Goal: Task Accomplishment & Management: Use online tool/utility

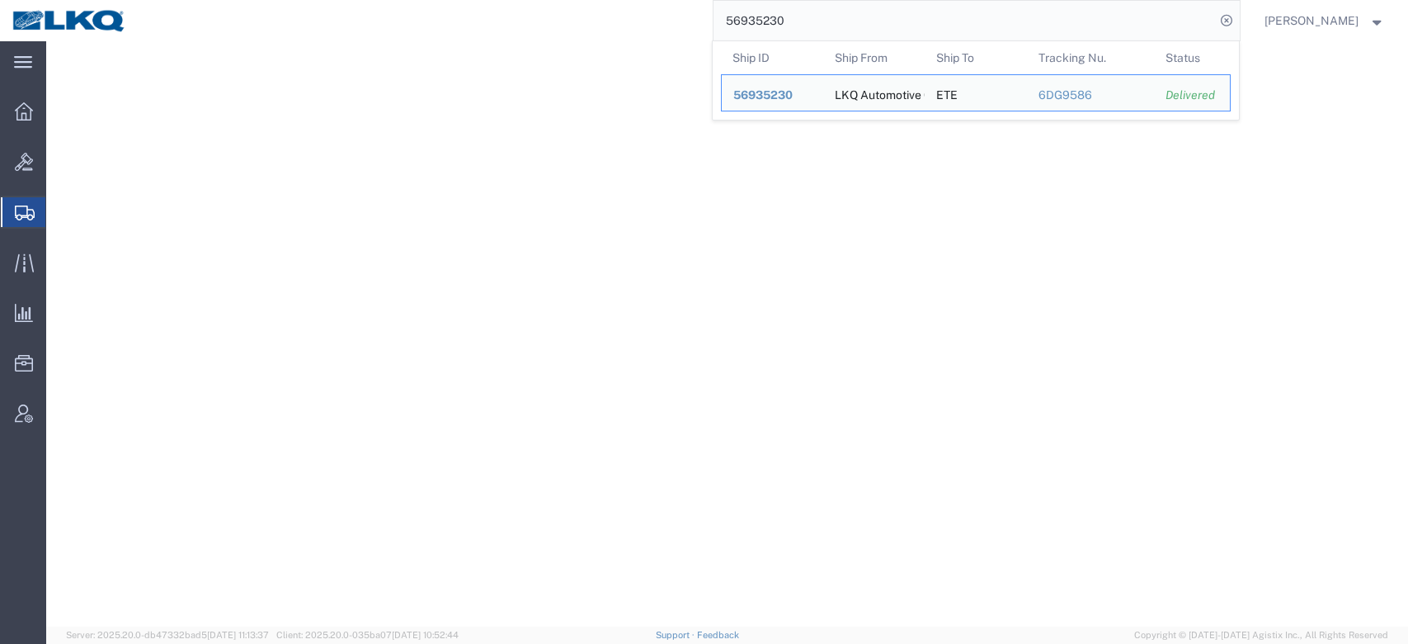
click at [878, 21] on input "56935230" at bounding box center [965, 21] width 502 height 40
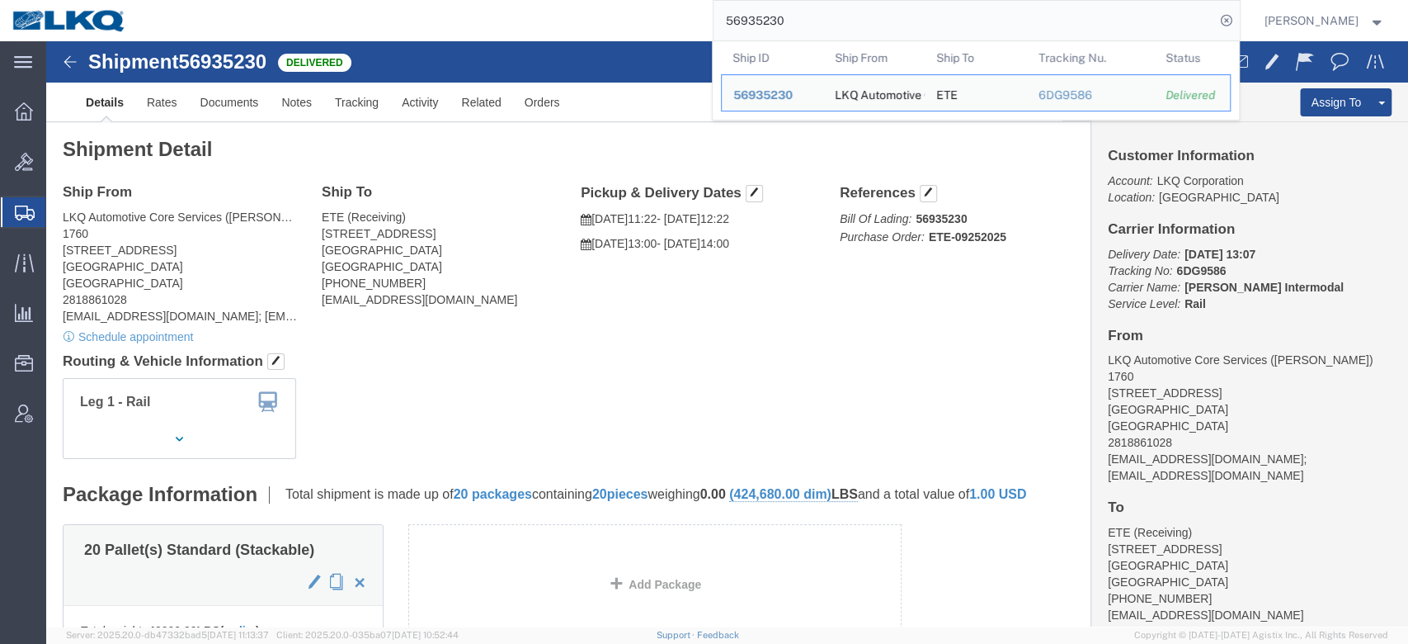
click at [878, 21] on input "56935230" at bounding box center [965, 21] width 502 height 40
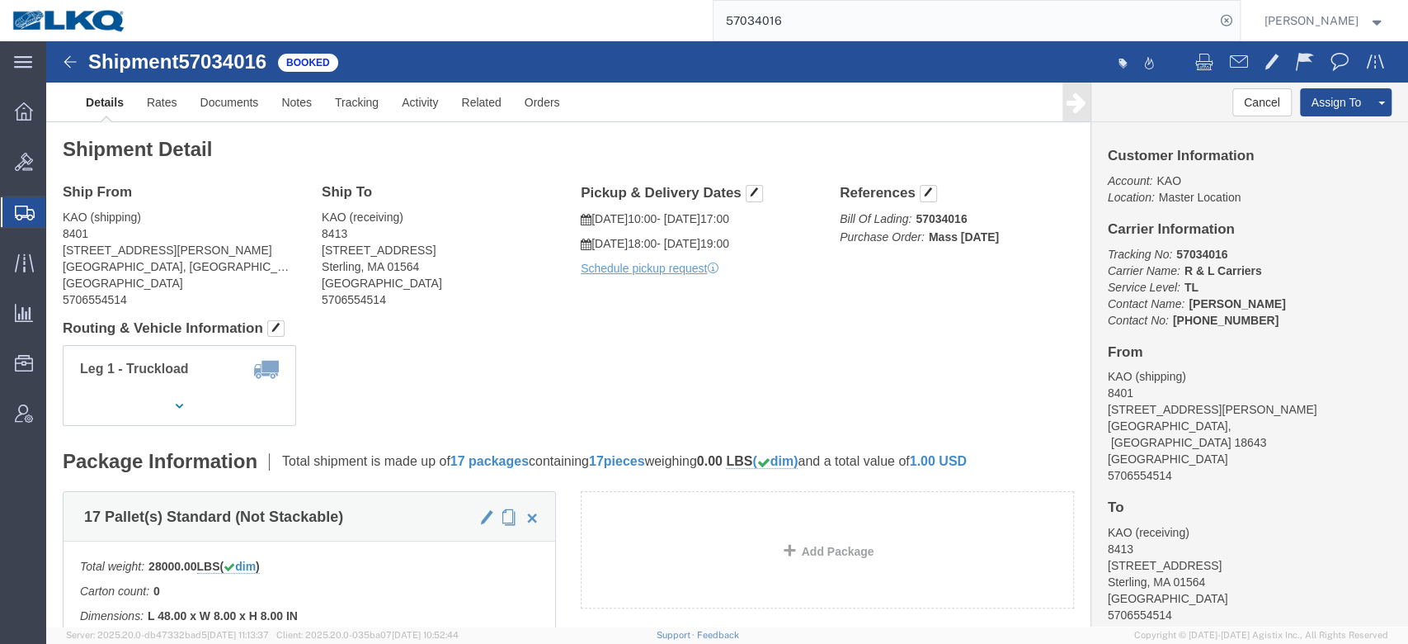
drag, startPoint x: 456, startPoint y: 208, endPoint x: 634, endPoint y: 318, distance: 209.3
click address "KAO (receiving) [STREET_ADDRESS] 5706554514"
click at [790, 9] on input "57034016" at bounding box center [965, 21] width 502 height 40
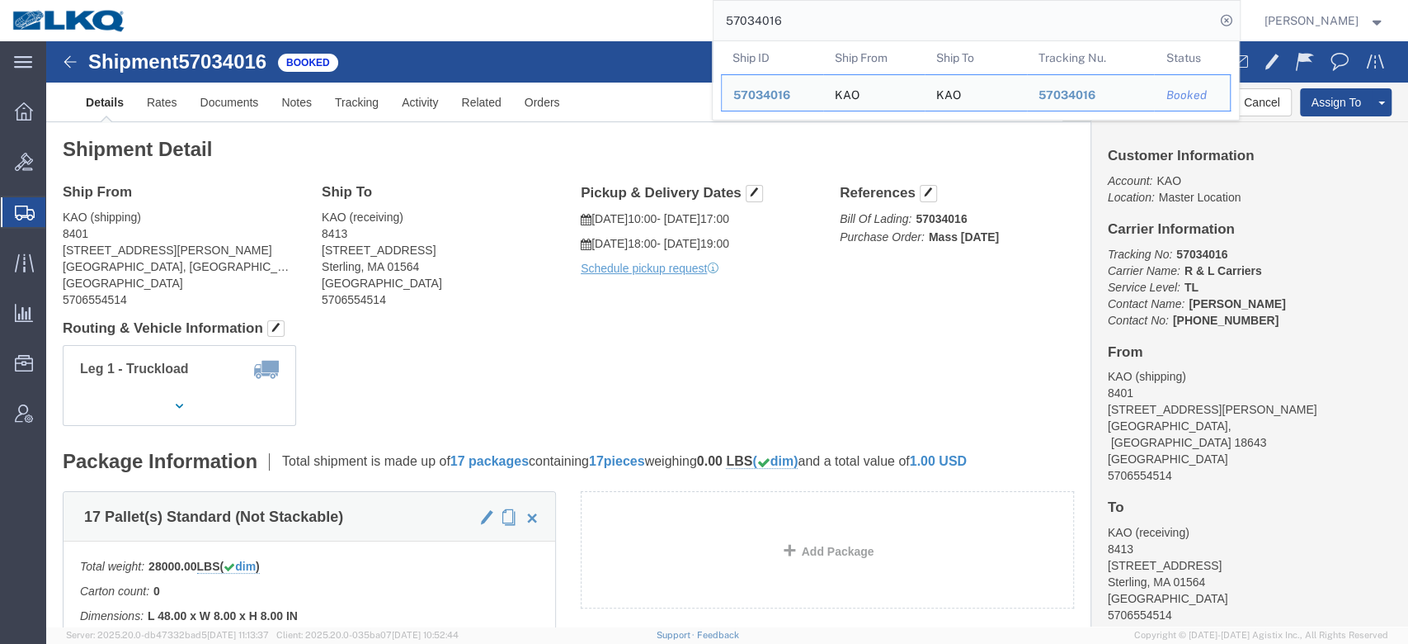
click at [790, 9] on input "57034016" at bounding box center [965, 21] width 502 height 40
paste input "25741"
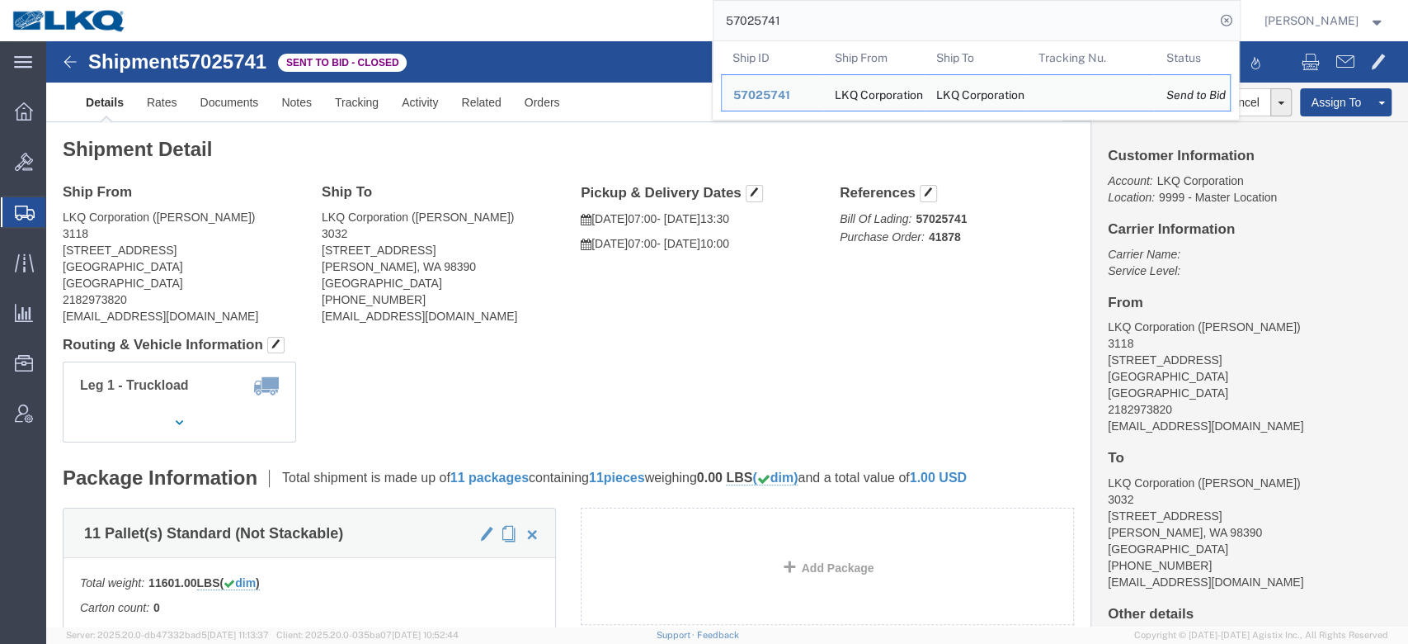
click at [786, 30] on input "57025741" at bounding box center [965, 21] width 502 height 40
paste input "6305060"
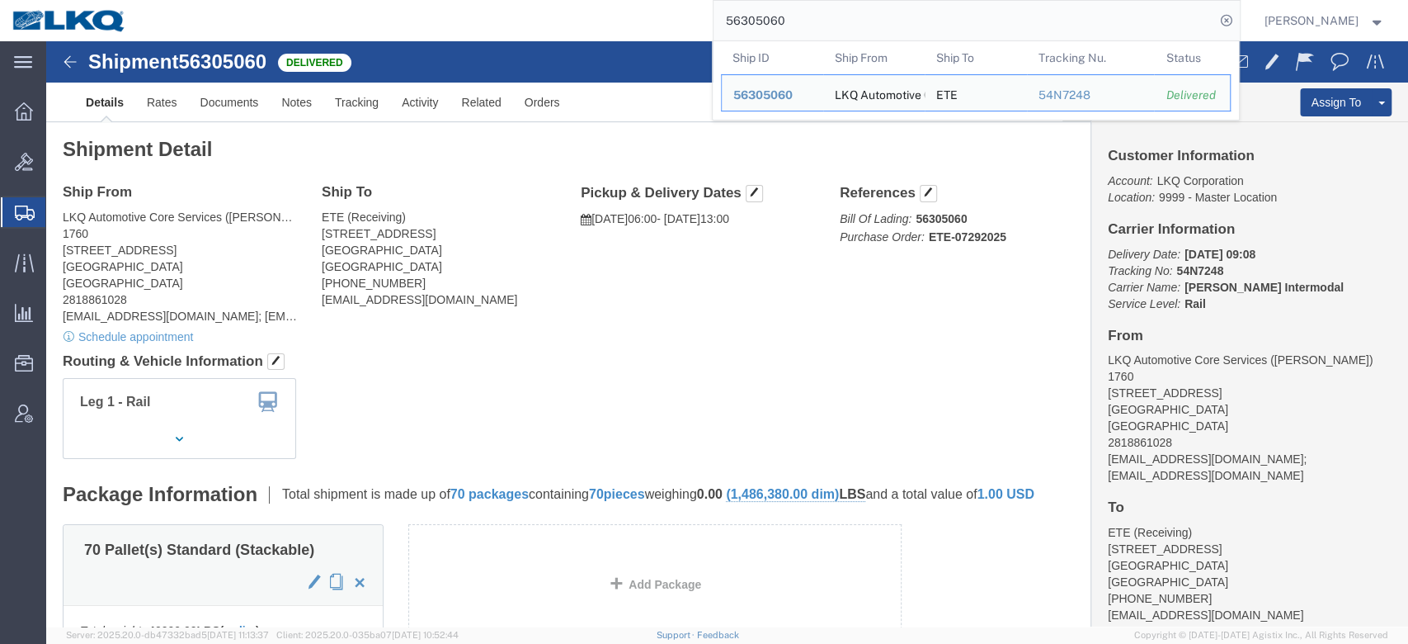
click at [817, 31] on input "56305060" at bounding box center [965, 21] width 502 height 40
paste input "7035098"
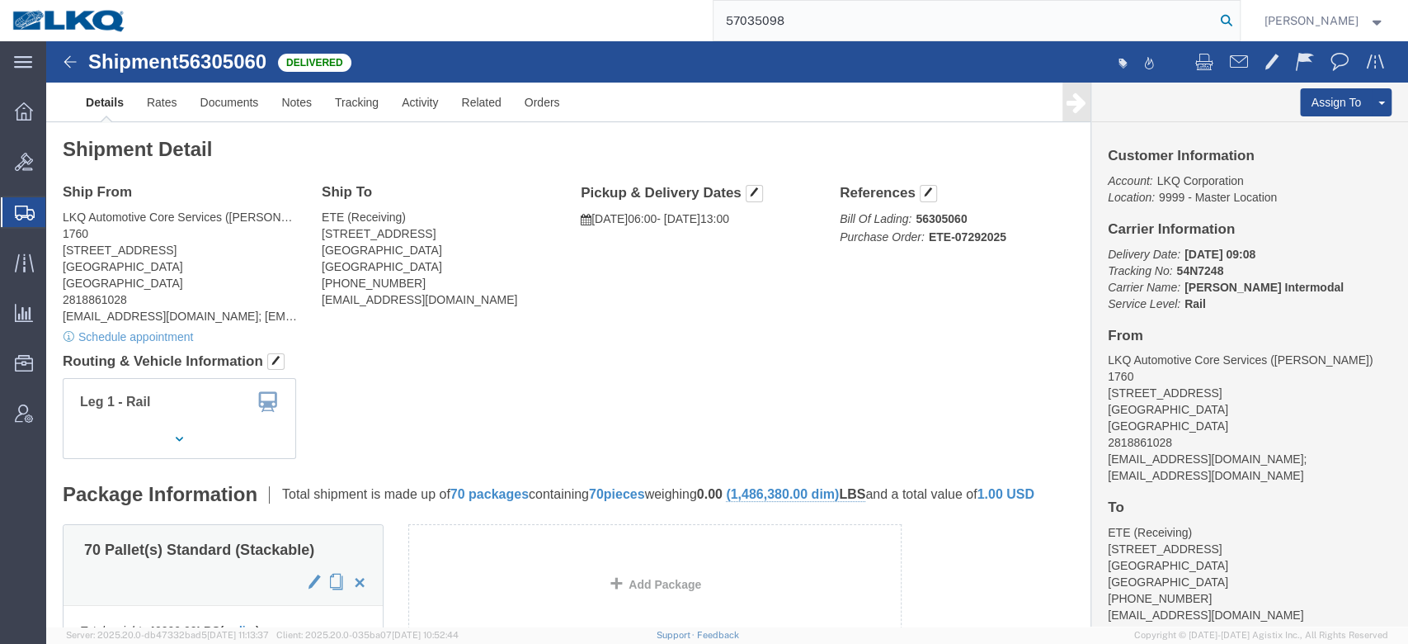
drag, startPoint x: 1257, startPoint y: 23, endPoint x: 1130, endPoint y: 158, distance: 185.0
click at [1238, 23] on icon at bounding box center [1226, 20] width 23 height 23
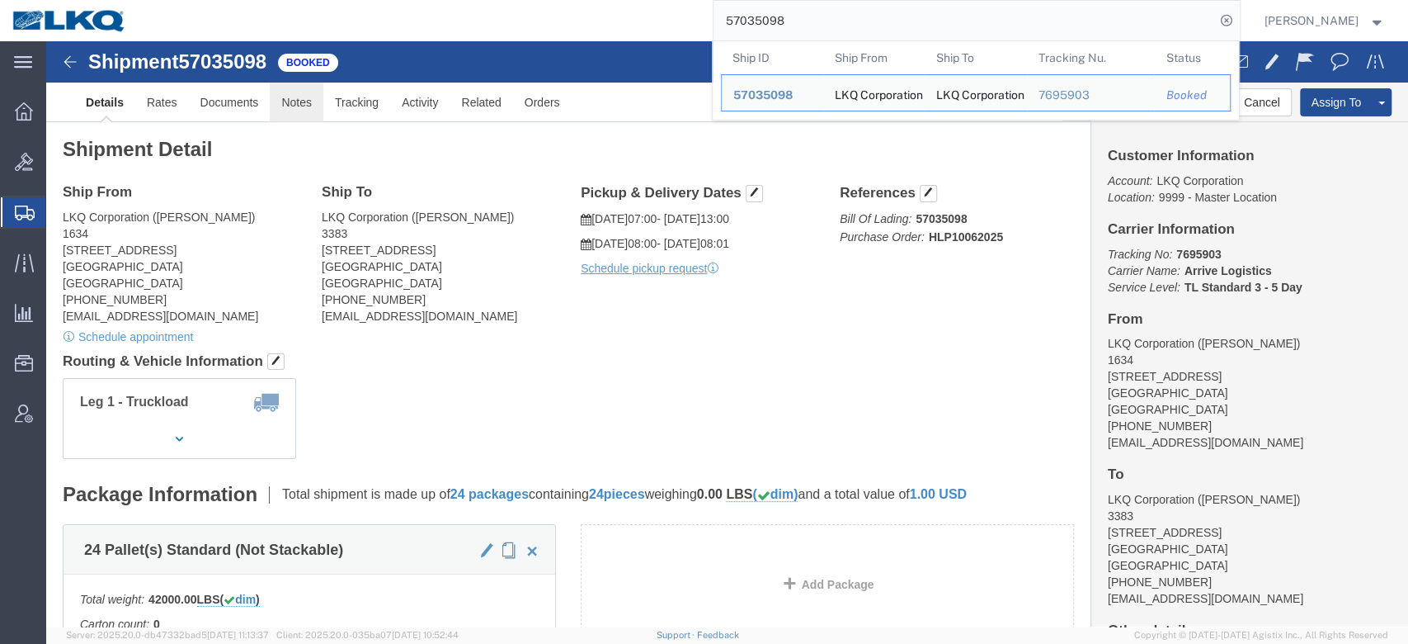
click link "Notes"
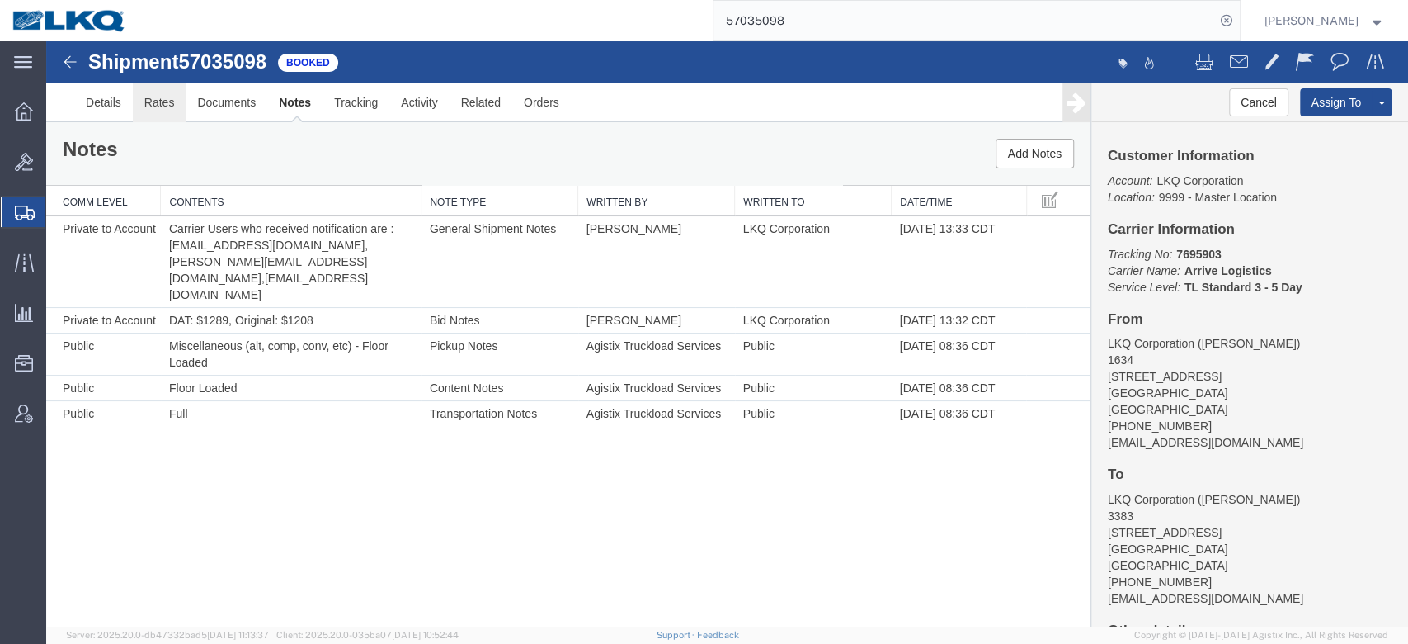
click at [165, 96] on link "Rates" at bounding box center [160, 103] width 54 height 40
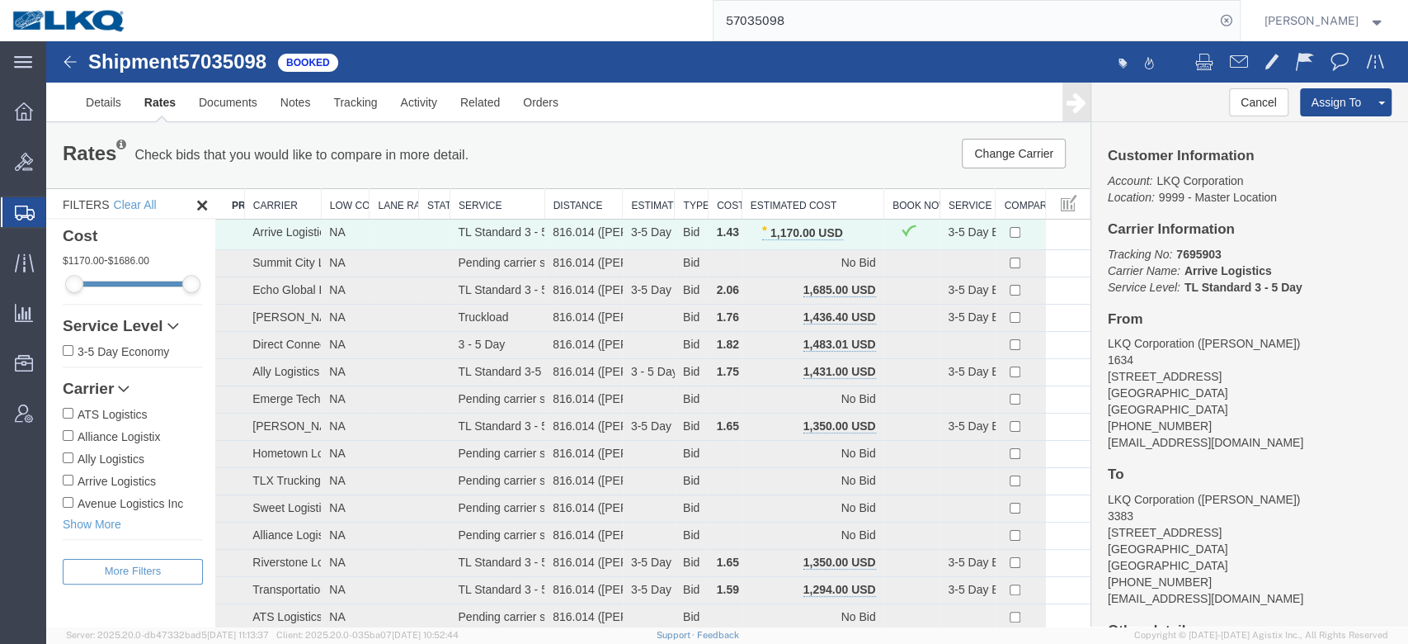
click at [796, 28] on input "57035098" at bounding box center [965, 21] width 502 height 40
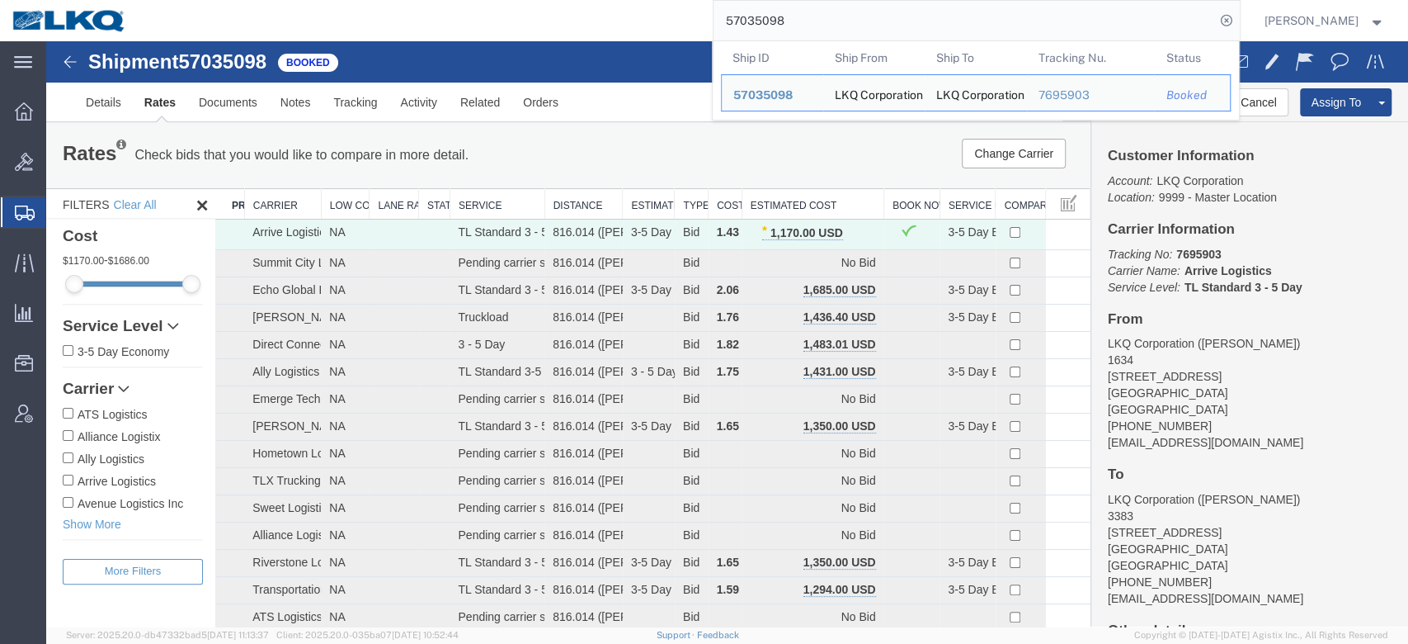
click at [796, 28] on input "57035098" at bounding box center [965, 21] width 502 height 40
paste input "26365"
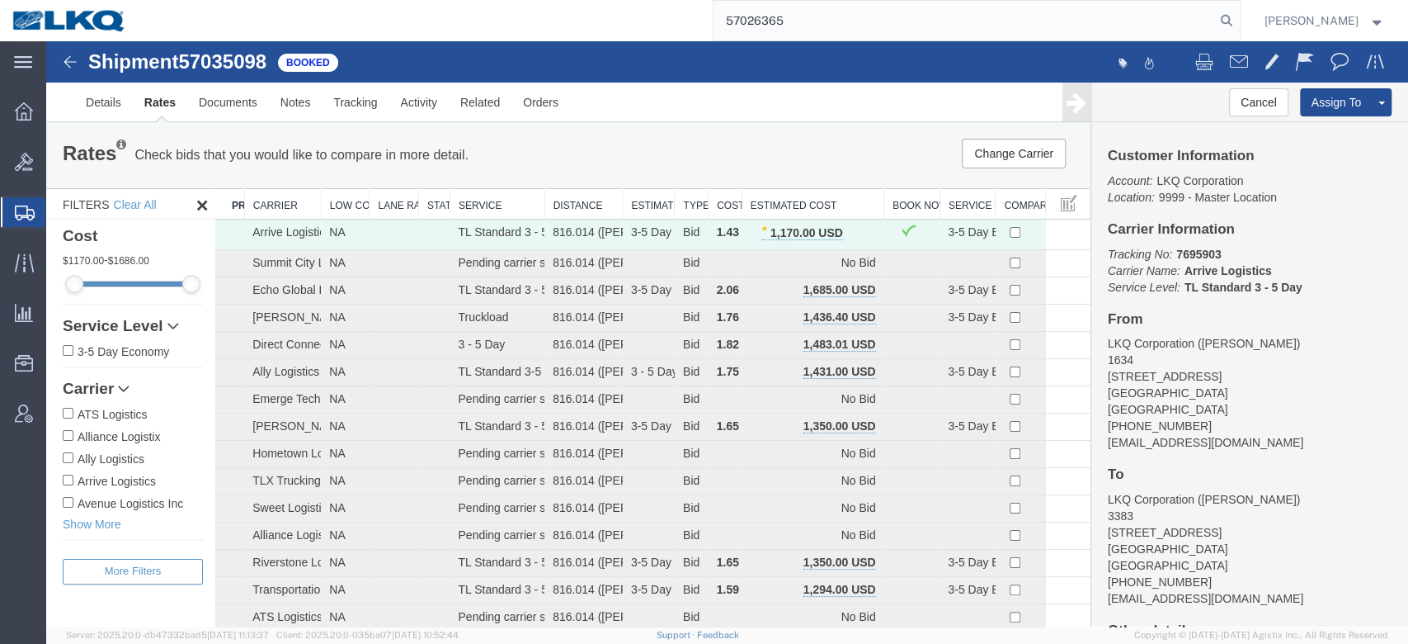
type input "57026365"
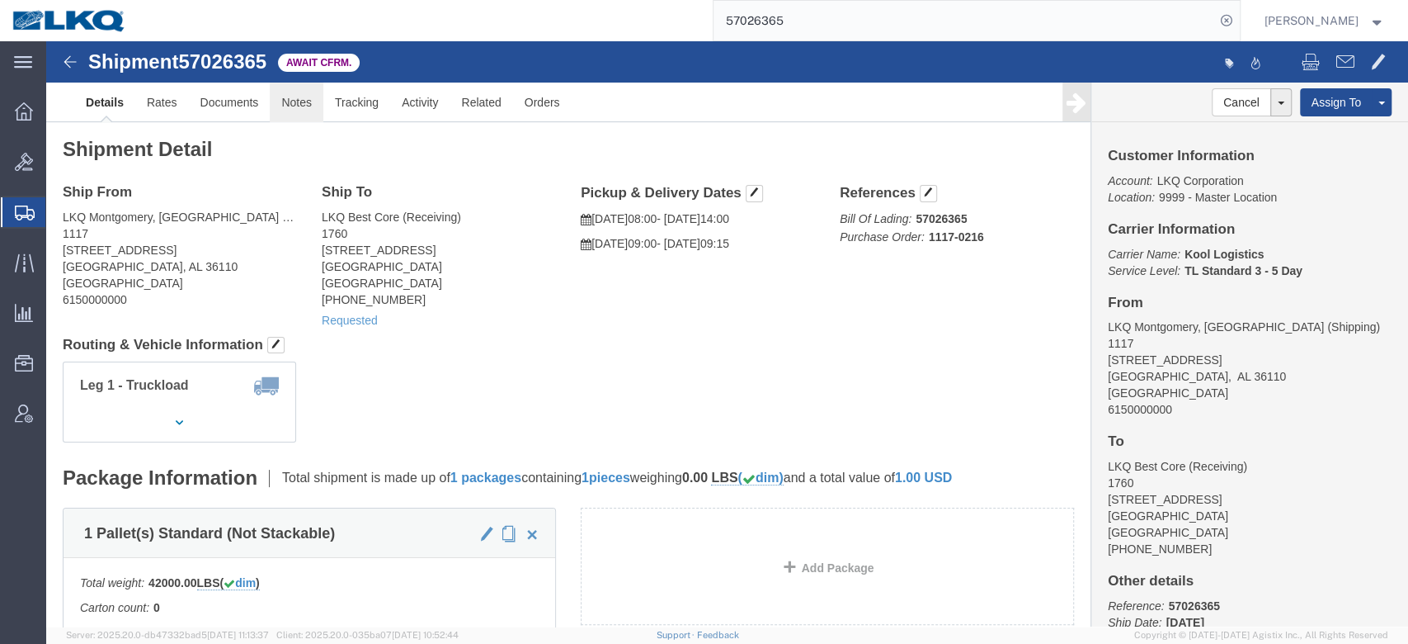
click link "Notes"
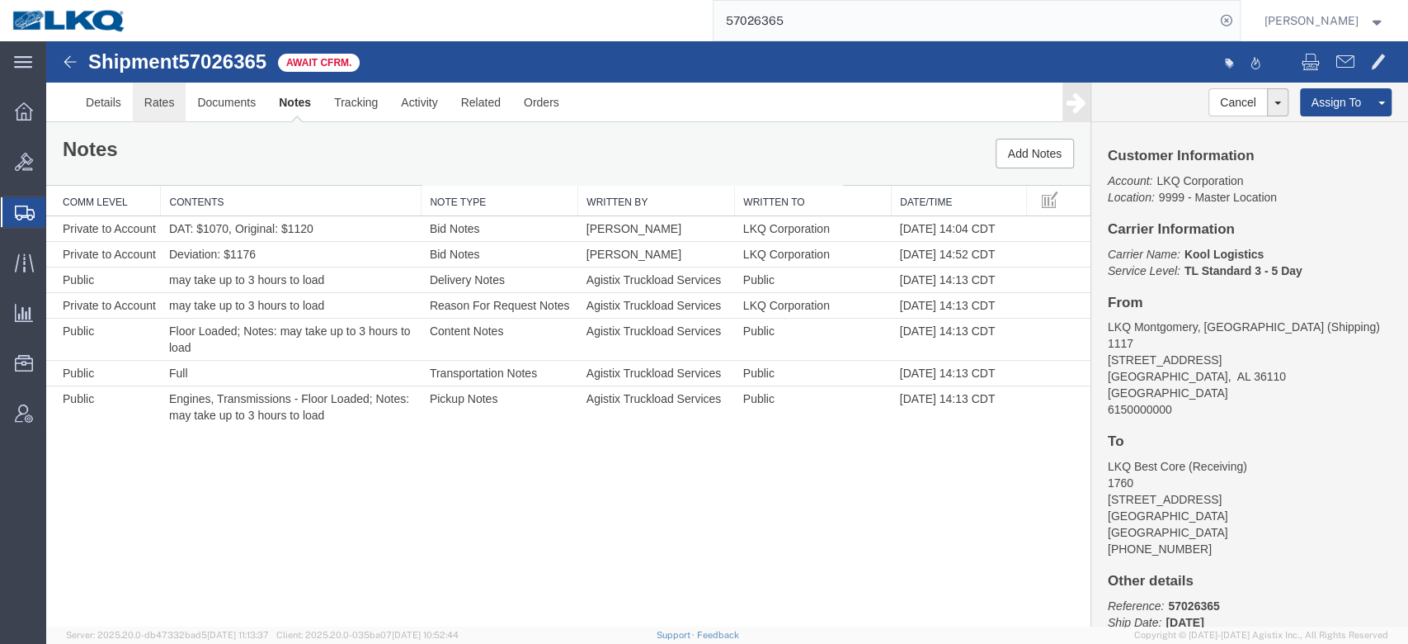
click at [154, 98] on link "Rates" at bounding box center [160, 103] width 54 height 40
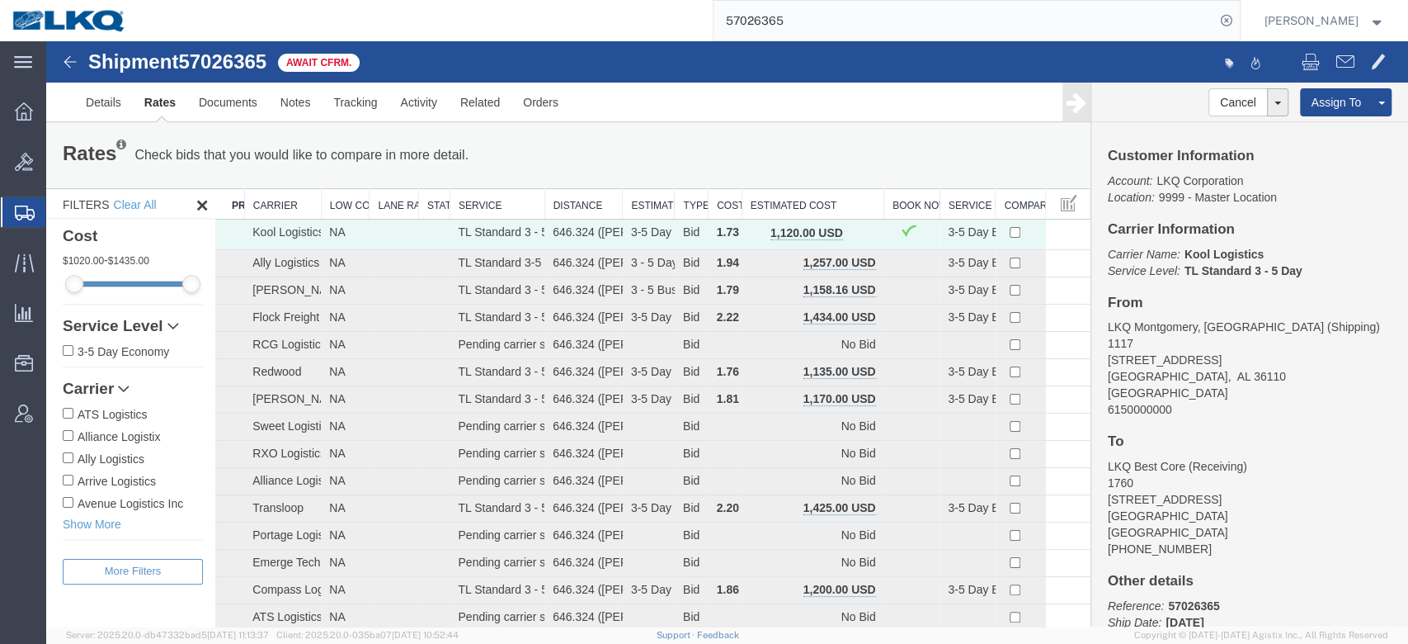
click at [170, 106] on link "Rates" at bounding box center [160, 103] width 54 height 40
click at [856, 227] on span "button" at bounding box center [860, 233] width 9 height 12
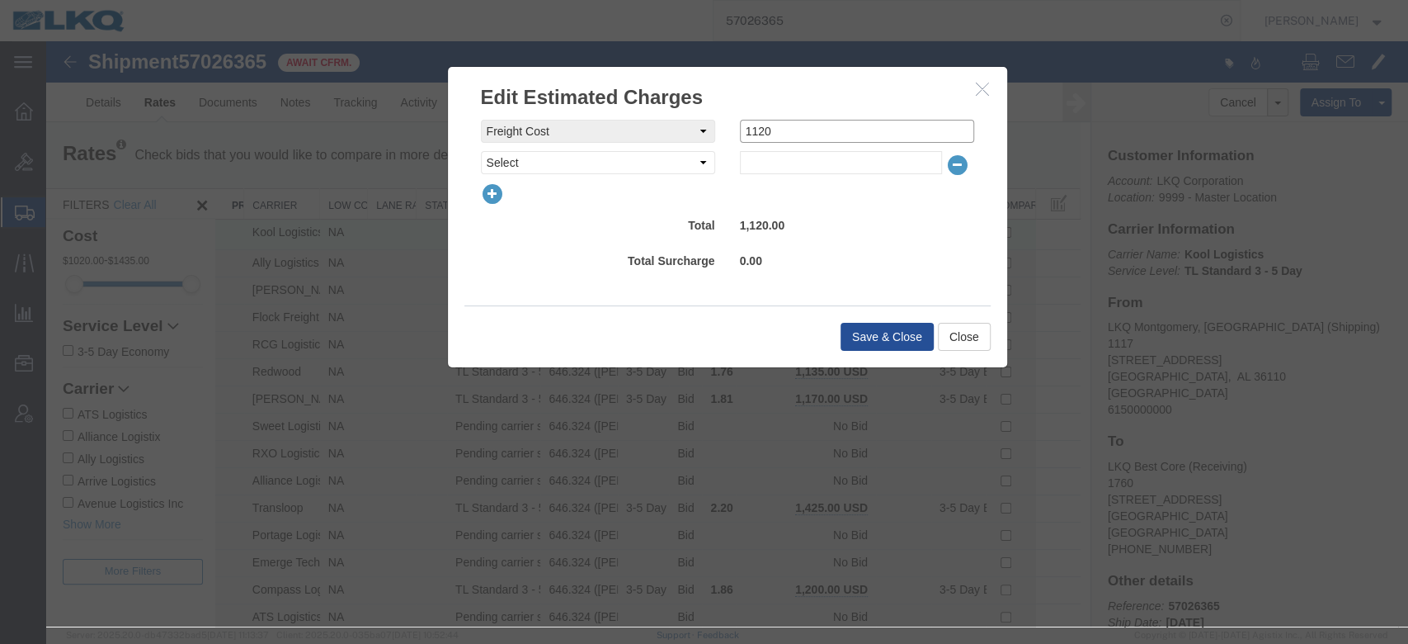
click at [779, 129] on input "1120" at bounding box center [857, 131] width 234 height 23
type input "1100"
click at [876, 332] on button "Save & Close" at bounding box center [887, 337] width 93 height 28
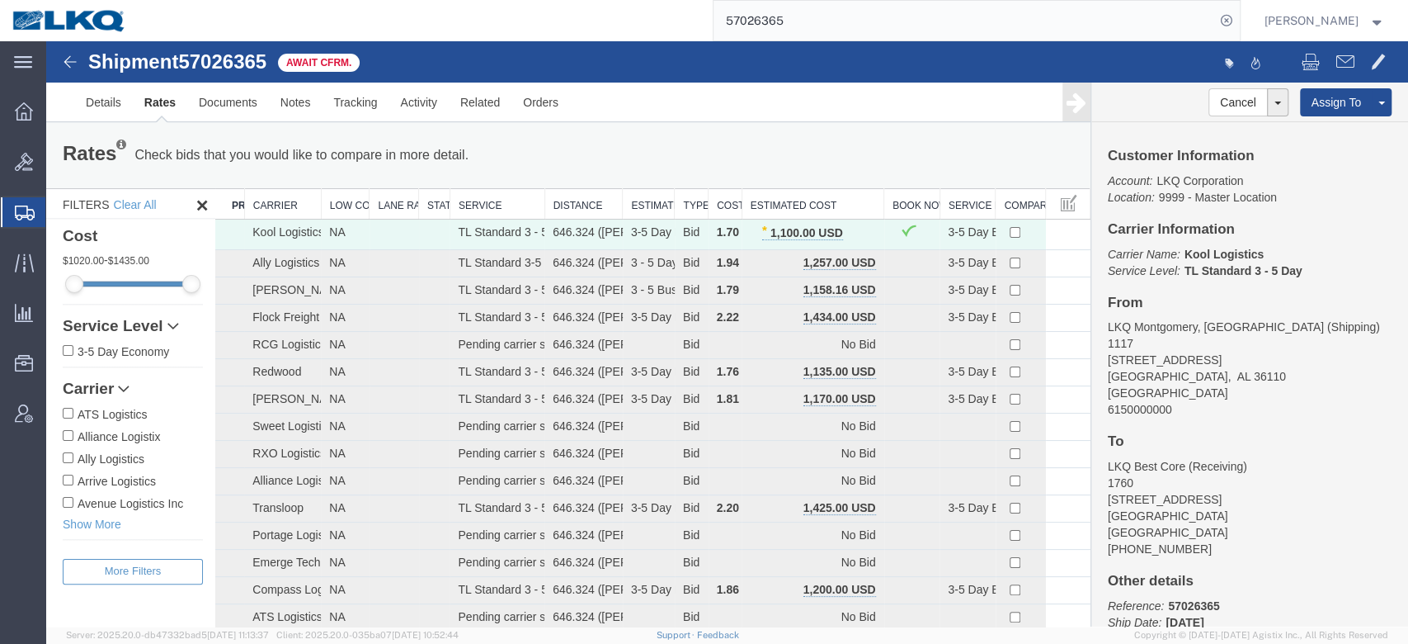
click at [771, 27] on input "57026365" at bounding box center [965, 21] width 502 height 40
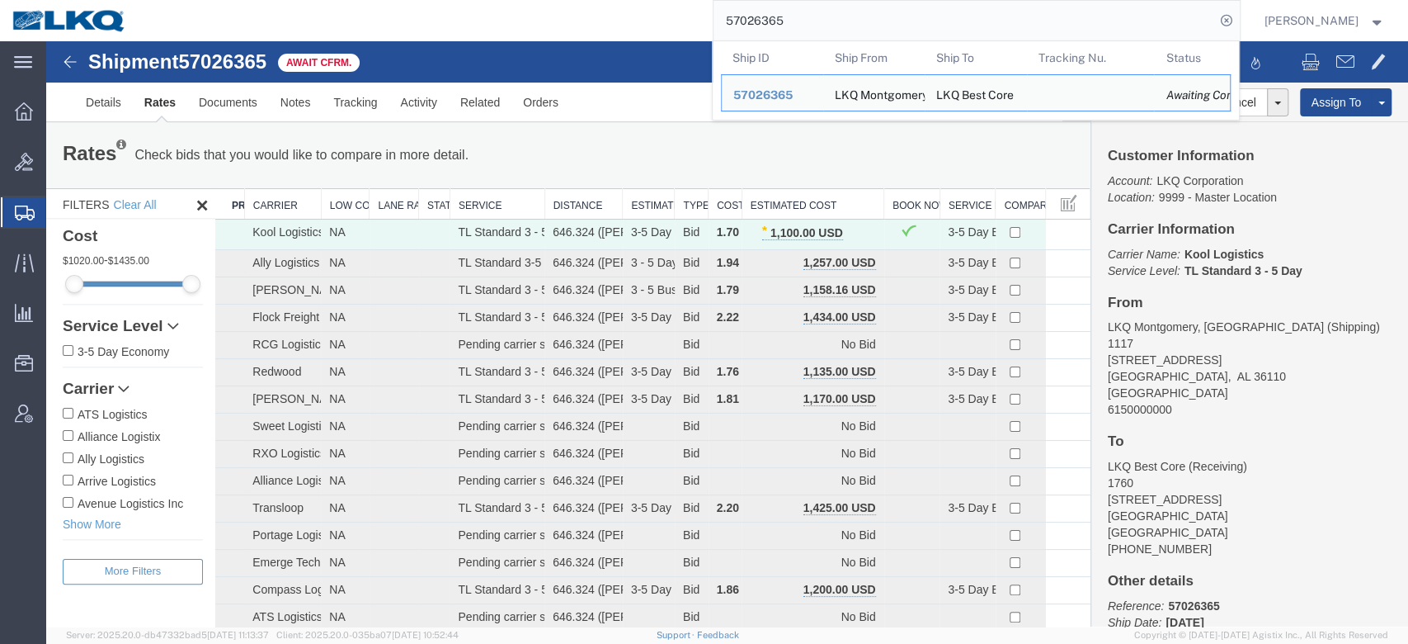
click at [771, 27] on input "57026365" at bounding box center [965, 21] width 502 height 40
paste input "417"
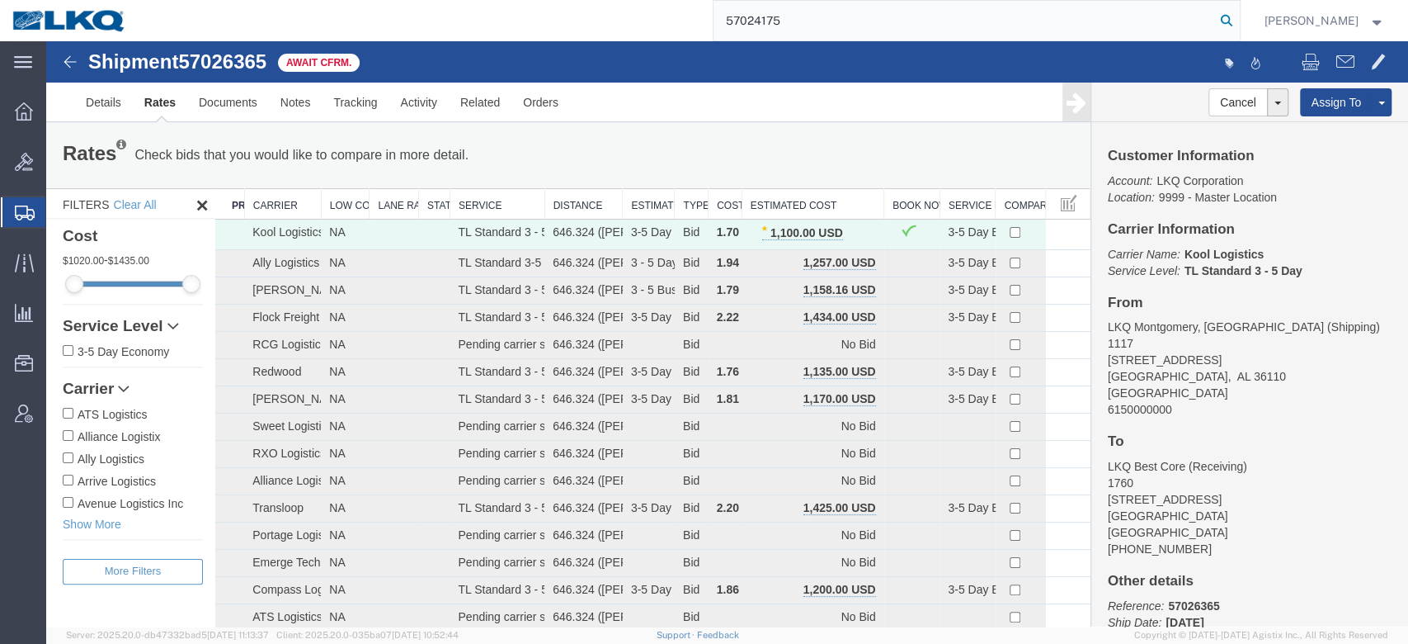
type input "57024175"
click at [1238, 23] on icon at bounding box center [1226, 20] width 23 height 23
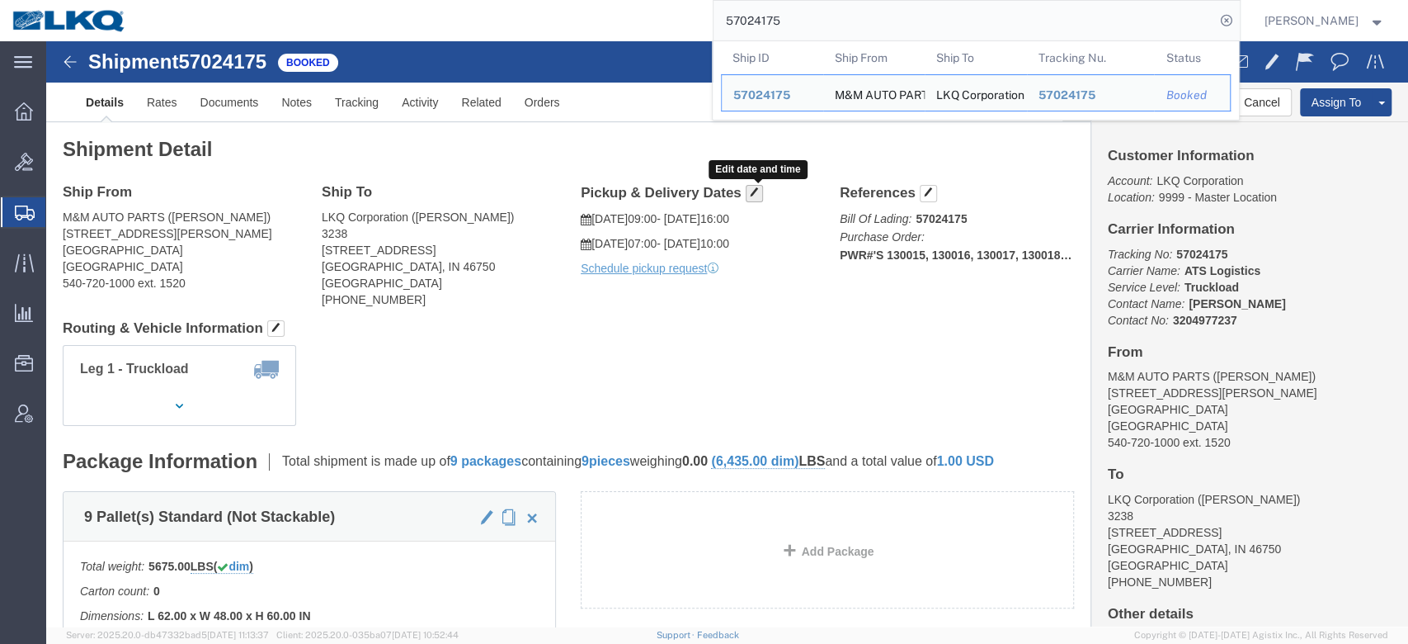
click button "button"
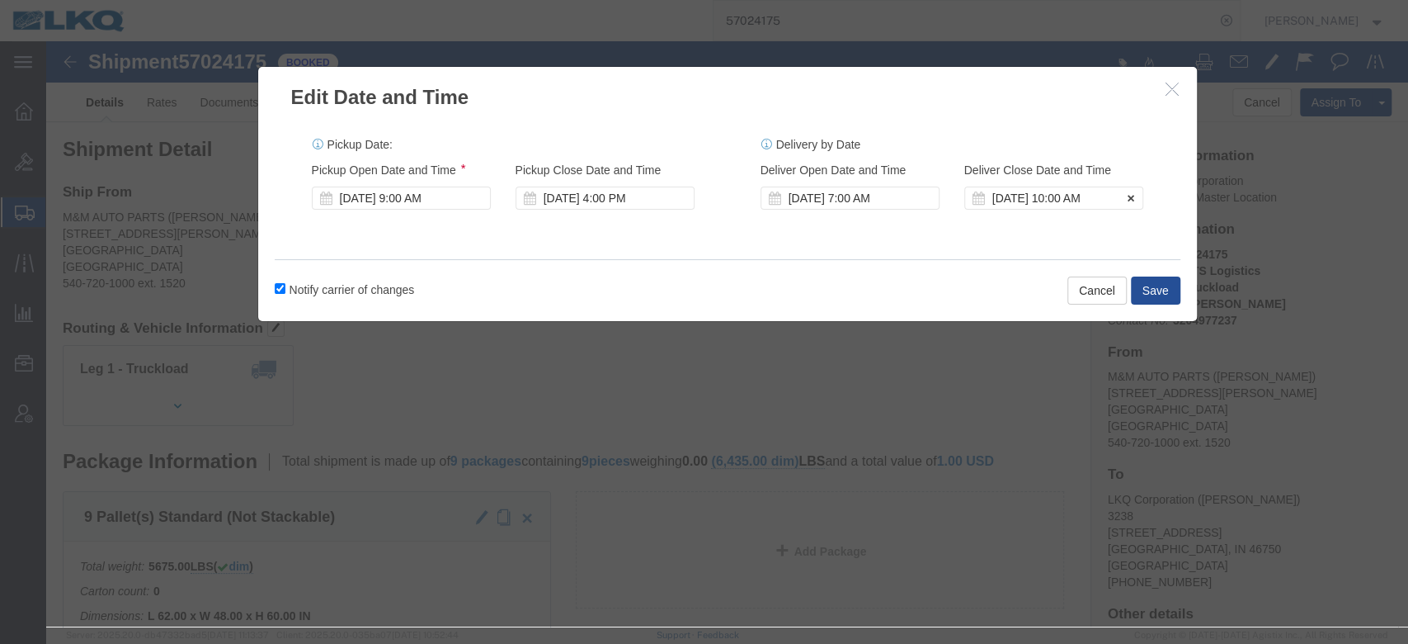
click div "[DATE] 10:00 AM"
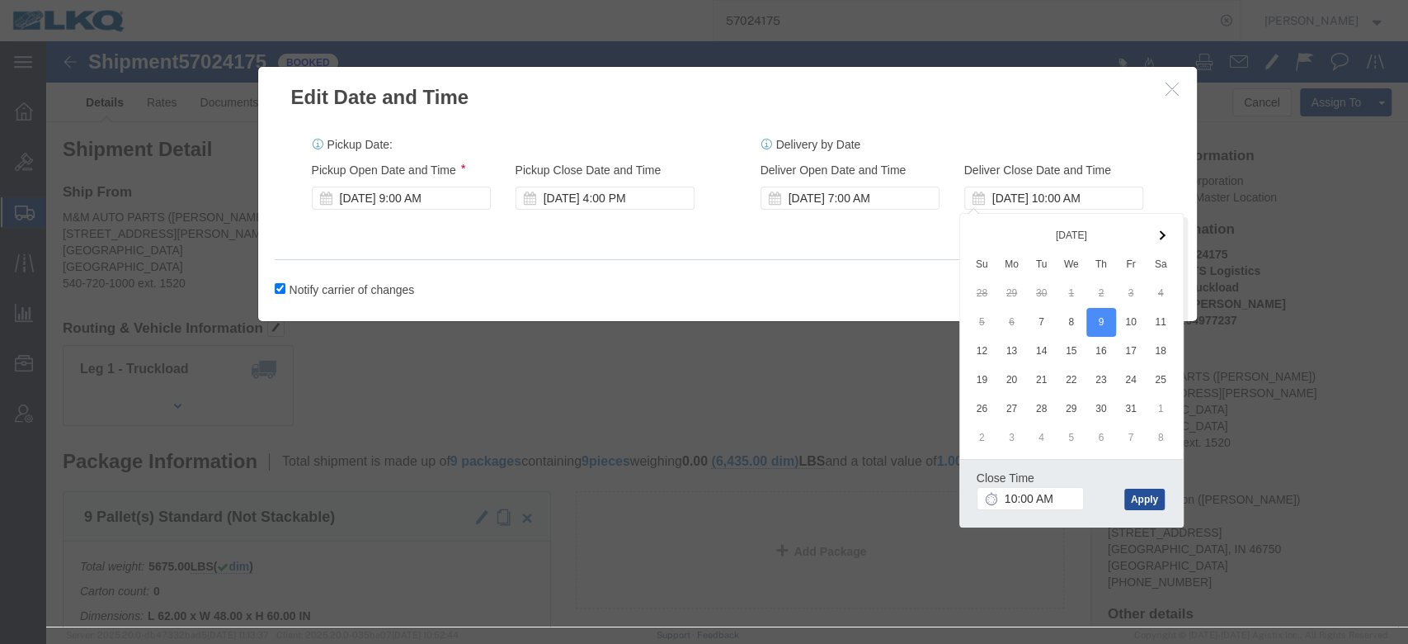
drag, startPoint x: 881, startPoint y: 228, endPoint x: 750, endPoint y: 220, distance: 131.4
click div "Notify carrier of changes Cancel Save"
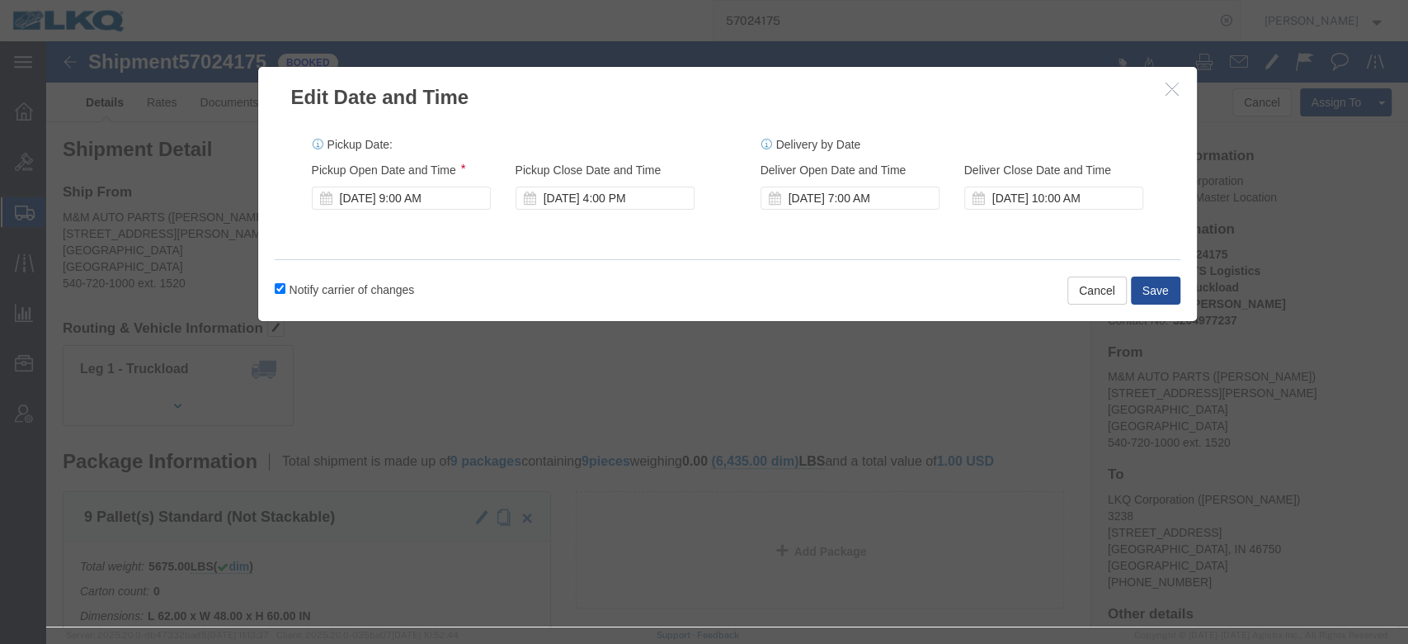
click icon "button"
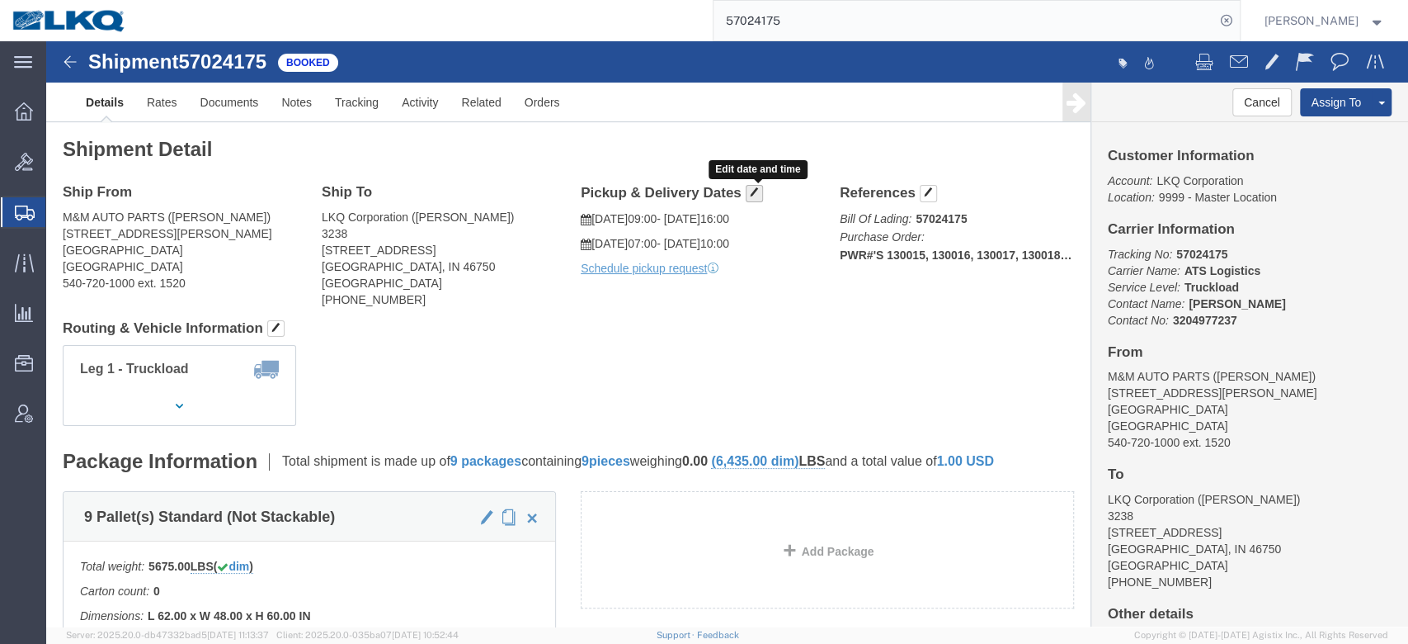
click button "button"
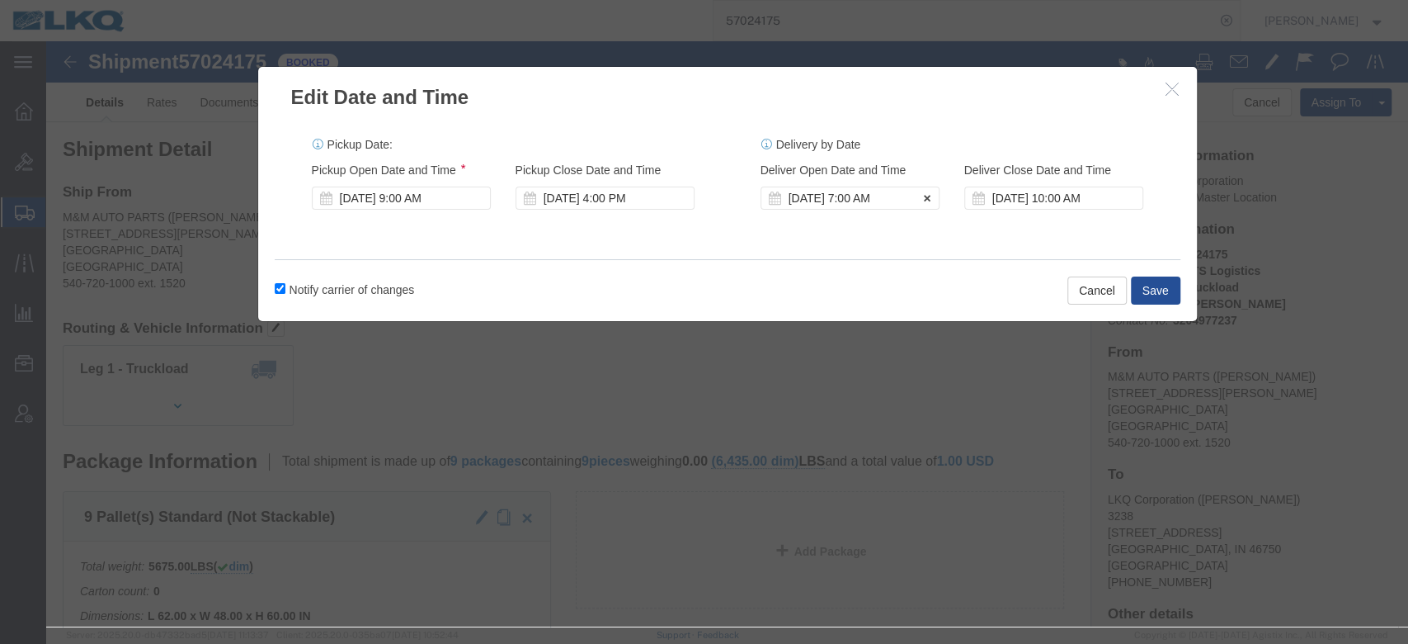
click div "[DATE] 7:00 AM"
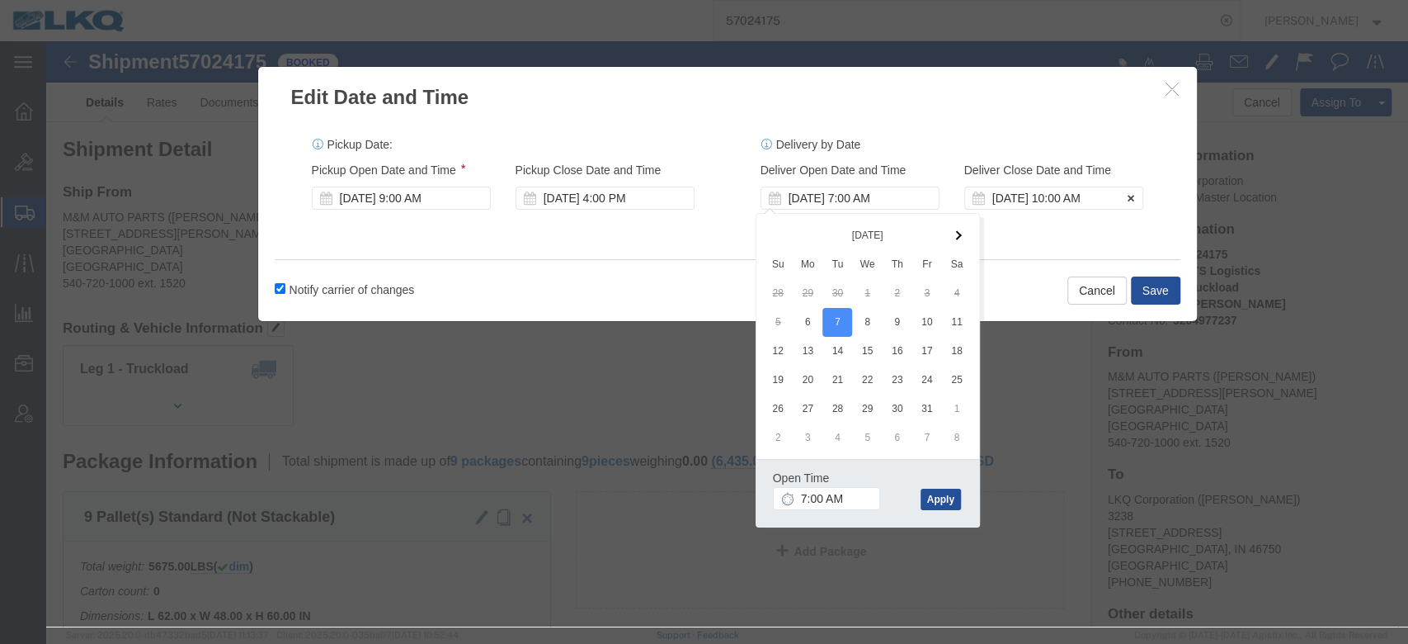
click div "[DATE] 10:00 AM"
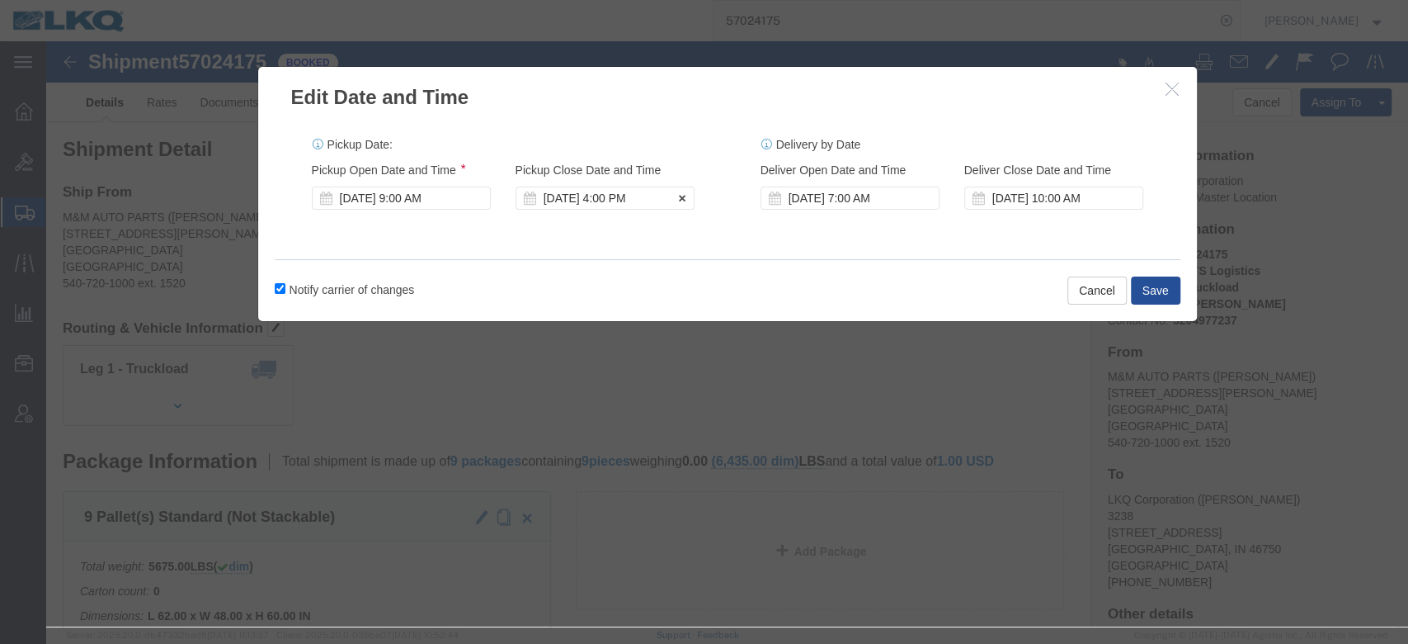
click div "[DATE] 4:00 PM"
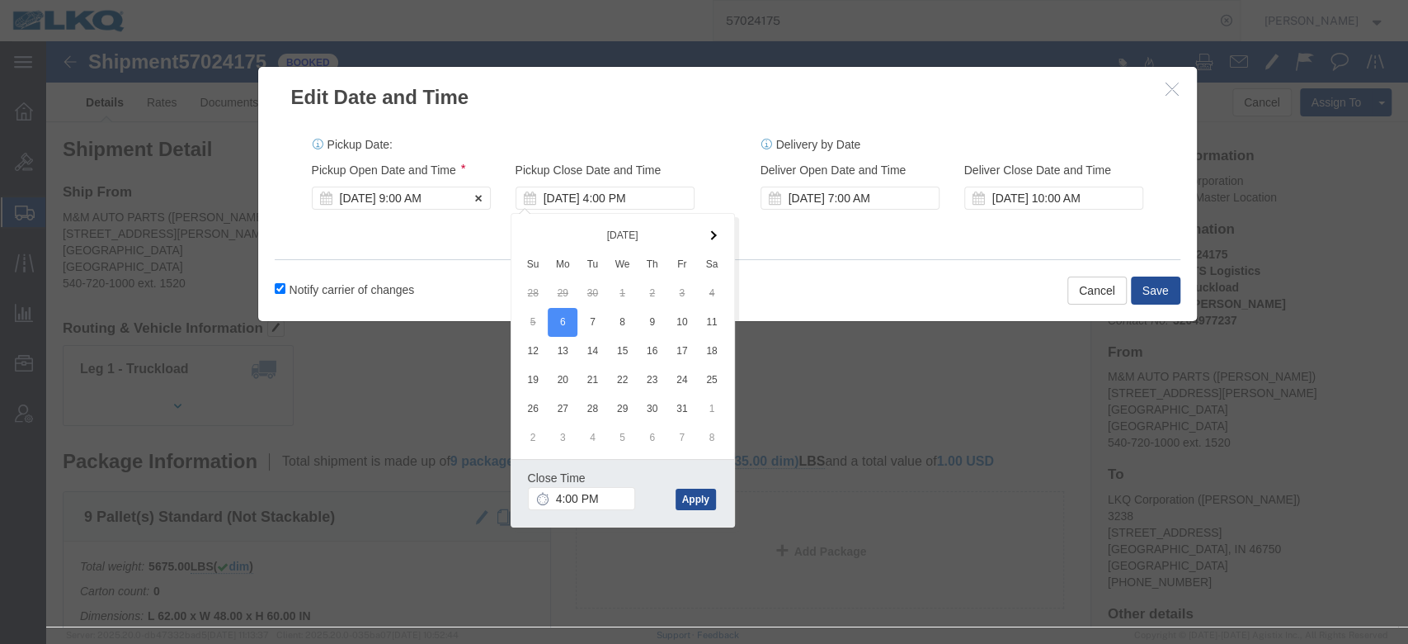
click div "[DATE] 9:00 AM"
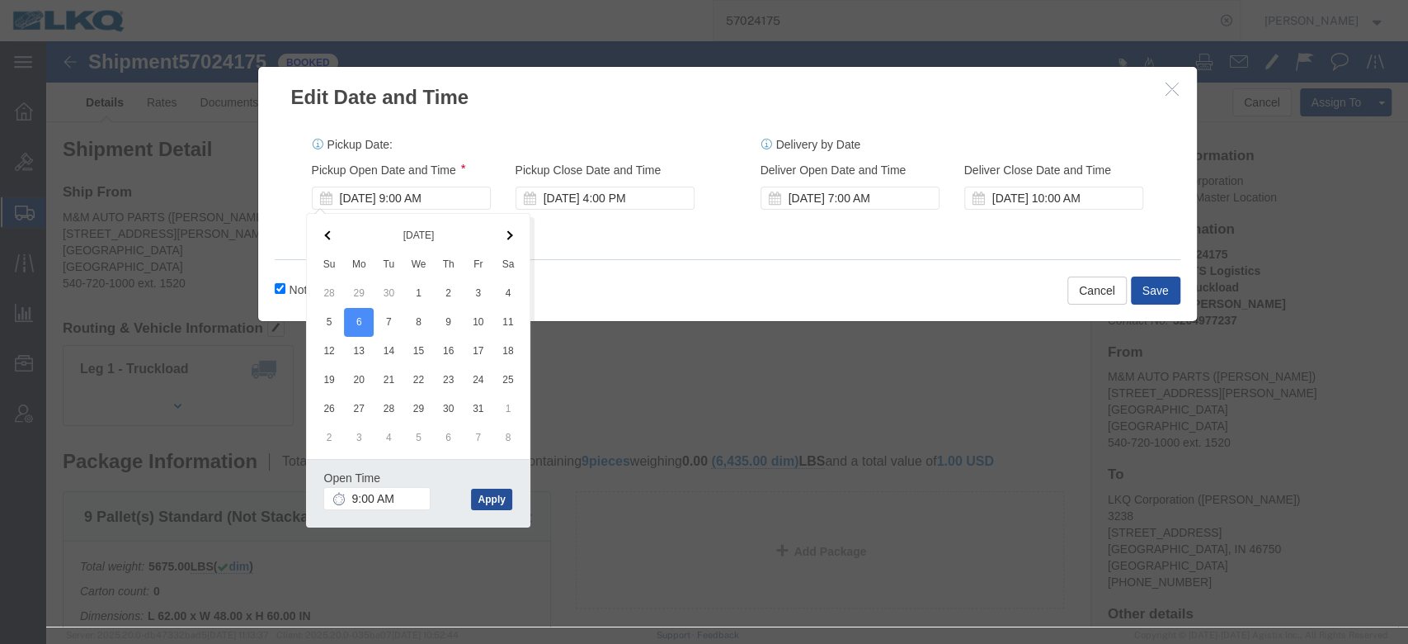
click div "Pickup Date: Pickup Start Date Pickup Start Time Pickup Open Date and Time [DAT…"
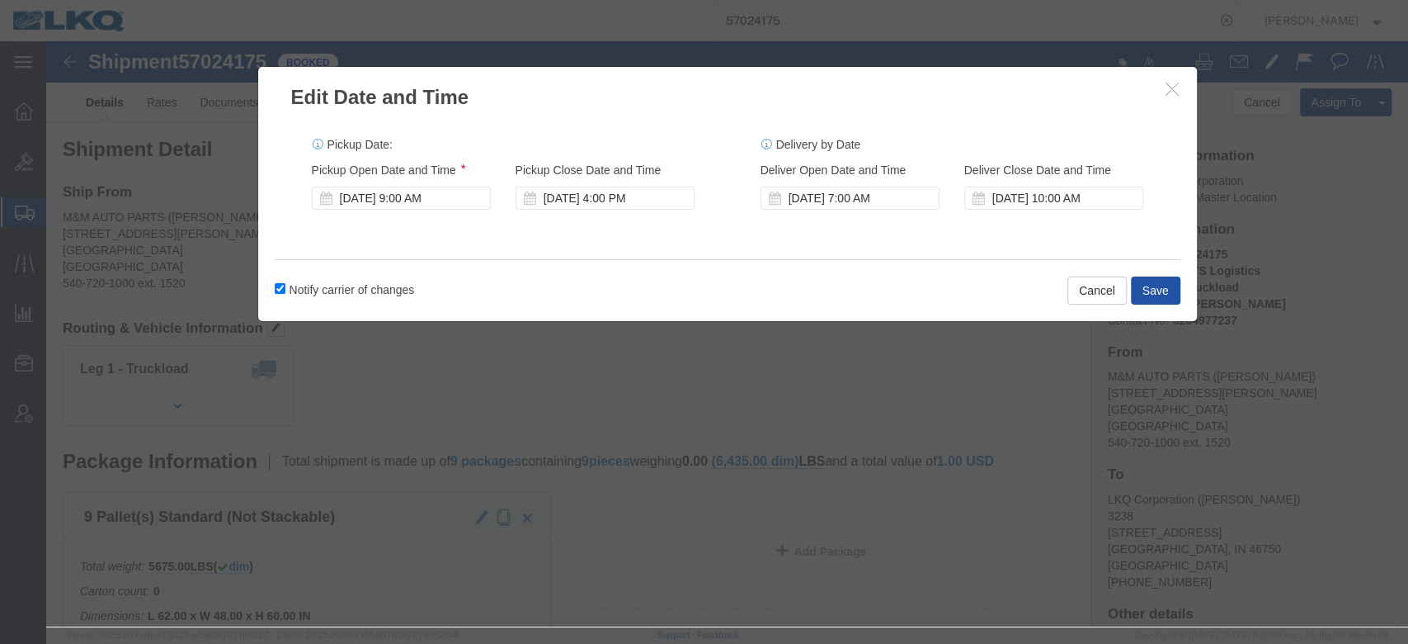
click button "Save"
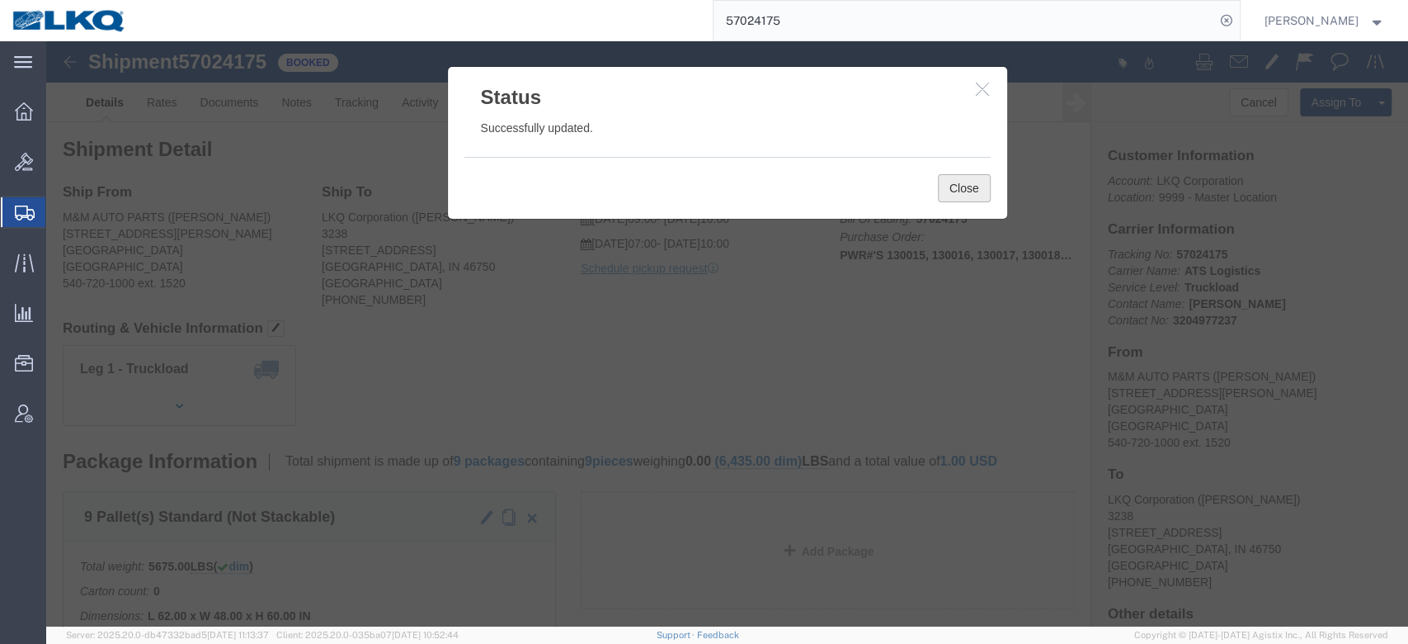
click button "Close"
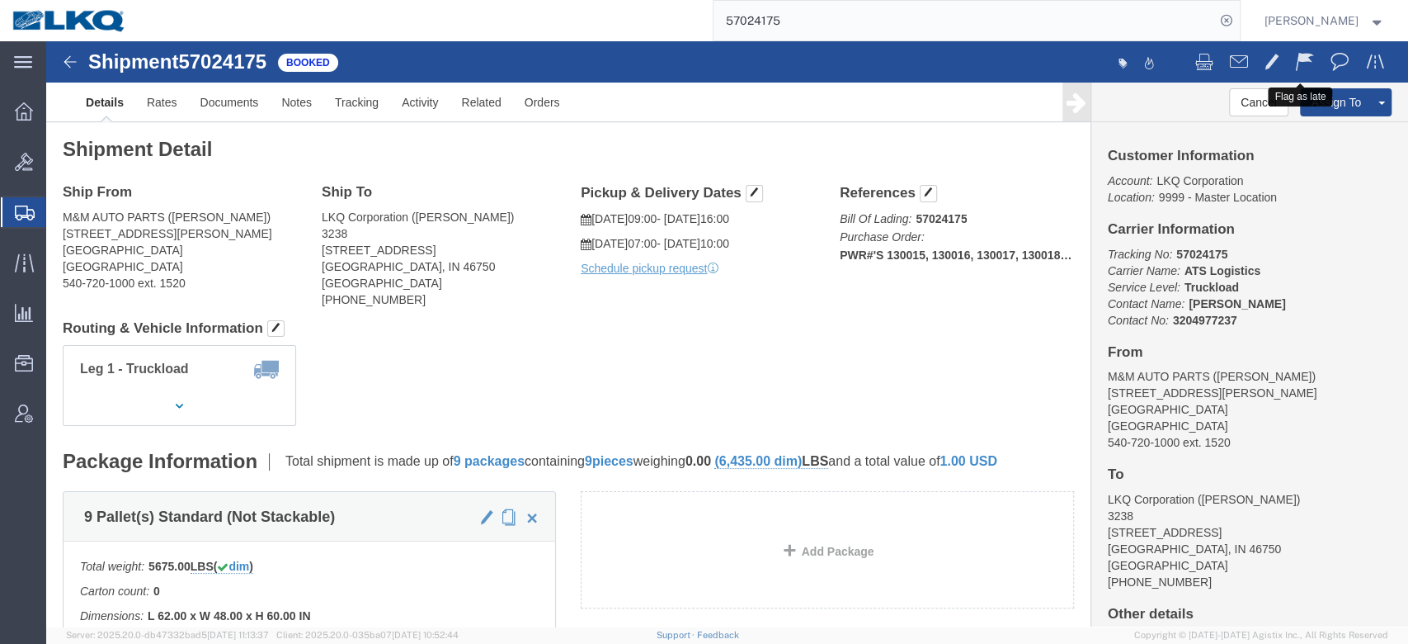
click span
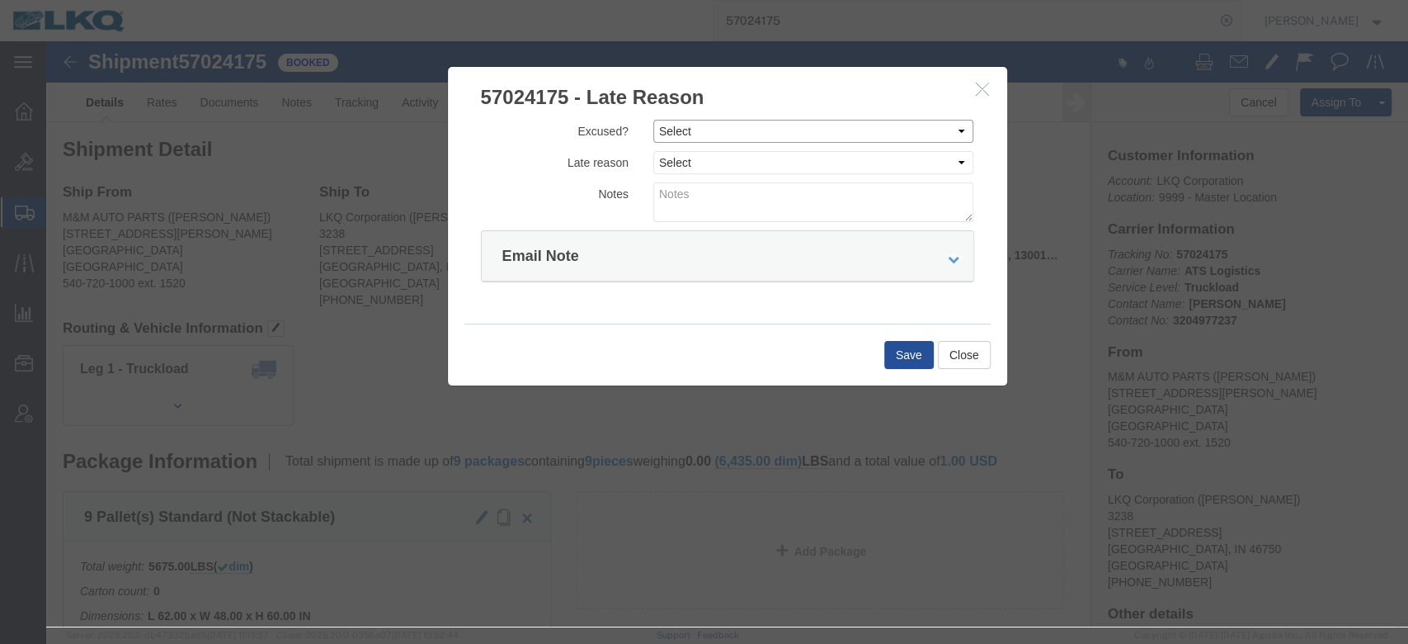
click select "Select Excused Not Excused"
select select "NOT_EXCUSED"
click select "Select Excused Not Excused"
click select "Select Bad Carrier Data Carrier Admin Error Delay Accident Driver Error Lack of…"
select select "DRIVER_ERROR"
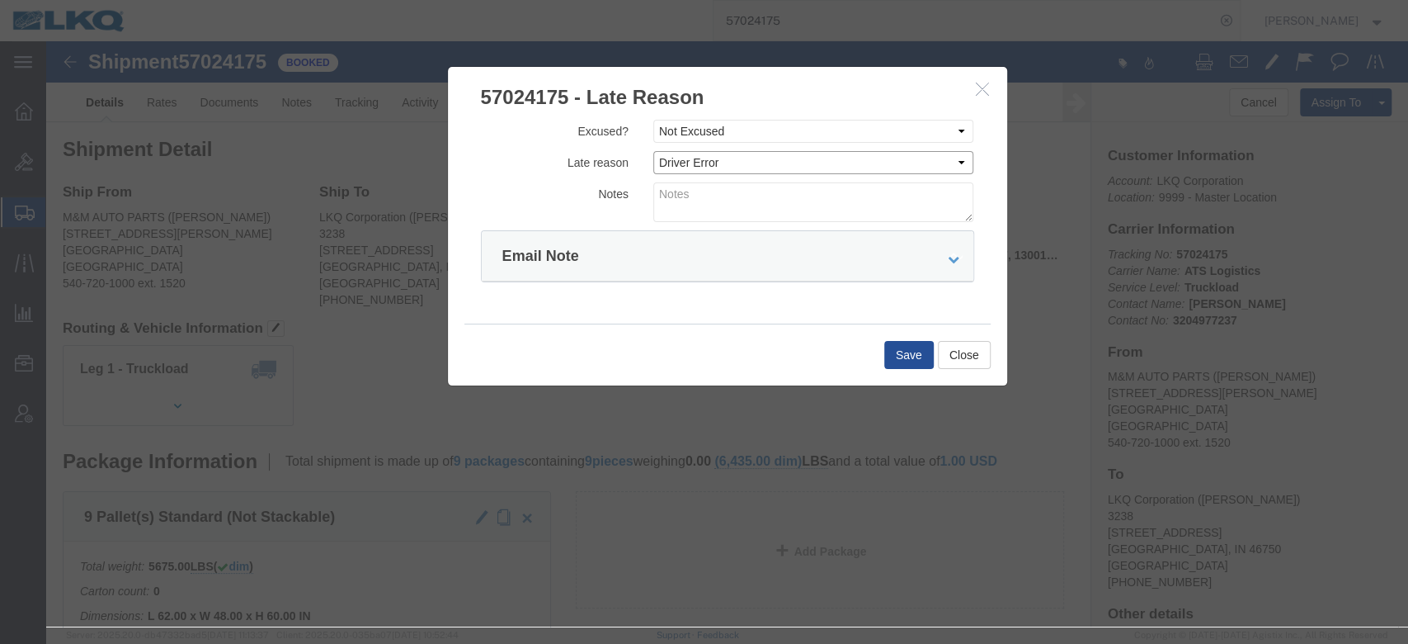
click select "Select Bad Carrier Data Carrier Admin Error Delay Accident Driver Error Lack of…"
click form "Excused? Select Excused Not Excused Late reason Select Bad Carrier Data Carrier…"
click textarea
type textarea "Pickup 10/6"
click button "Save"
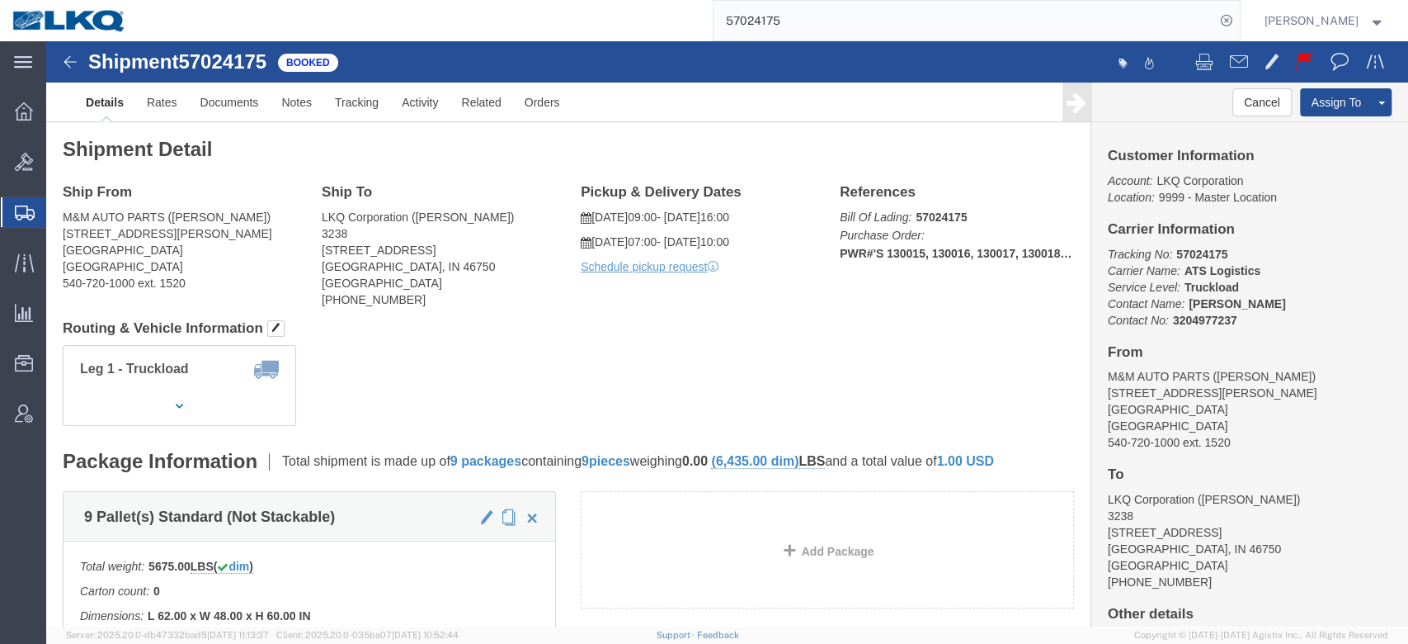
click at [825, 37] on input "57024175" at bounding box center [965, 21] width 502 height 40
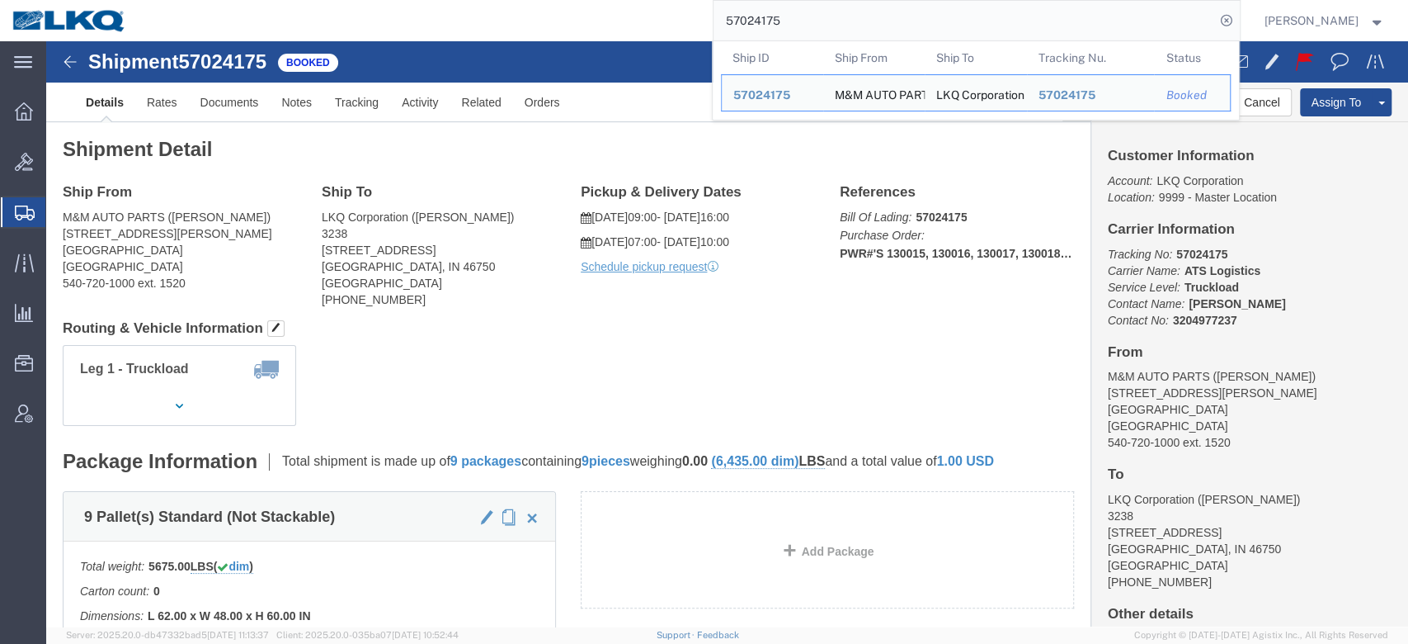
click at [825, 37] on input "57024175" at bounding box center [965, 21] width 502 height 40
paste input "3526"
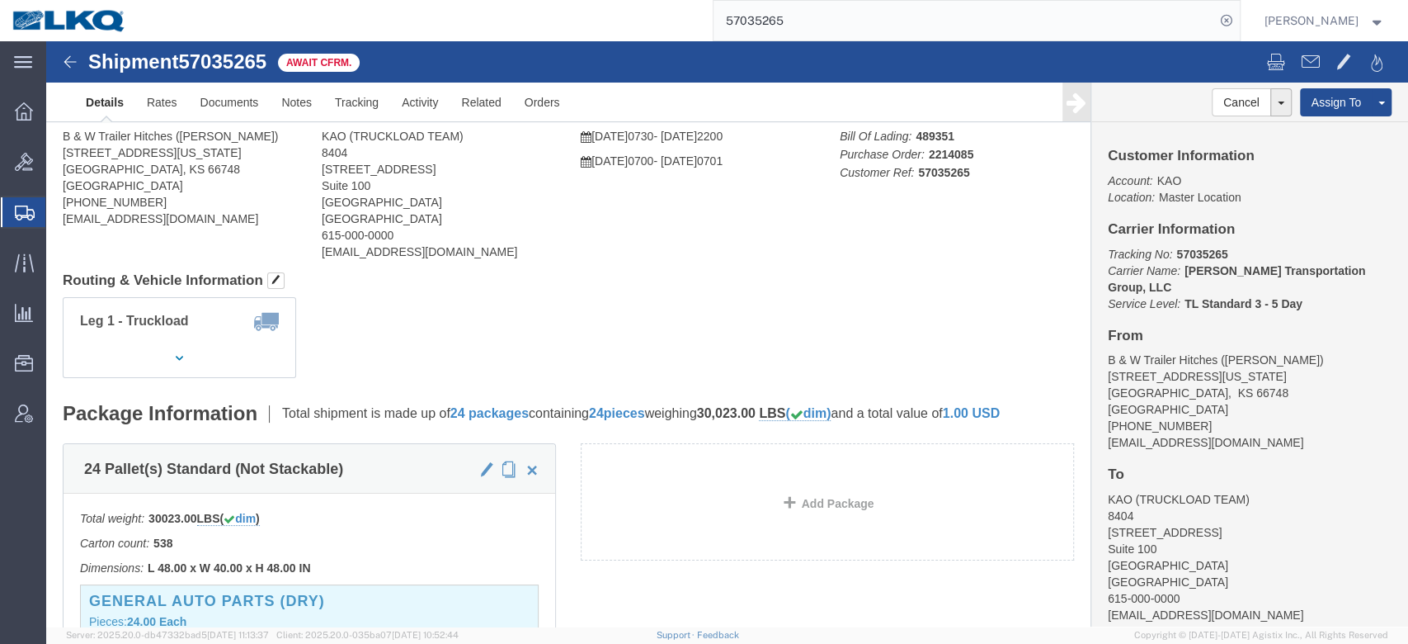
click div
drag, startPoint x: 825, startPoint y: 37, endPoint x: 253, endPoint y: 62, distance: 572.3
click div
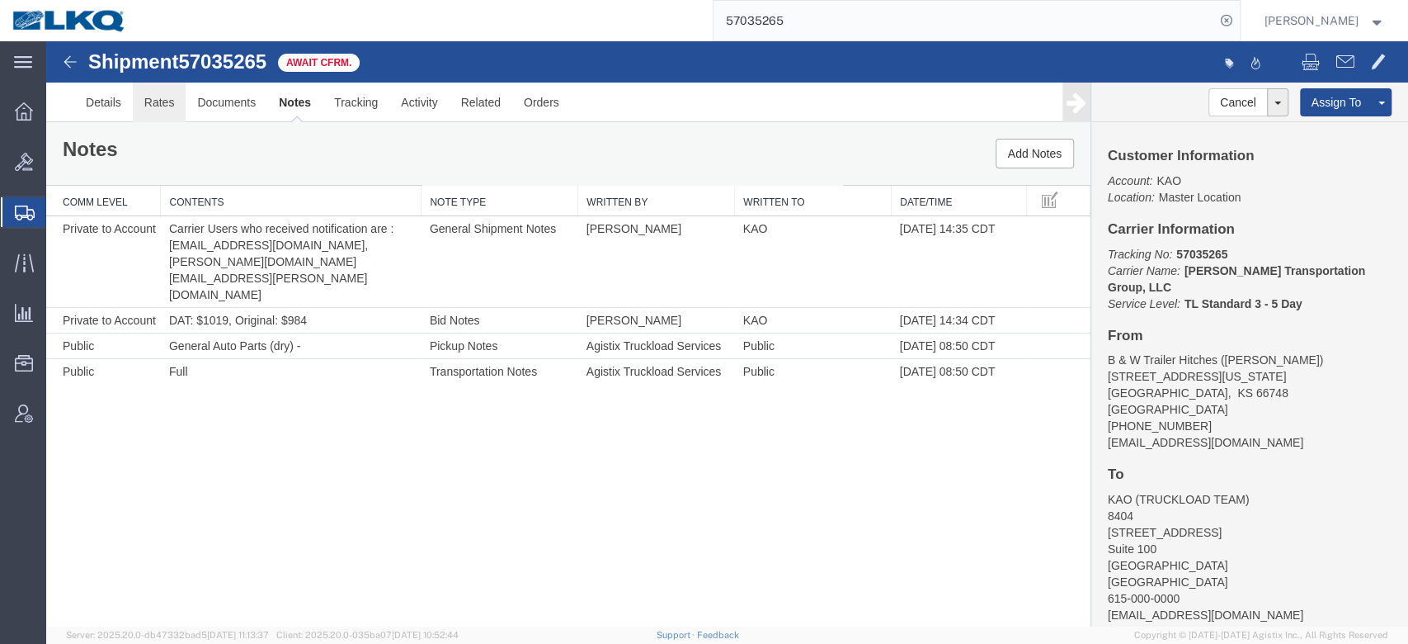
click at [158, 102] on link "Rates" at bounding box center [160, 103] width 54 height 40
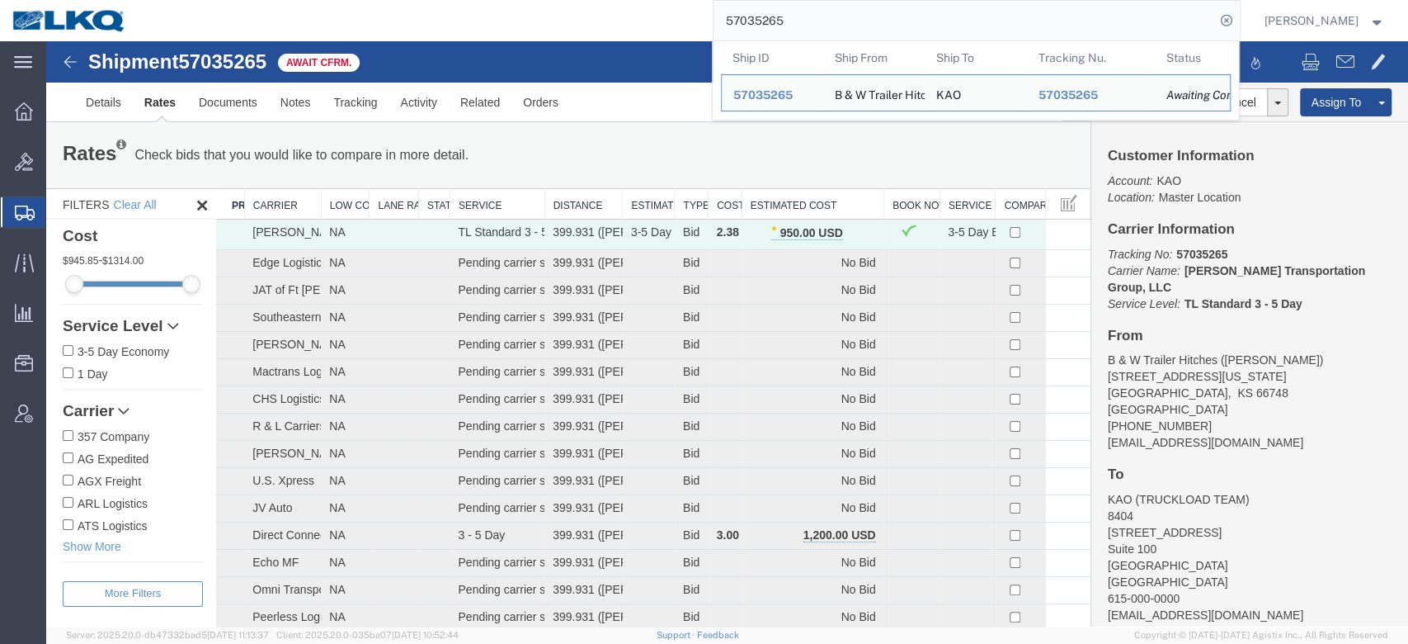
click at [796, 20] on input "57035265" at bounding box center [965, 21] width 502 height 40
paste input "6593302"
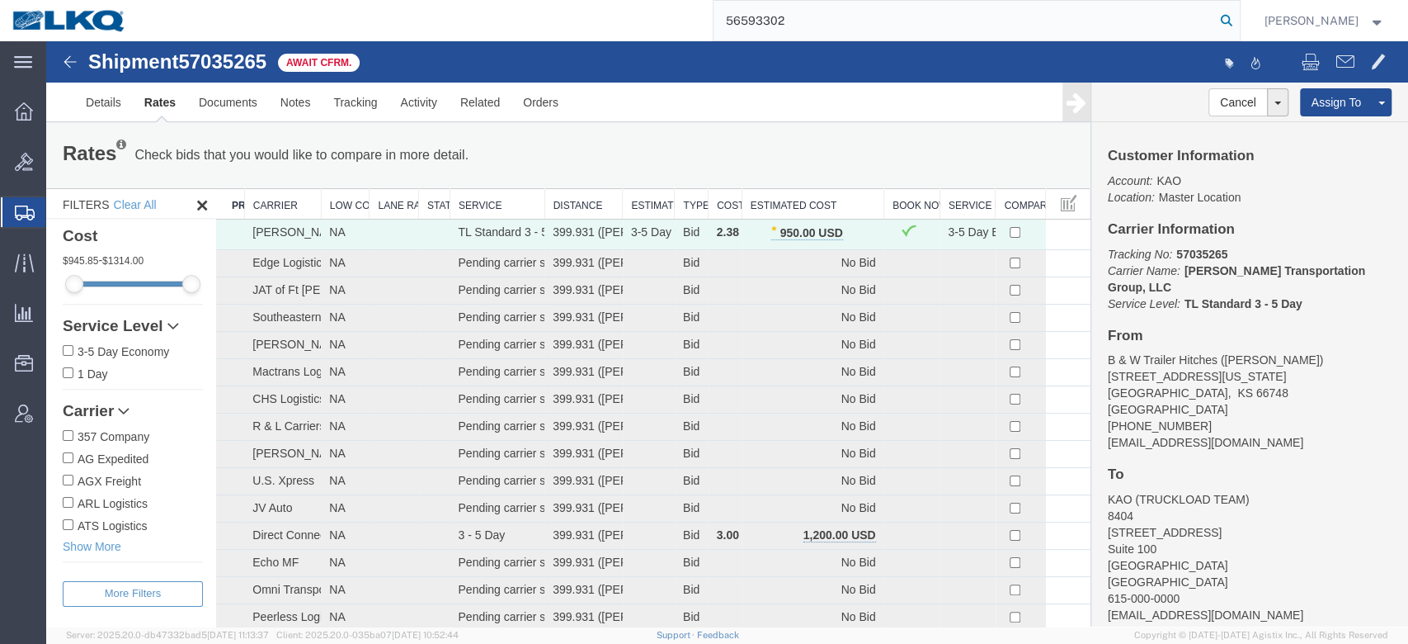
type input "56593302"
click at [1238, 12] on icon at bounding box center [1226, 20] width 23 height 23
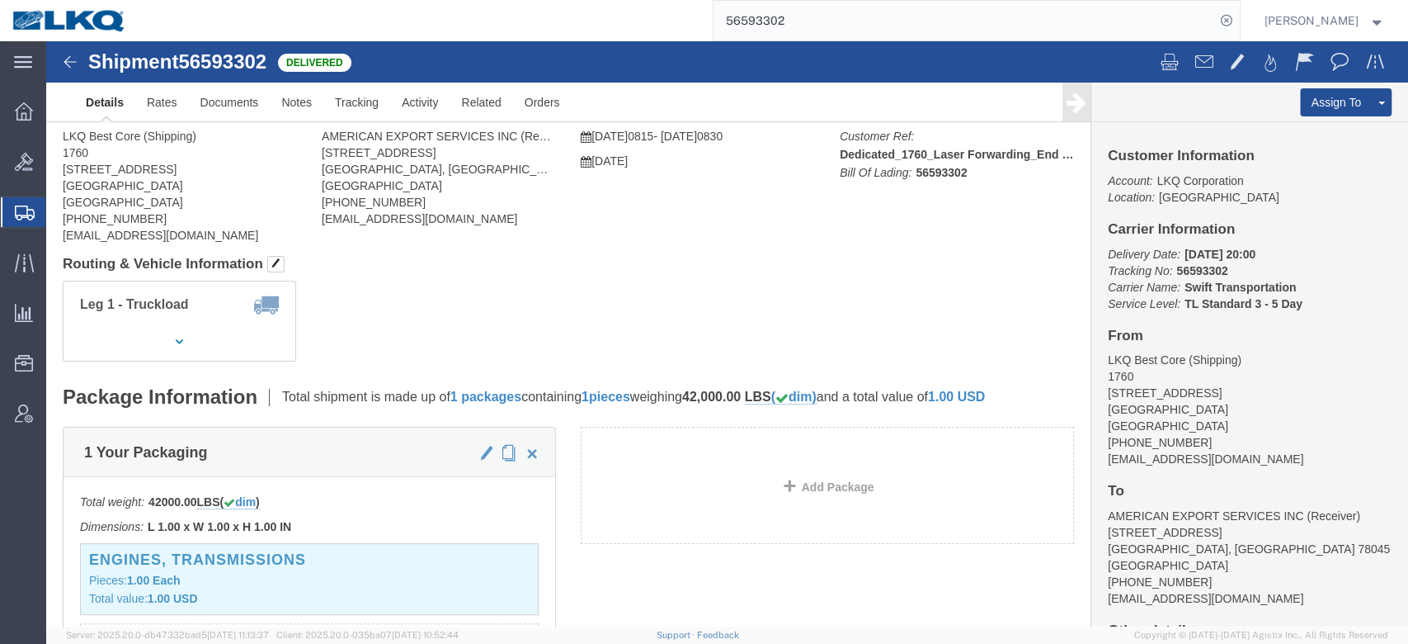
click ul "Details Rates Documents Notes Tracking Activity Related Orders"
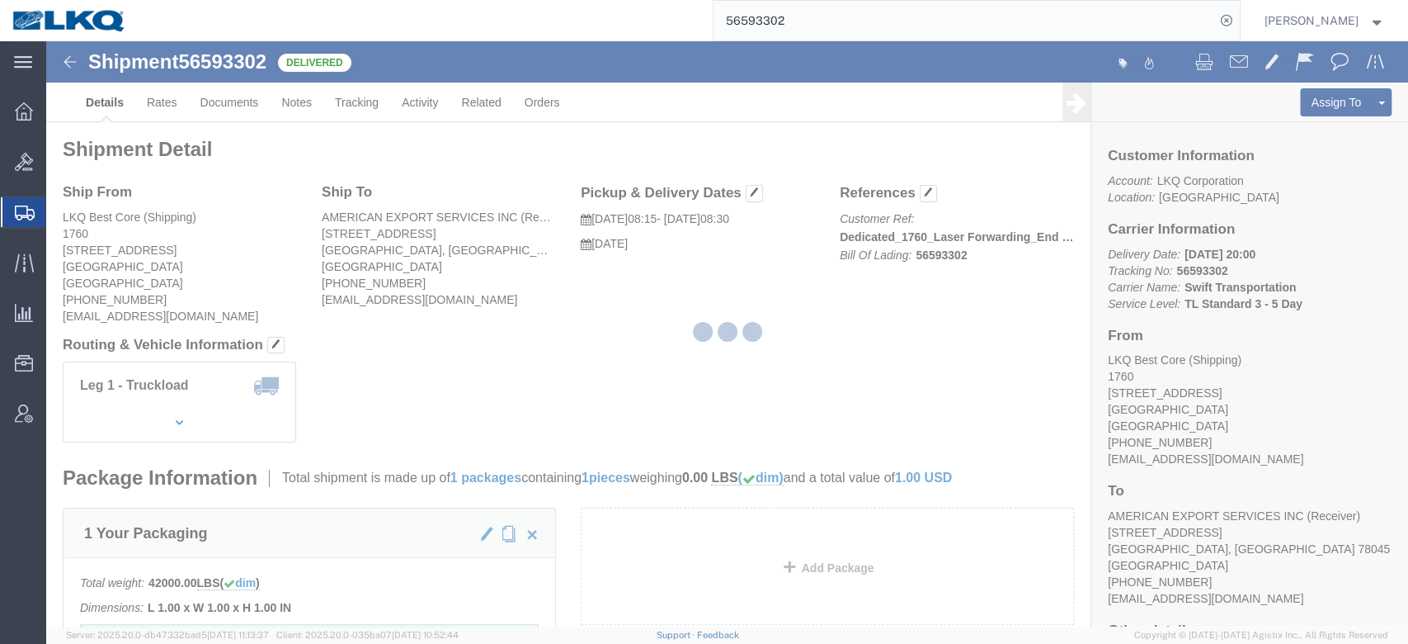
drag, startPoint x: 114, startPoint y: 60, endPoint x: 160, endPoint y: 101, distance: 61.9
click at [160, 101] on div at bounding box center [727, 333] width 1362 height 585
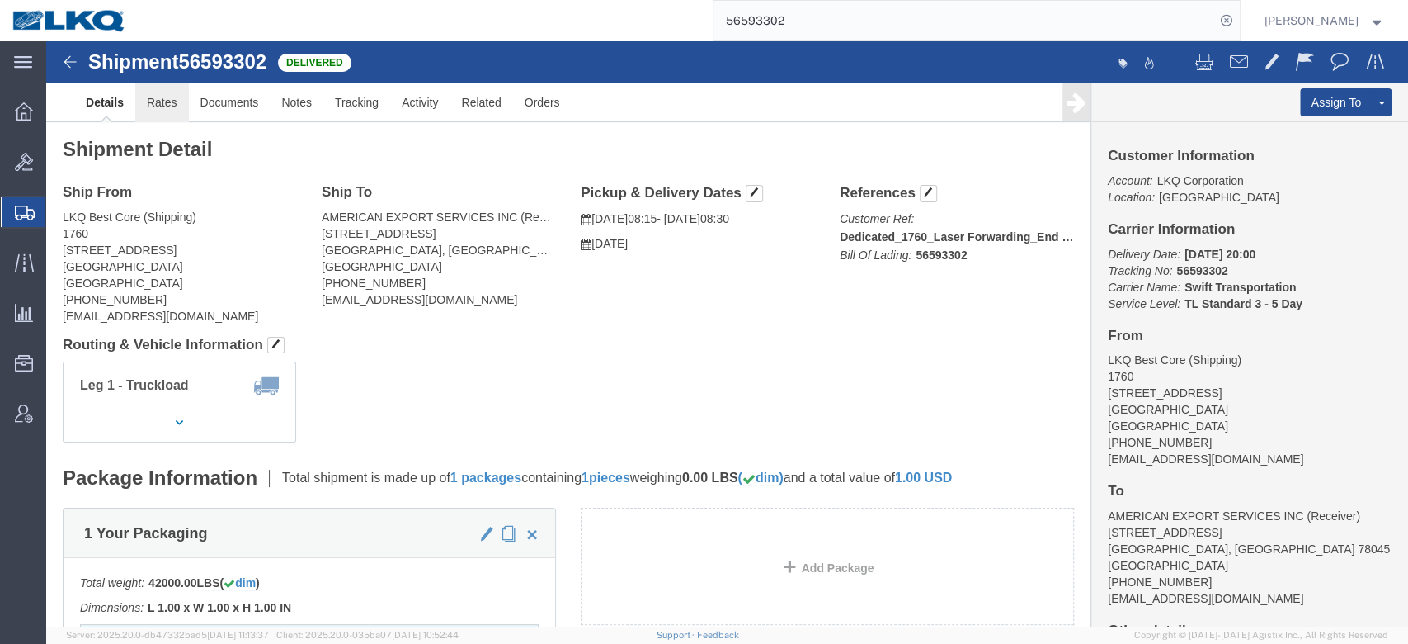
click link "Rates"
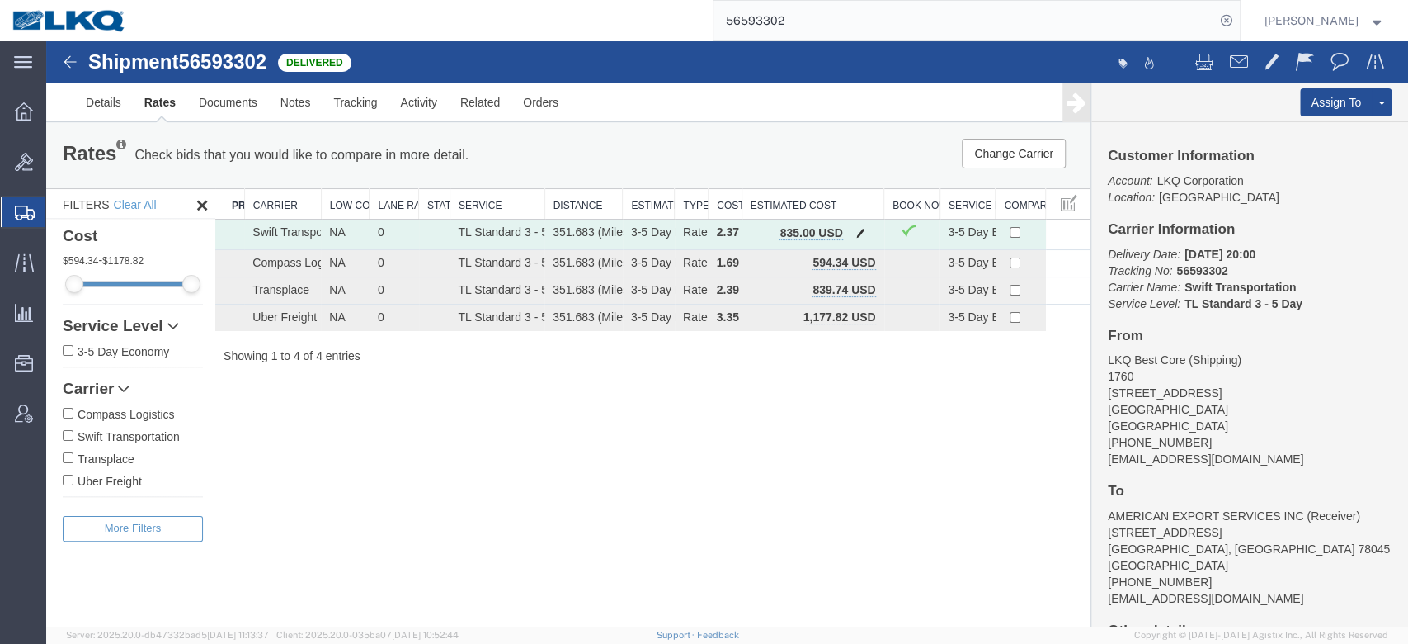
click at [862, 227] on span "button" at bounding box center [860, 233] width 9 height 12
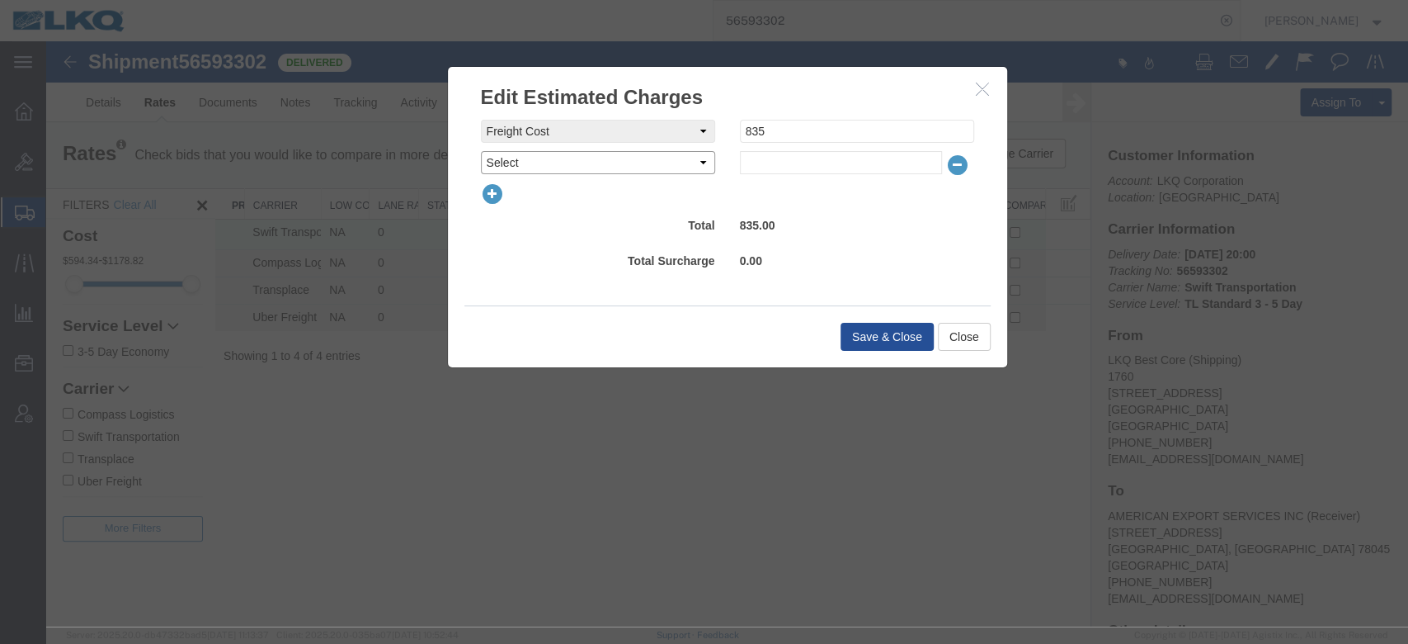
click at [518, 163] on select "Select AES Filing Accessorial Delivery Charge Additional Invoice Details Addres…" at bounding box center [598, 162] width 234 height 23
select select "FUEL_CHARGE"
click at [481, 151] on select "Select AES Filing Accessorial Delivery Charge Additional Invoice Details Addres…" at bounding box center [598, 162] width 234 height 23
click at [782, 164] on input "text" at bounding box center [841, 162] width 202 height 23
type input "136.40"
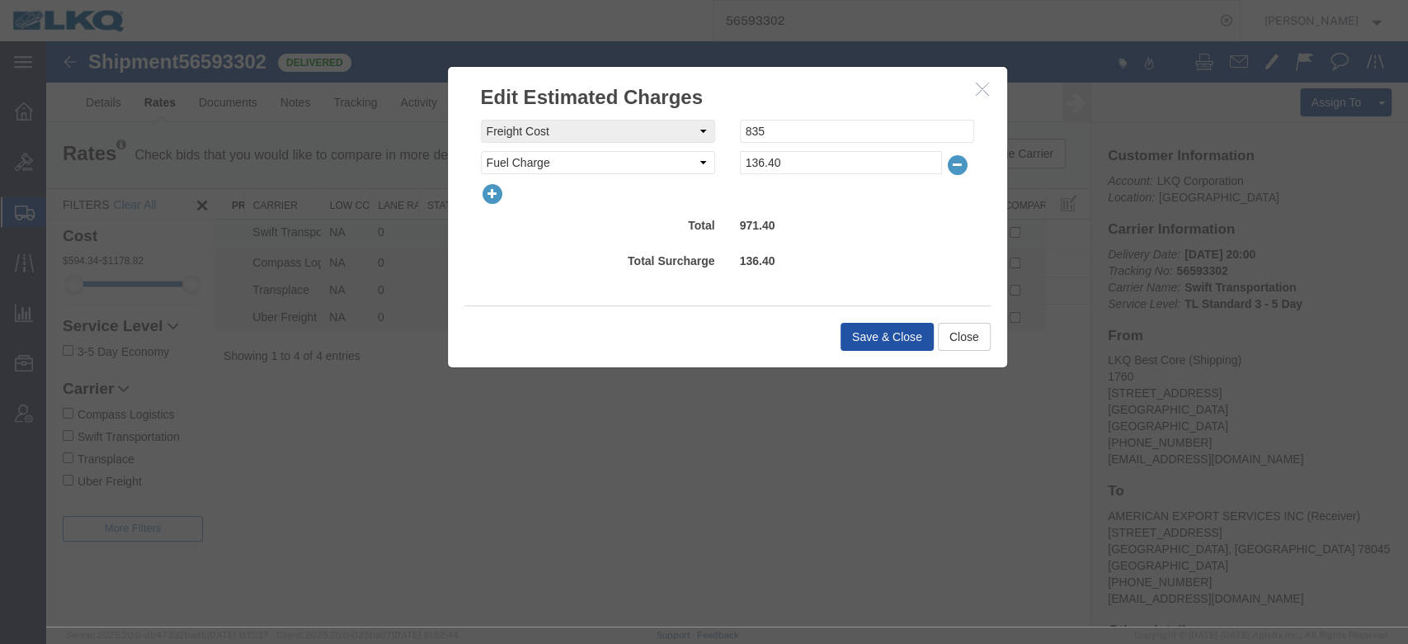
click at [865, 332] on button "Save & Close" at bounding box center [887, 337] width 93 height 28
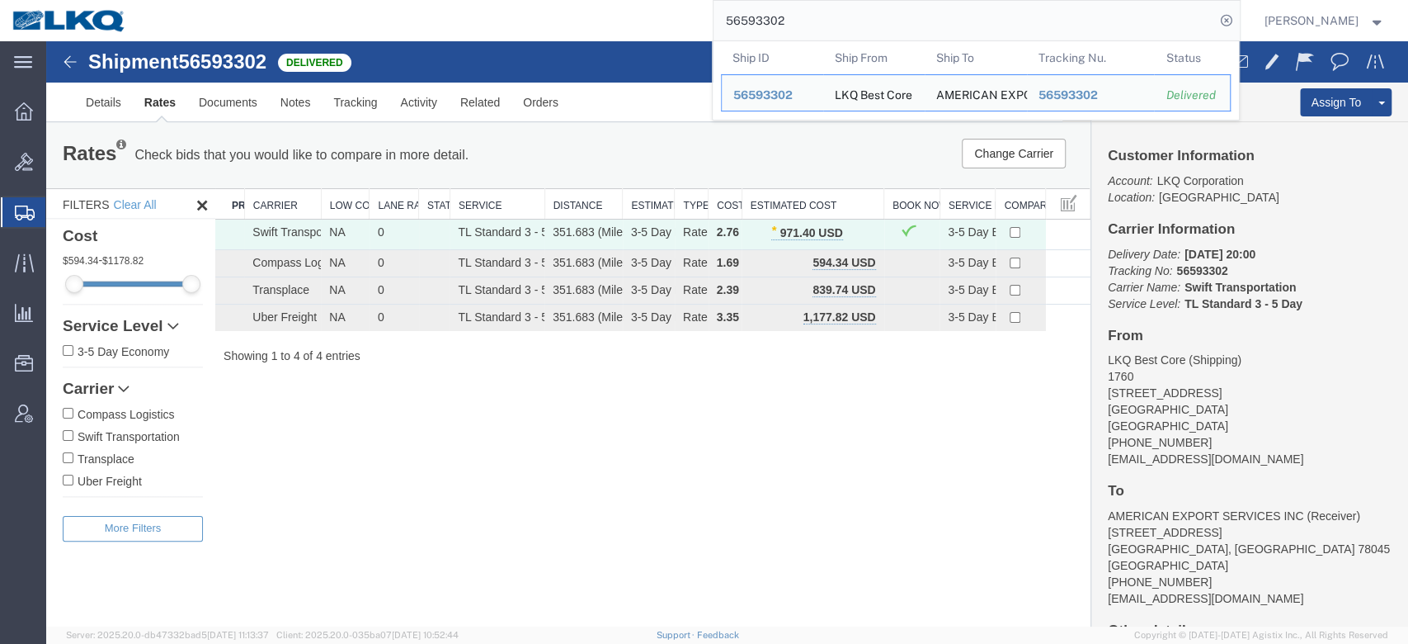
click at [806, 9] on input "56593302" at bounding box center [965, 21] width 502 height 40
paste input "920546"
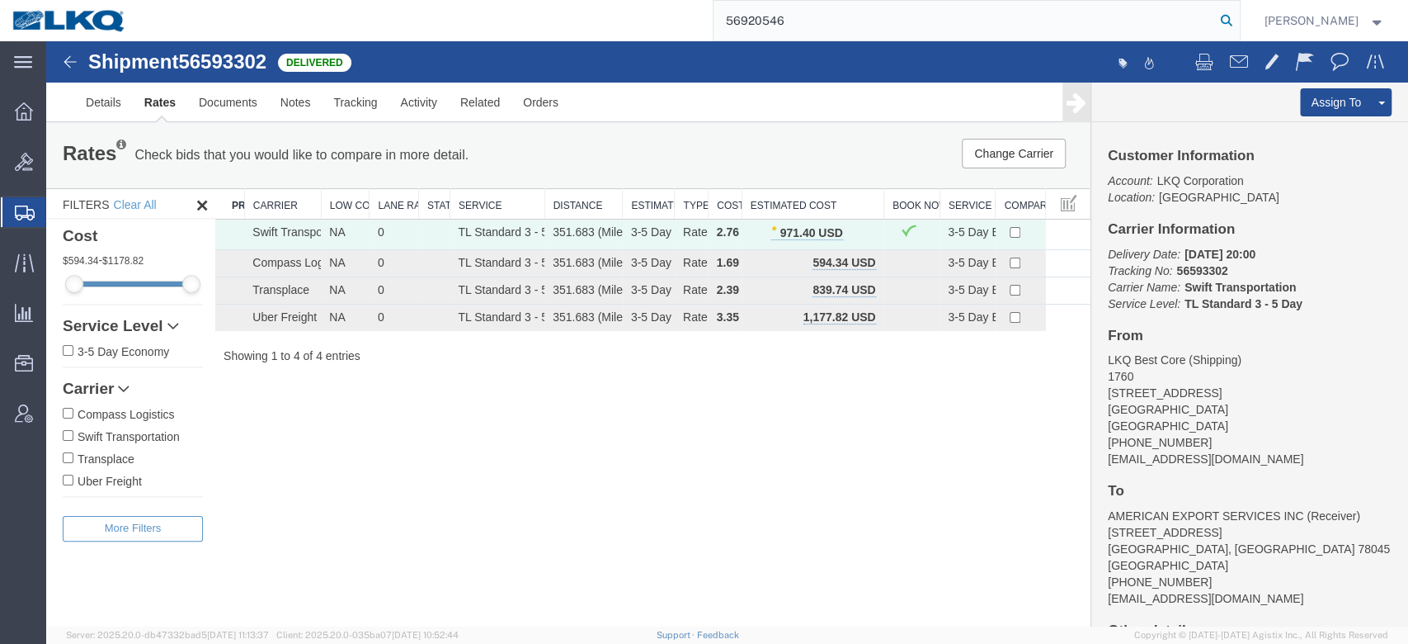
type input "56920546"
click at [1238, 13] on icon at bounding box center [1226, 20] width 23 height 23
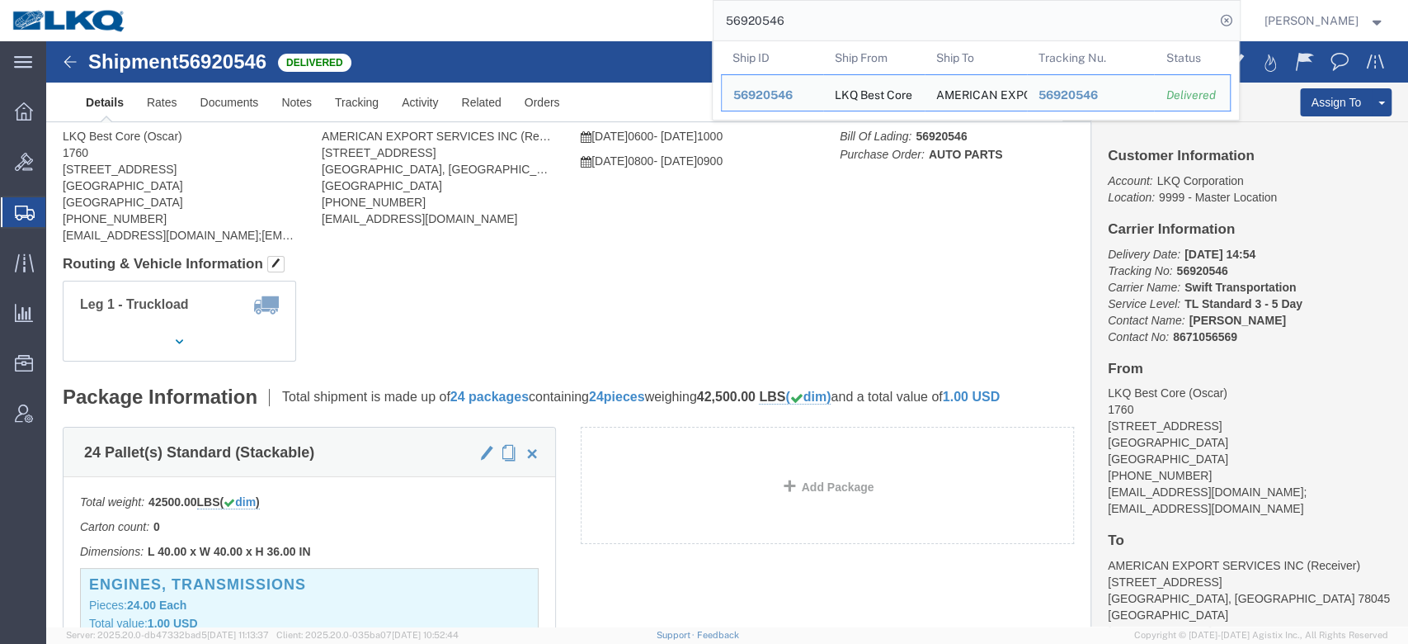
click div
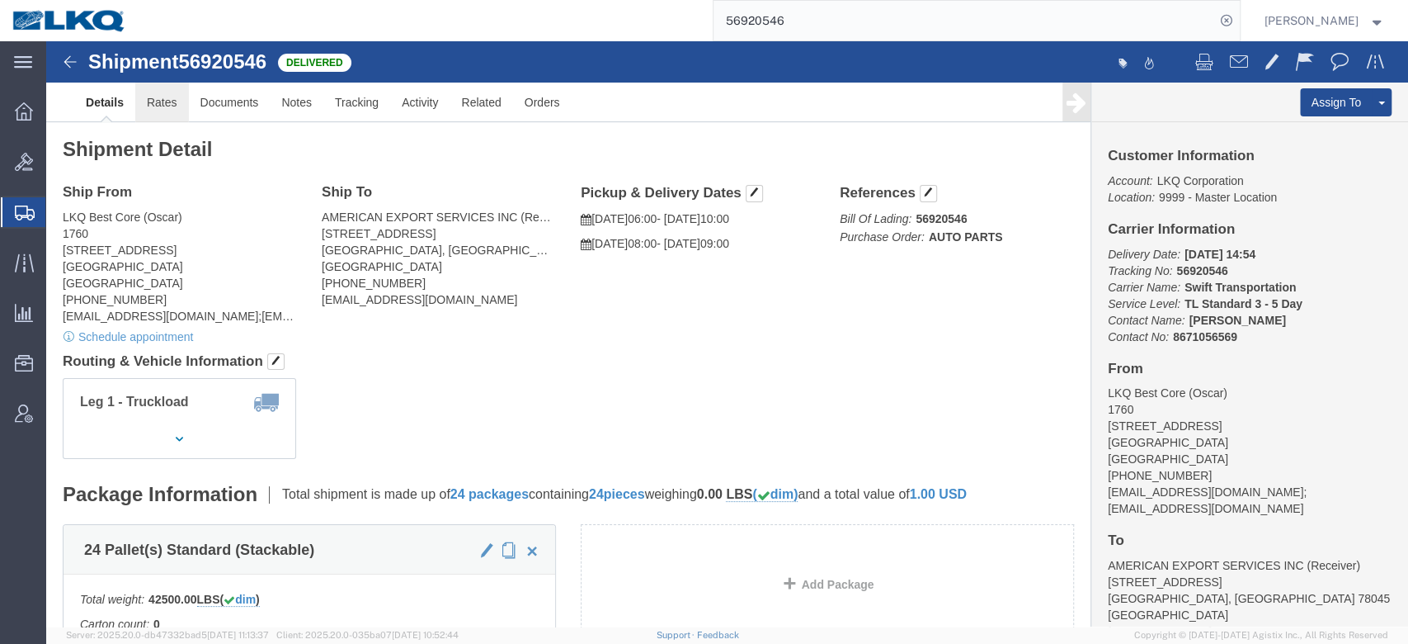
click link "Rates"
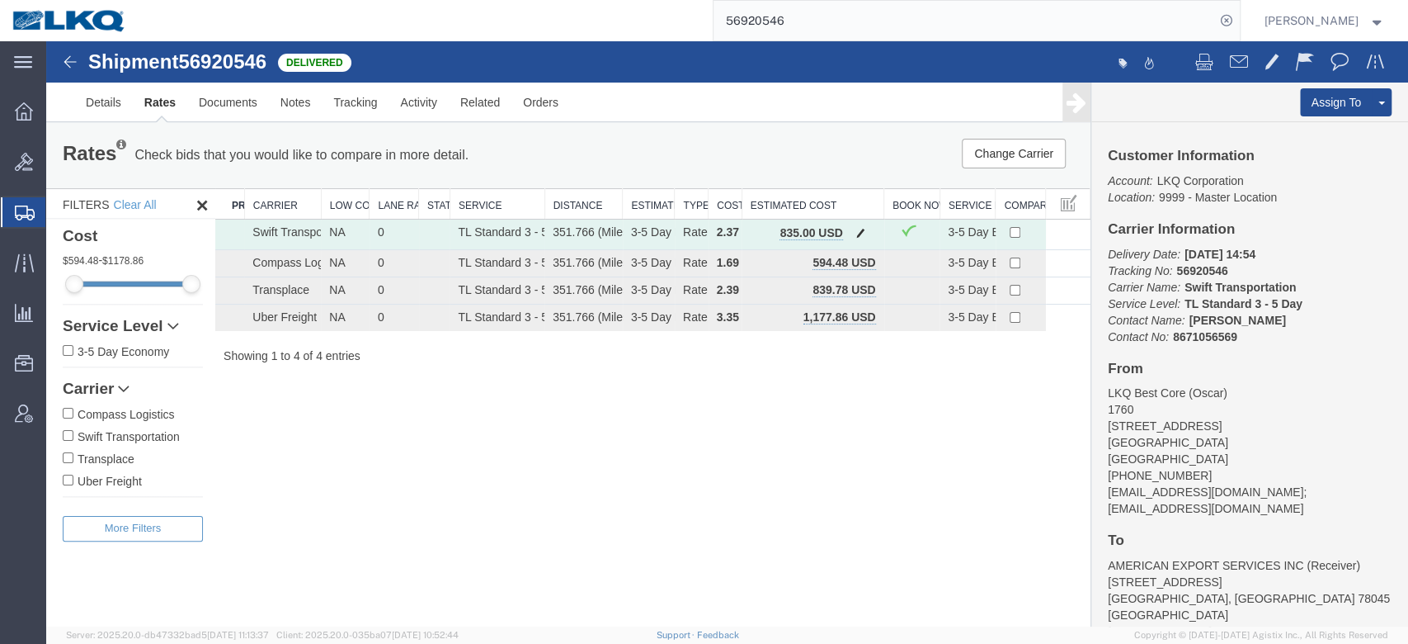
click at [855, 225] on button "button" at bounding box center [861, 234] width 22 height 21
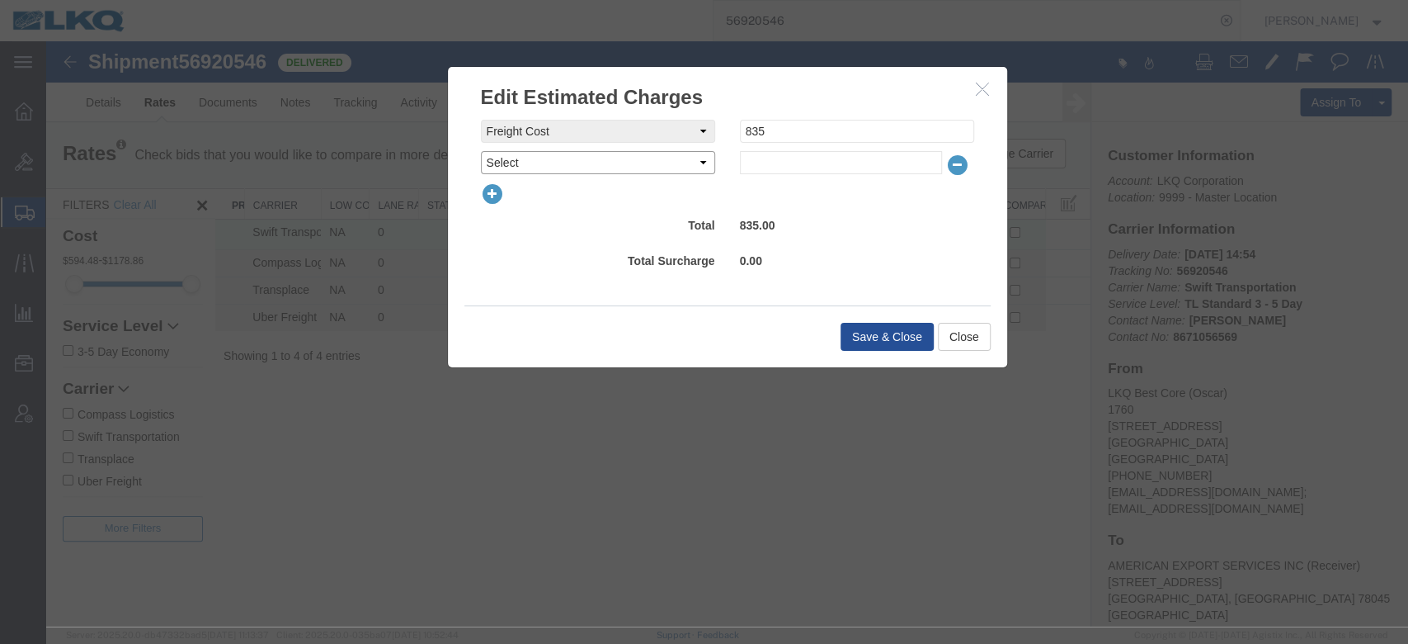
click at [606, 158] on select "Select AES Filing Accessorial Delivery Charge Additional Invoice Details Addres…" at bounding box center [598, 162] width 234 height 23
select select "FUEL_CHARGE"
click at [481, 151] on select "Select AES Filing Accessorial Delivery Charge Additional Invoice Details Addres…" at bounding box center [598, 162] width 234 height 23
click at [767, 152] on input "text" at bounding box center [841, 162] width 202 height 23
type input "136.40"
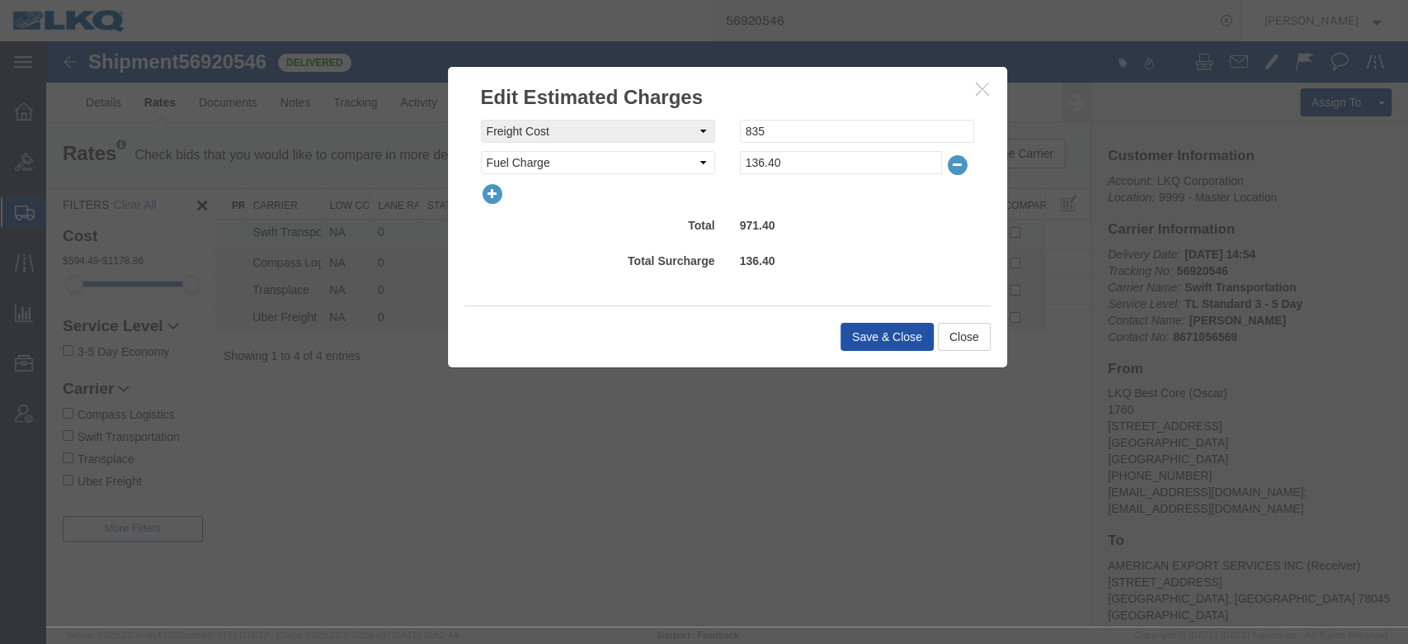
click at [882, 332] on button "Save & Close" at bounding box center [887, 337] width 93 height 28
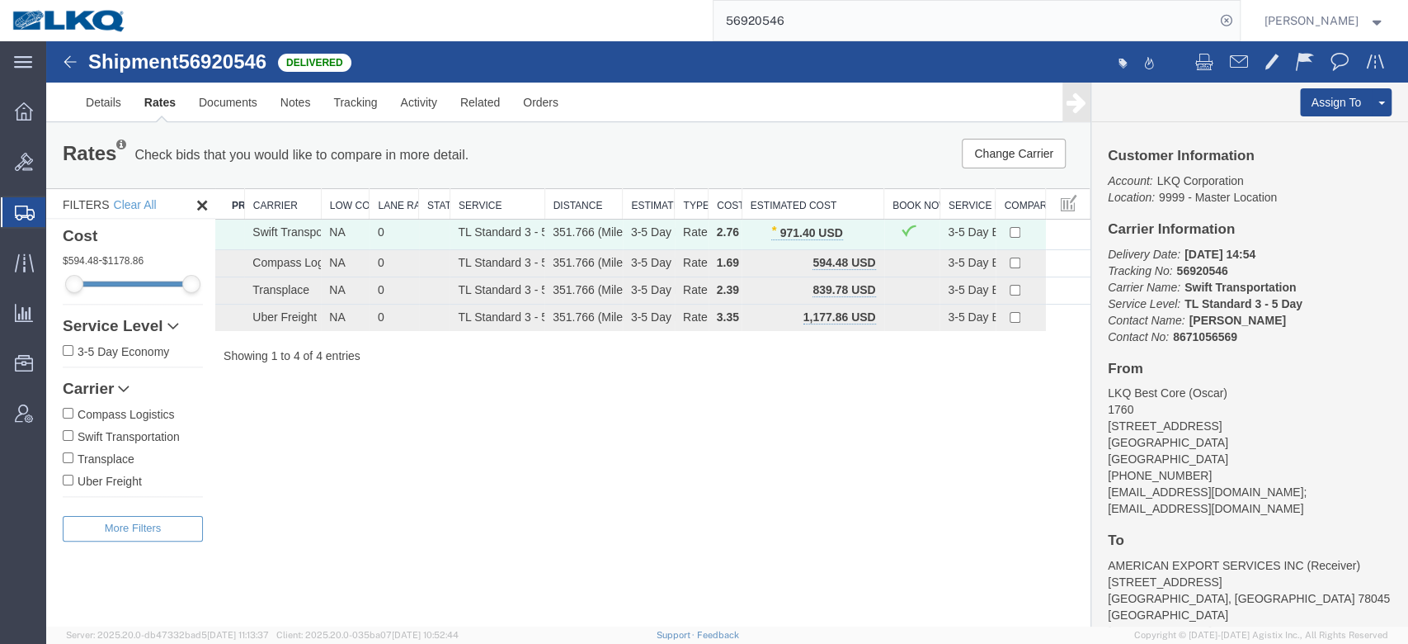
click at [788, 12] on input "56920546" at bounding box center [965, 21] width 502 height 40
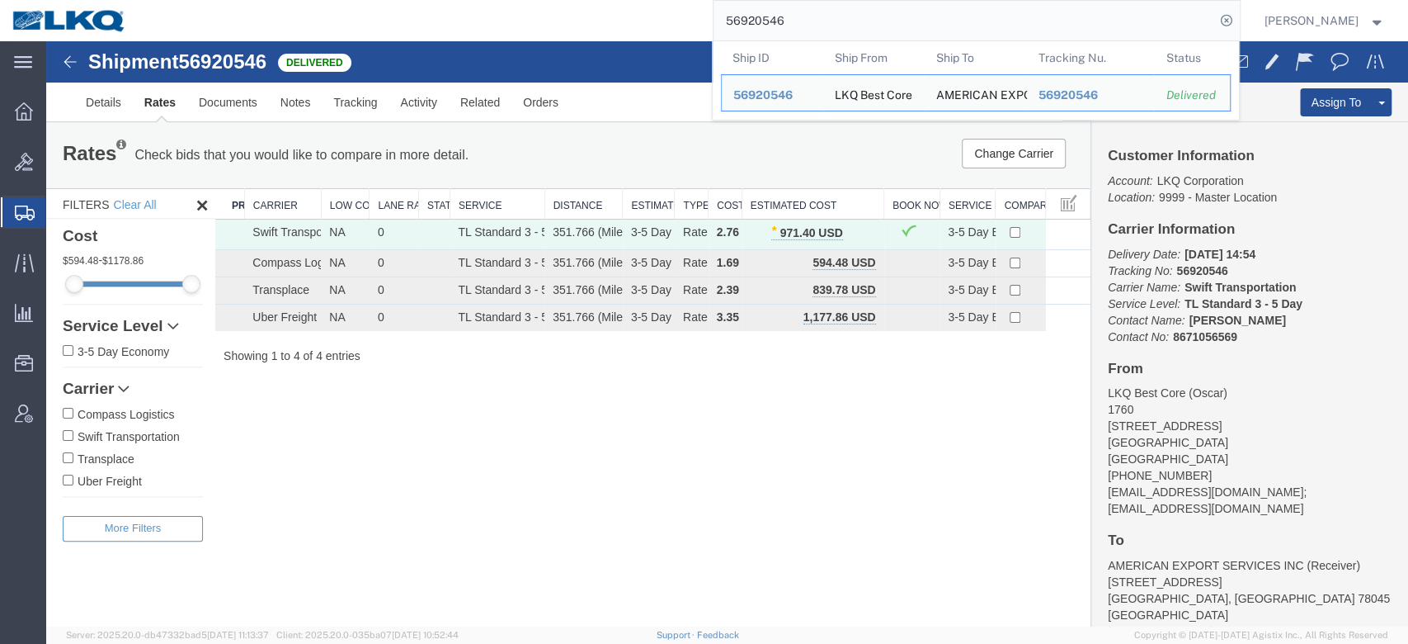
click at [788, 12] on input "56920546" at bounding box center [965, 21] width 502 height 40
paste input "812790"
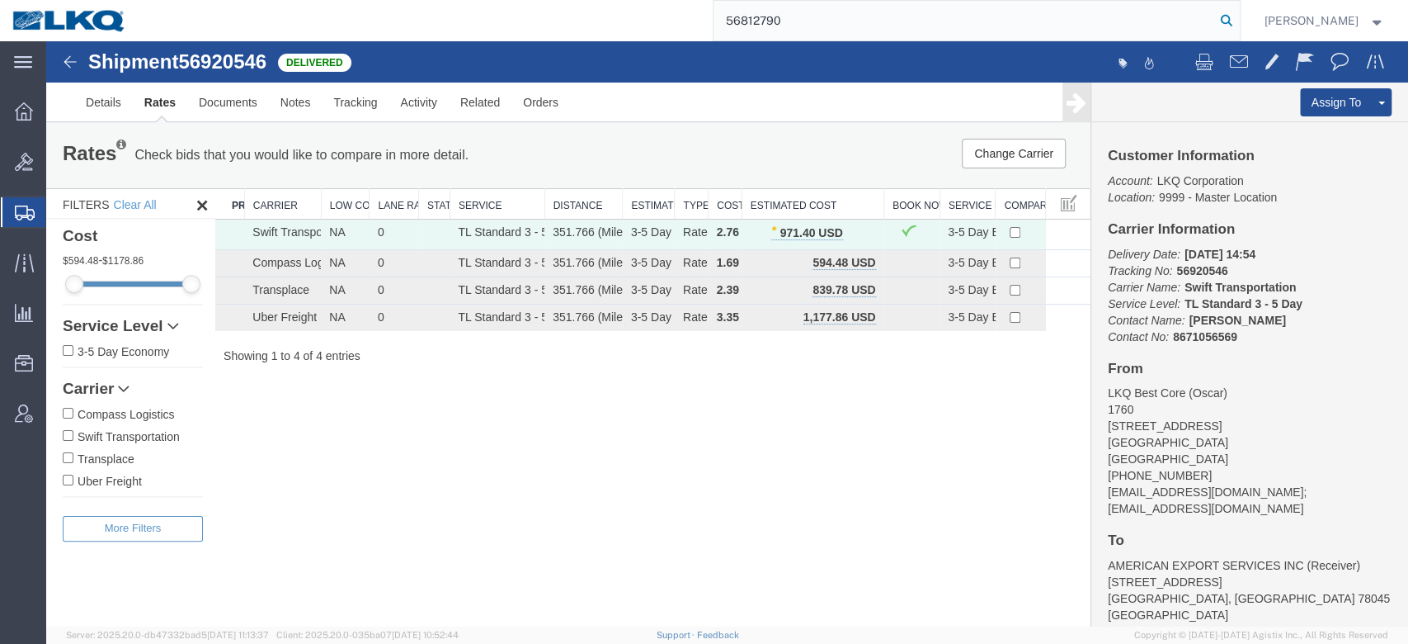
type input "56812790"
drag, startPoint x: 1248, startPoint y: 14, endPoint x: 777, endPoint y: 286, distance: 543.4
click at [1238, 14] on icon at bounding box center [1226, 20] width 23 height 23
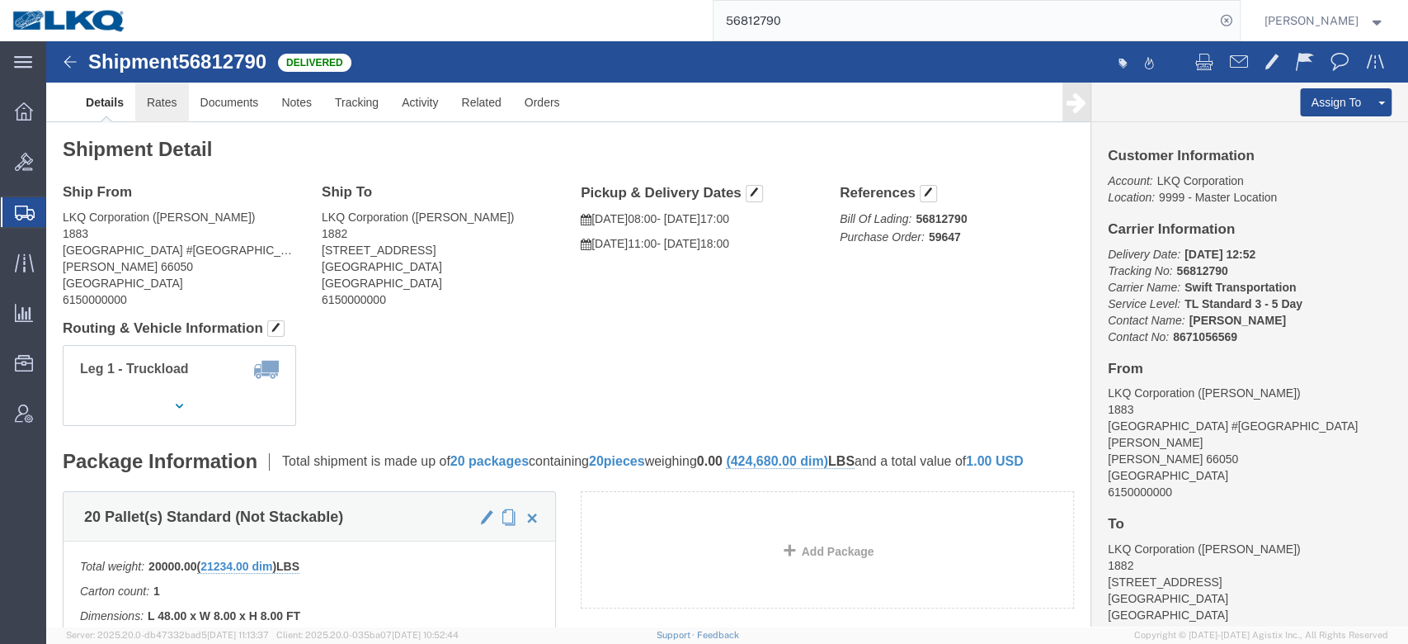
click link "Rates"
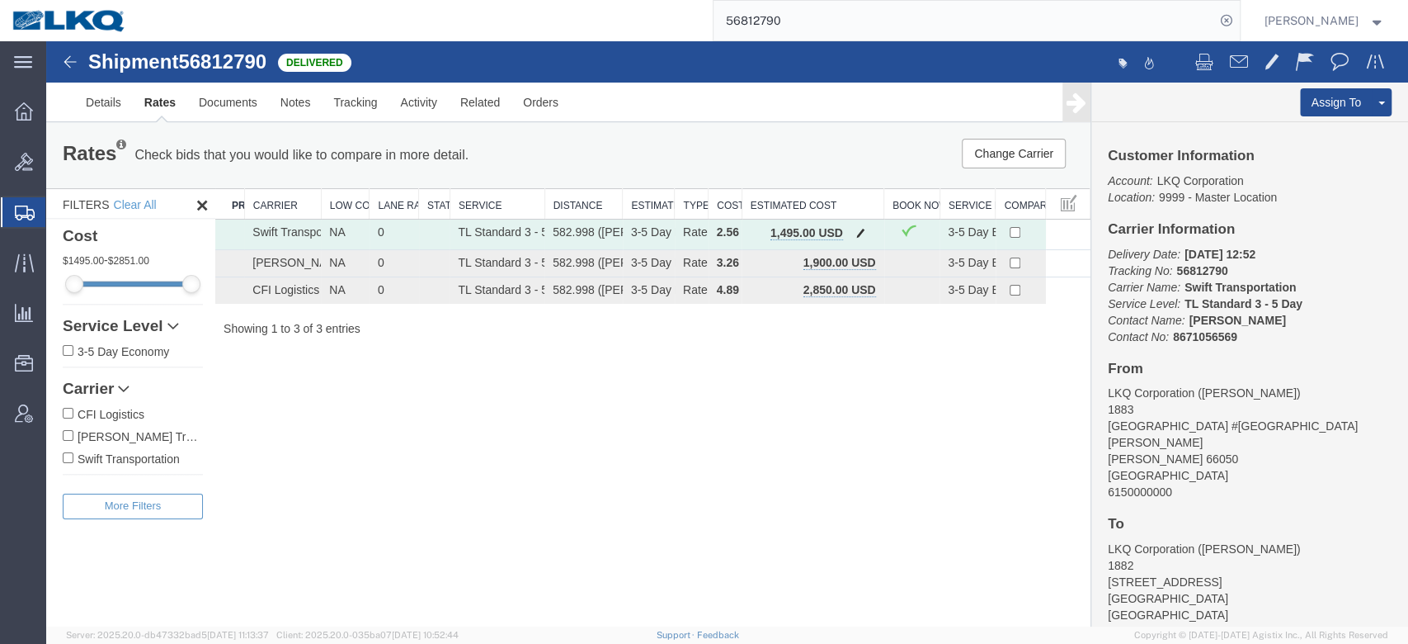
click at [864, 238] on button "button" at bounding box center [861, 234] width 22 height 21
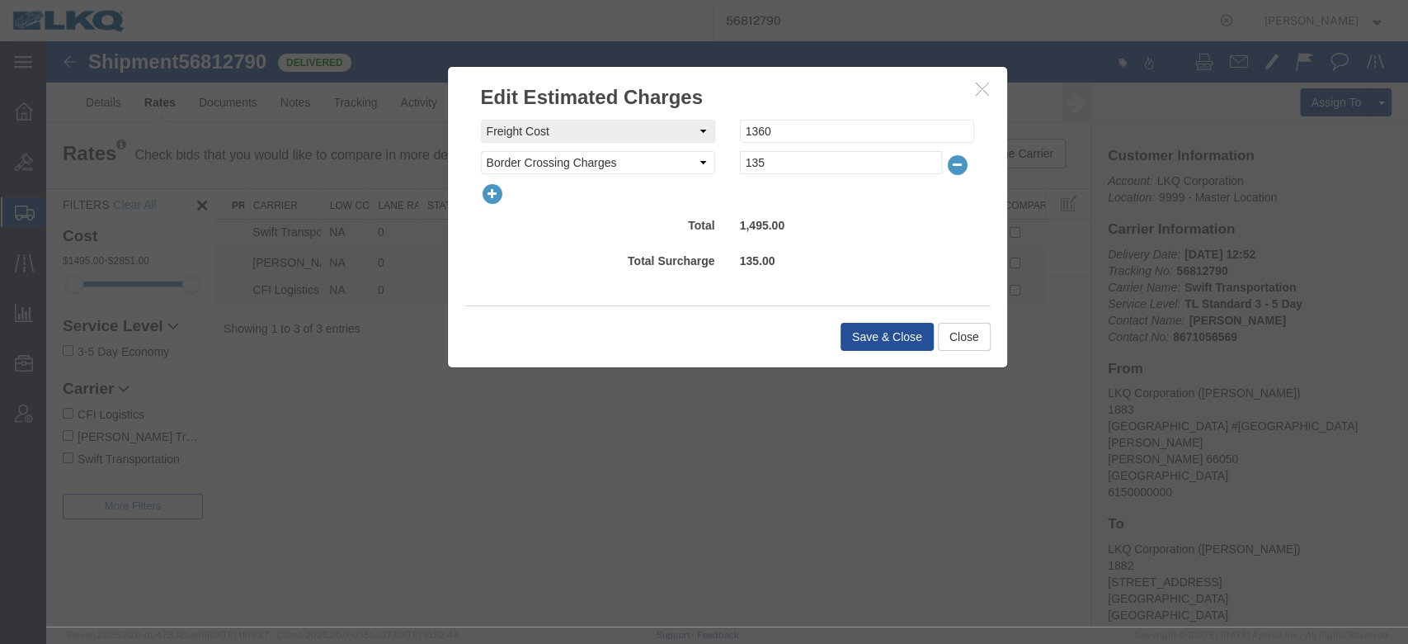
click at [495, 193] on icon "button" at bounding box center [492, 193] width 23 height 23
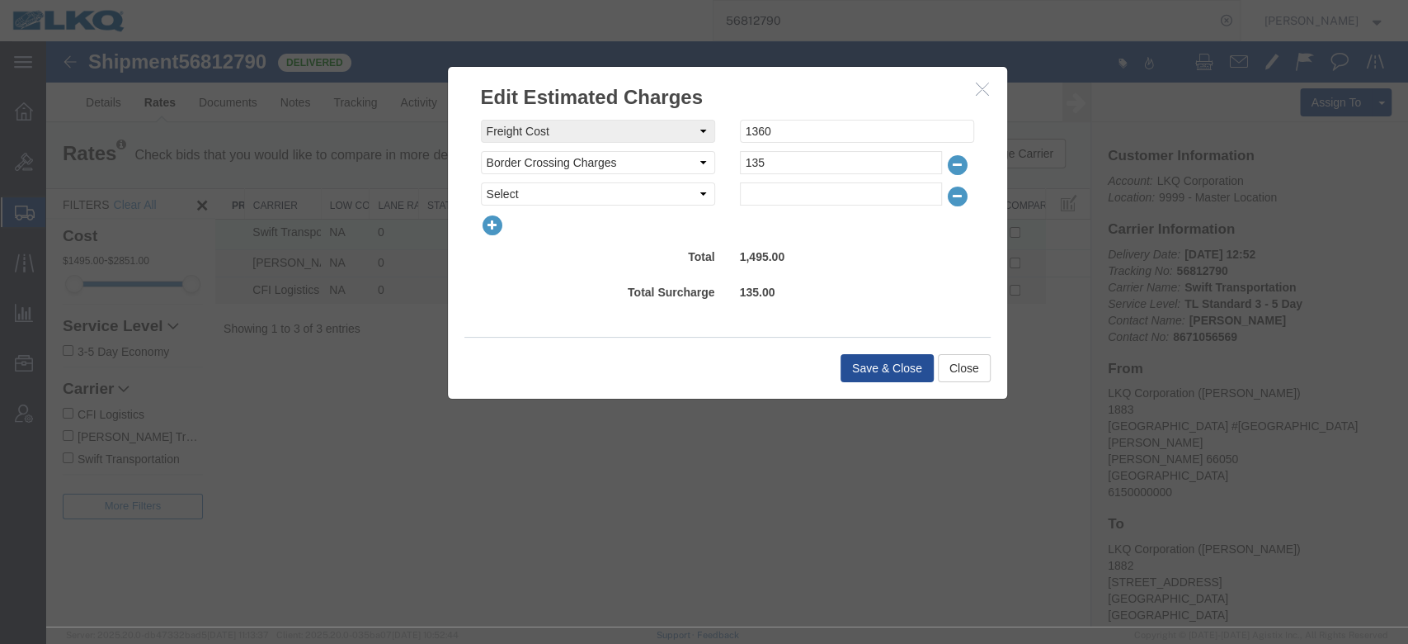
select select "FUEL_CHARGE"
click at [481, 182] on select "Select AES Filing Accessorial Delivery Charge Additional Invoice Details Addres…" at bounding box center [598, 193] width 234 height 23
click at [781, 191] on input "text" at bounding box center [841, 193] width 202 height 23
type input "195.30"
click at [884, 361] on button "Save & Close" at bounding box center [887, 368] width 93 height 28
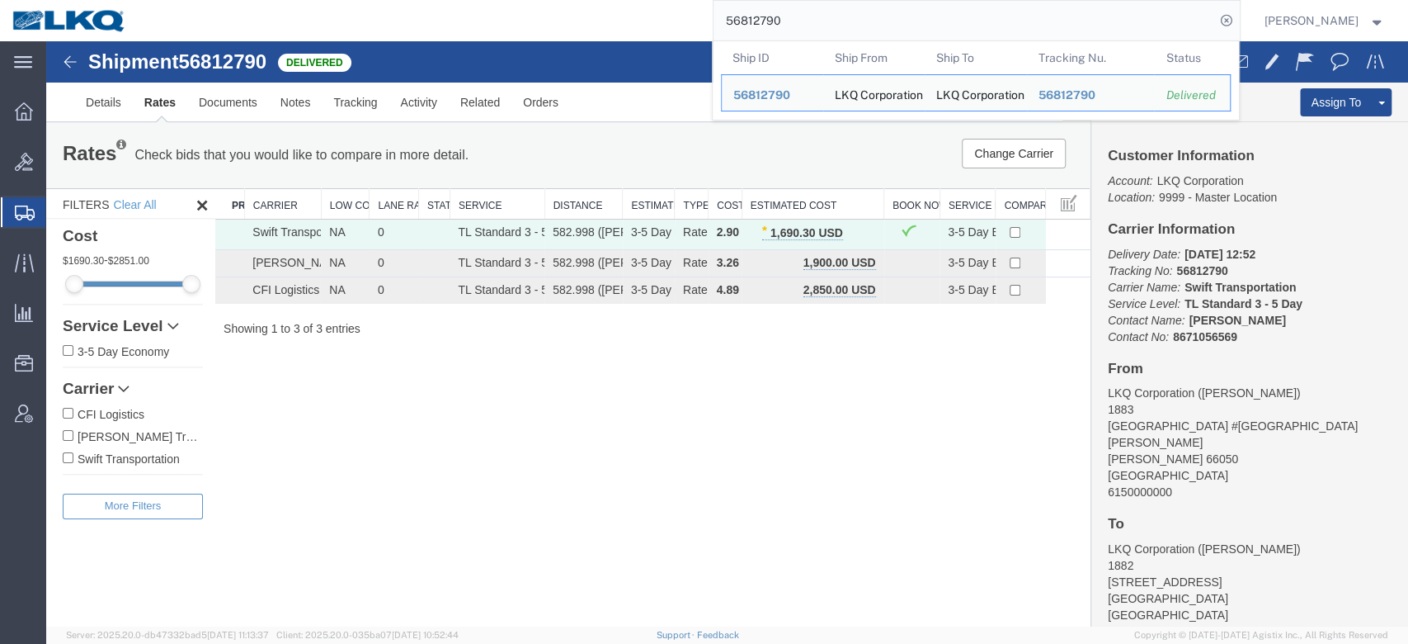
click at [835, 8] on input "56812790" at bounding box center [965, 21] width 502 height 40
paste input "32051"
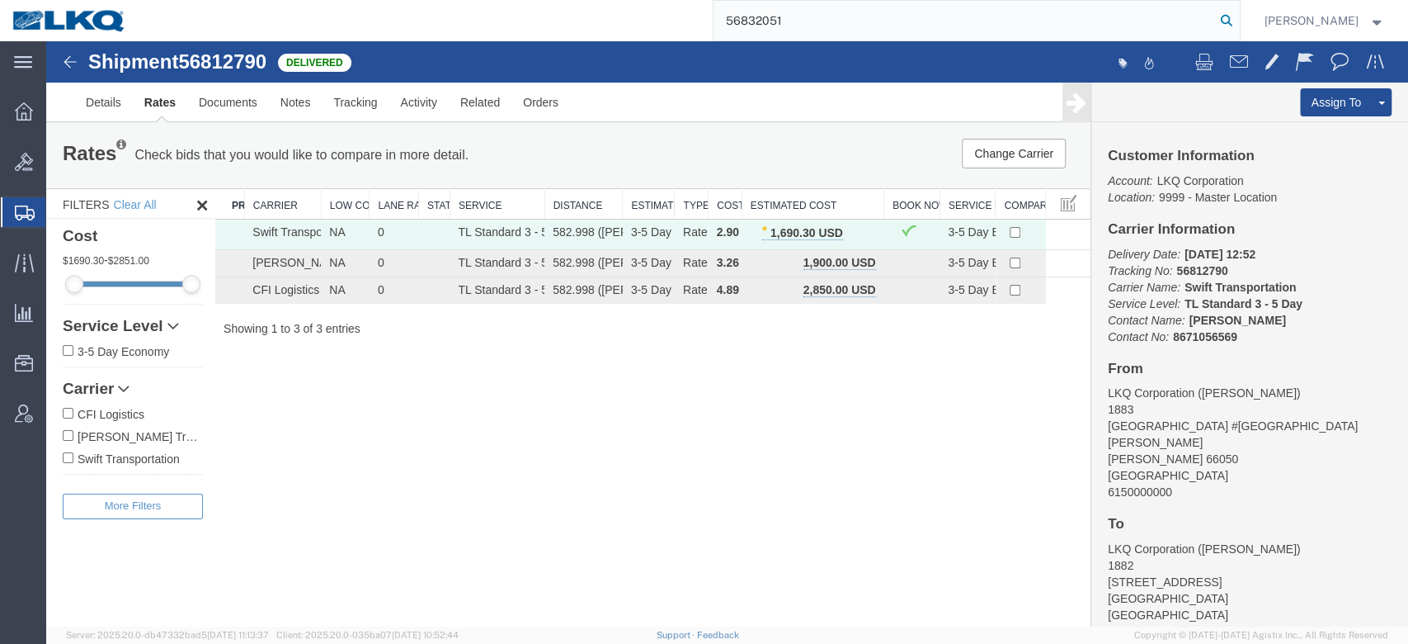
drag, startPoint x: 1262, startPoint y: 16, endPoint x: 769, endPoint y: 351, distance: 596.8
click at [1238, 16] on icon at bounding box center [1226, 20] width 23 height 23
type input "56832051"
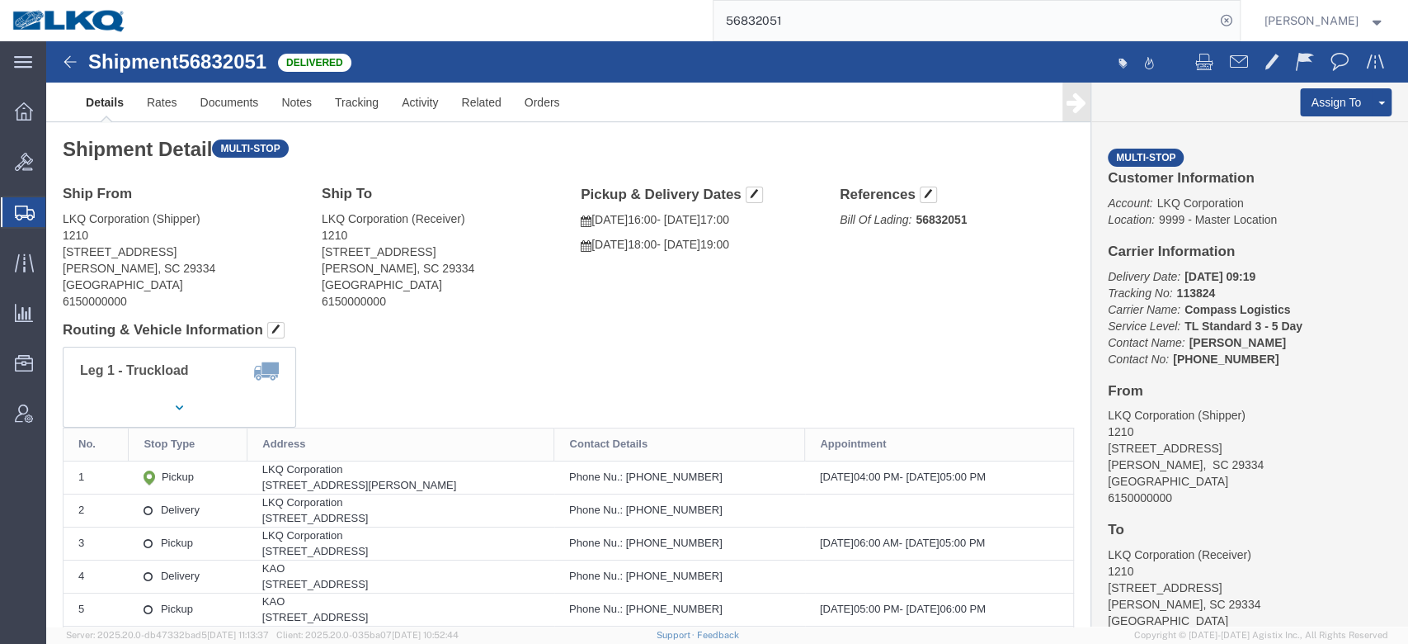
drag, startPoint x: 1260, startPoint y: 86, endPoint x: 1175, endPoint y: 147, distance: 104.6
click link "Clone Shipment"
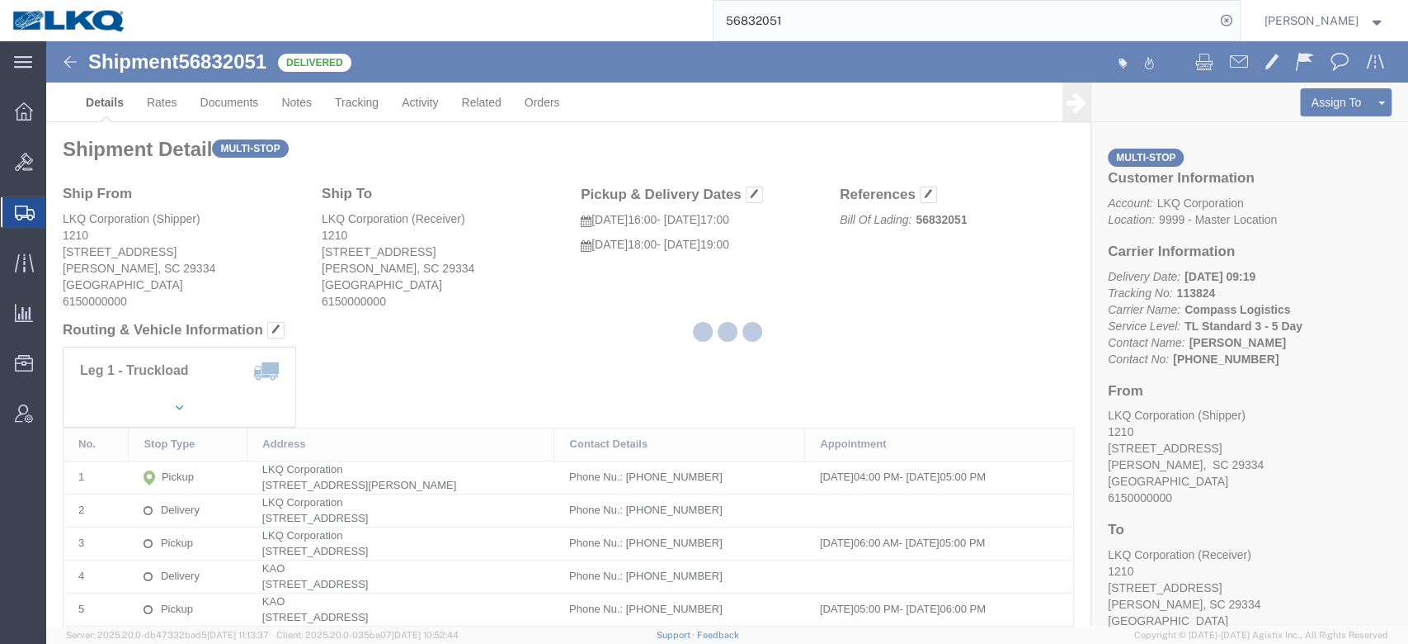
click at [517, 268] on div at bounding box center [727, 333] width 1362 height 585
click at [536, 386] on div at bounding box center [727, 333] width 1362 height 585
click at [451, 224] on div at bounding box center [727, 333] width 1362 height 585
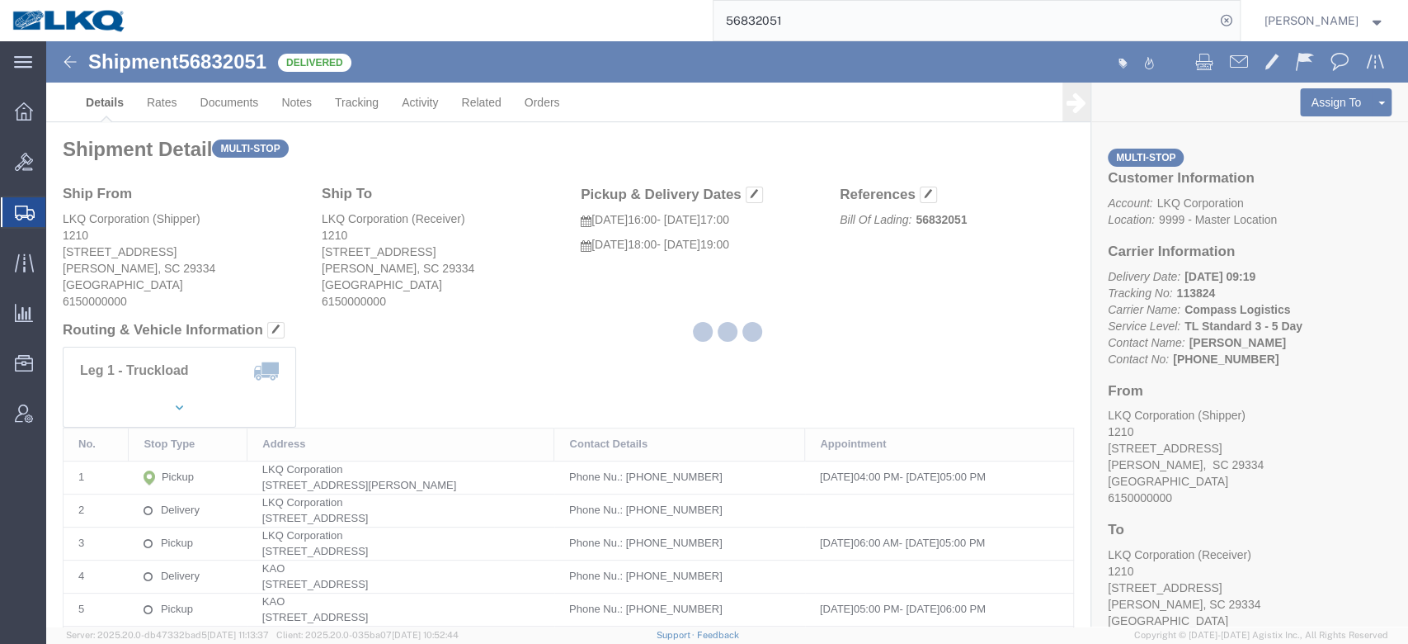
select select "27420"
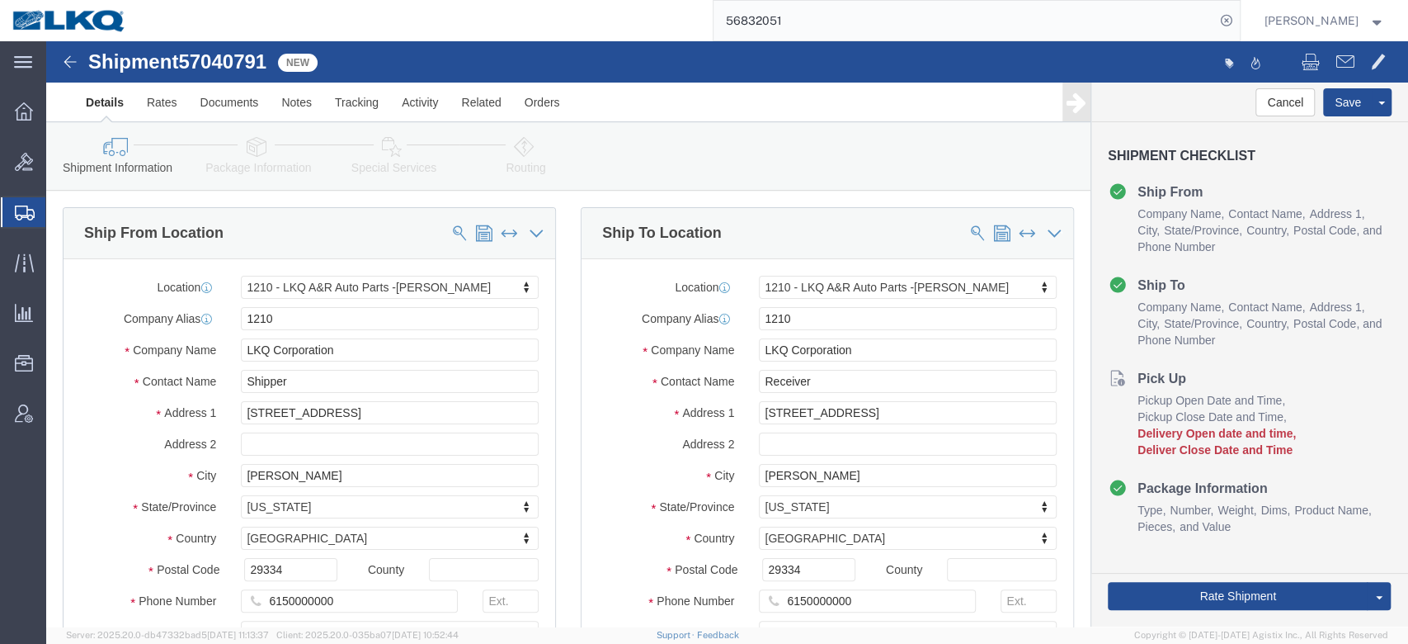
click span "57040791"
drag, startPoint x: 233, startPoint y: 68, endPoint x: 169, endPoint y: 49, distance: 66.3
copy span "57040791"
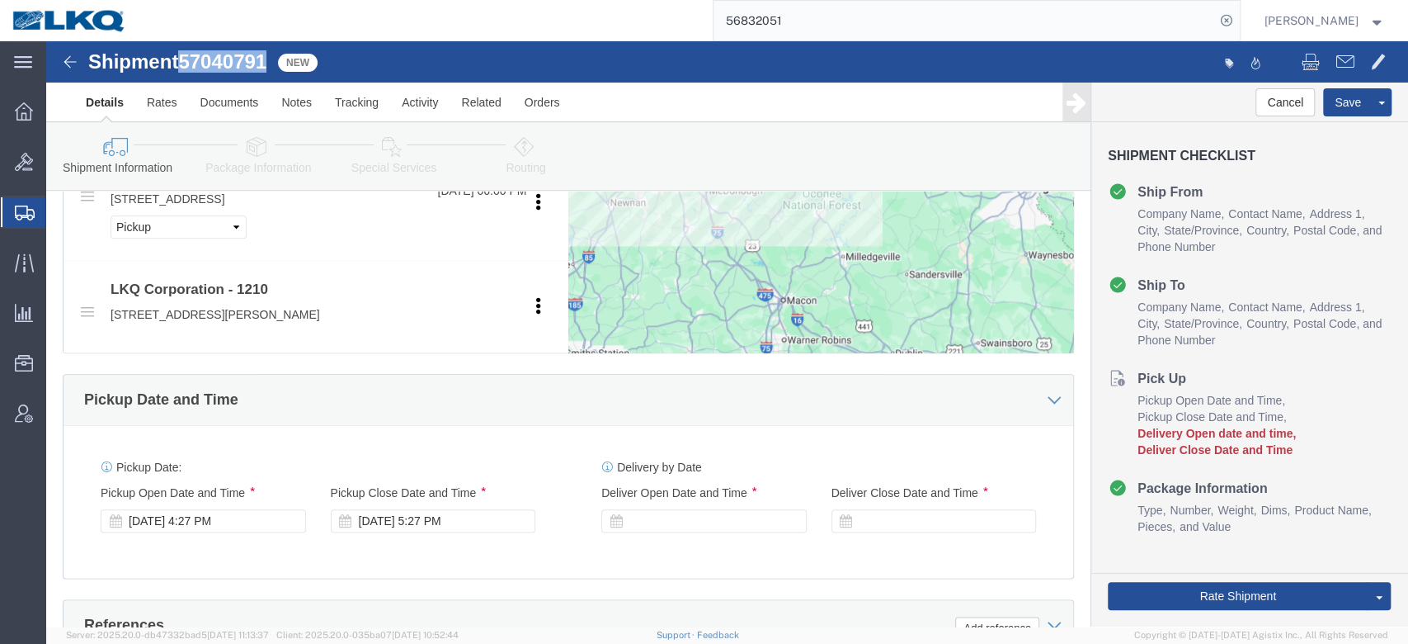
scroll to position [1210, 0]
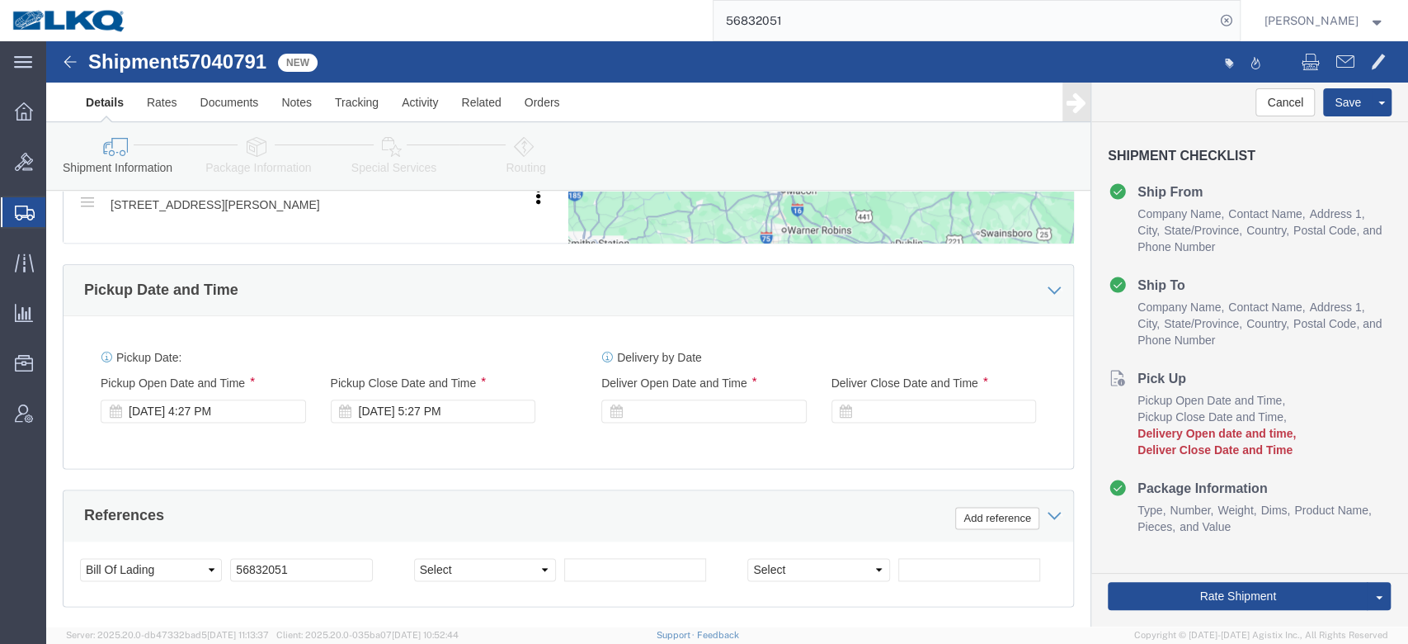
click div "Ship From Location Location 1210 - LKQ A&R Auto Parts -[GEOGRAPHIC_DATA] Select…"
click input "56832051"
paste input "704079"
type input "57040791"
click div "[DATE] 4:27 PM"
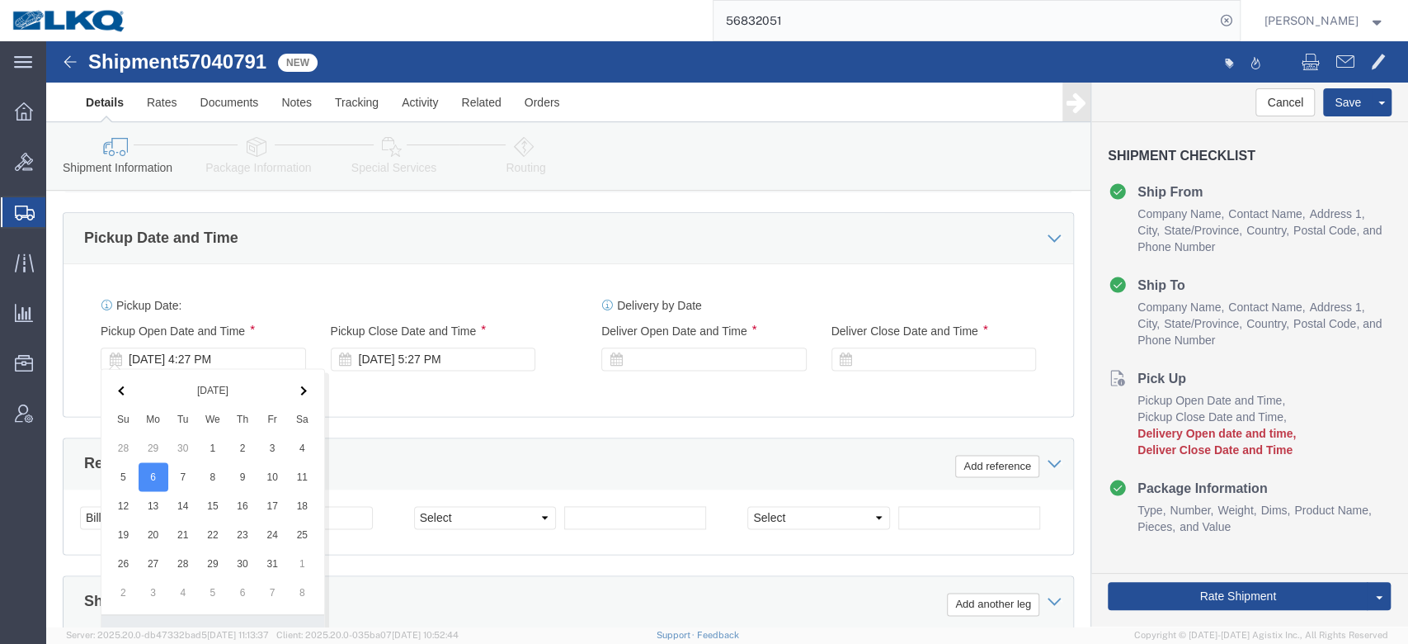
scroll to position [1329, 0]
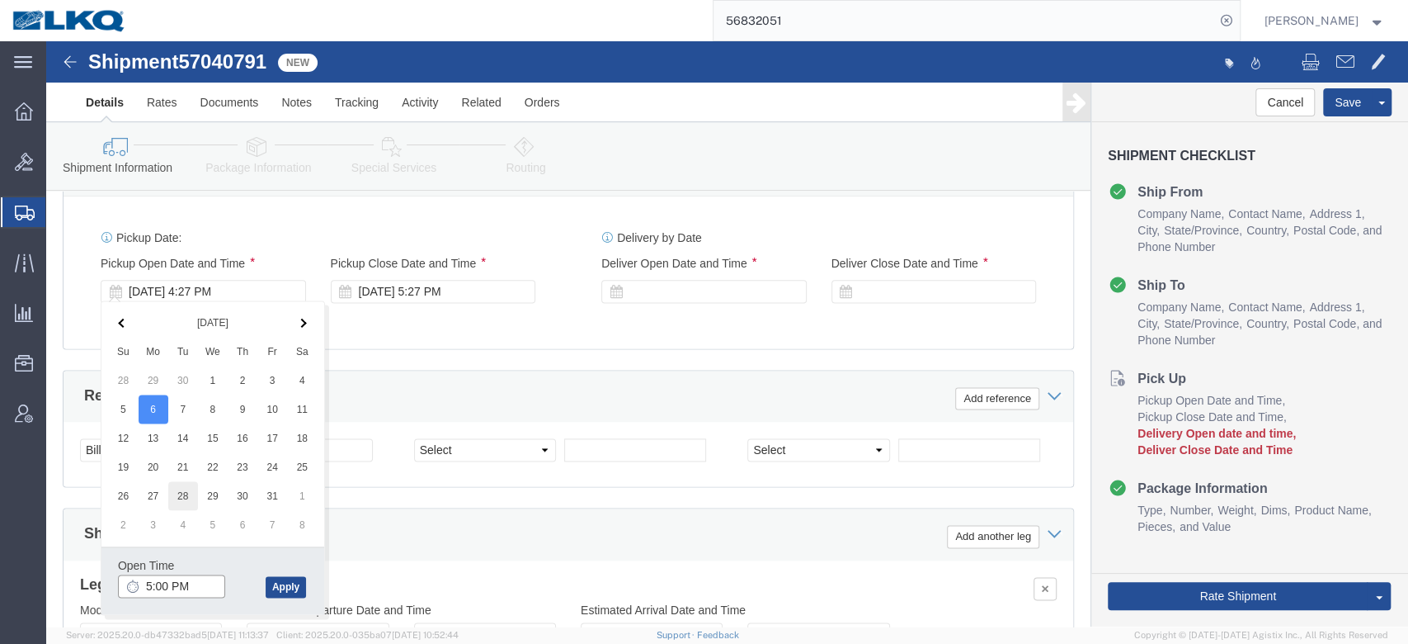
type input "5:00 PM"
click button "Apply"
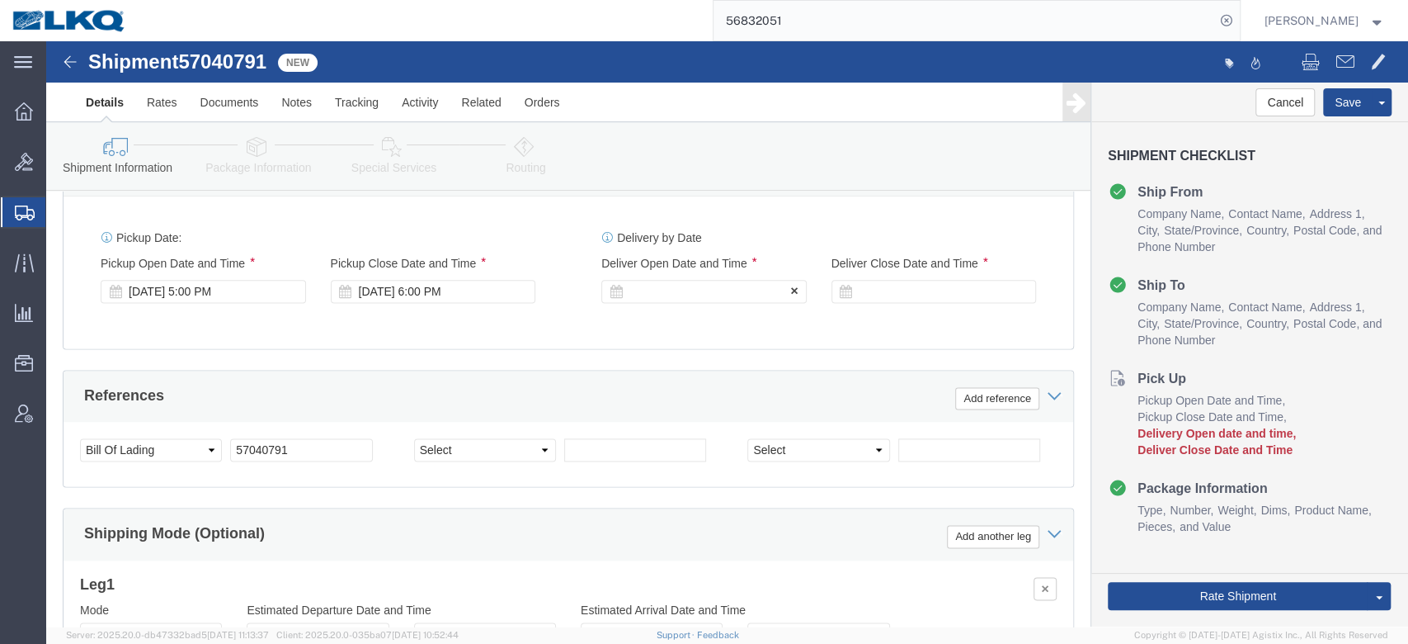
click div
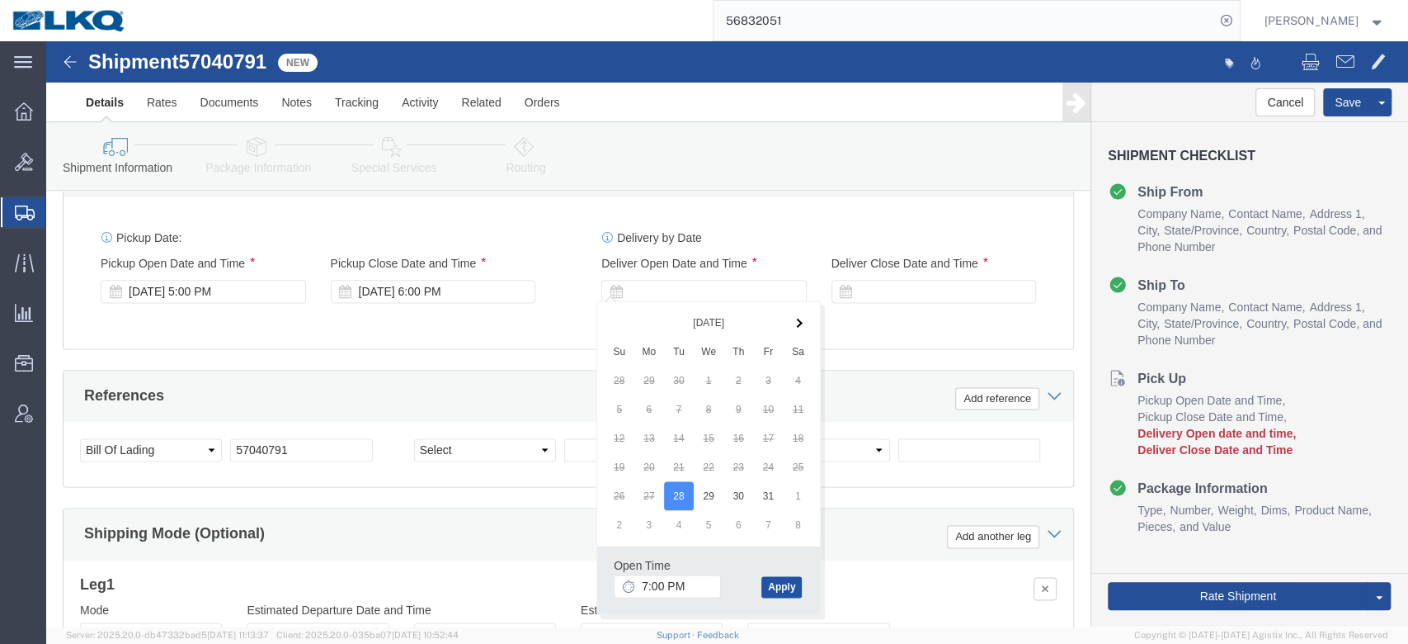
click button "Apply"
click div
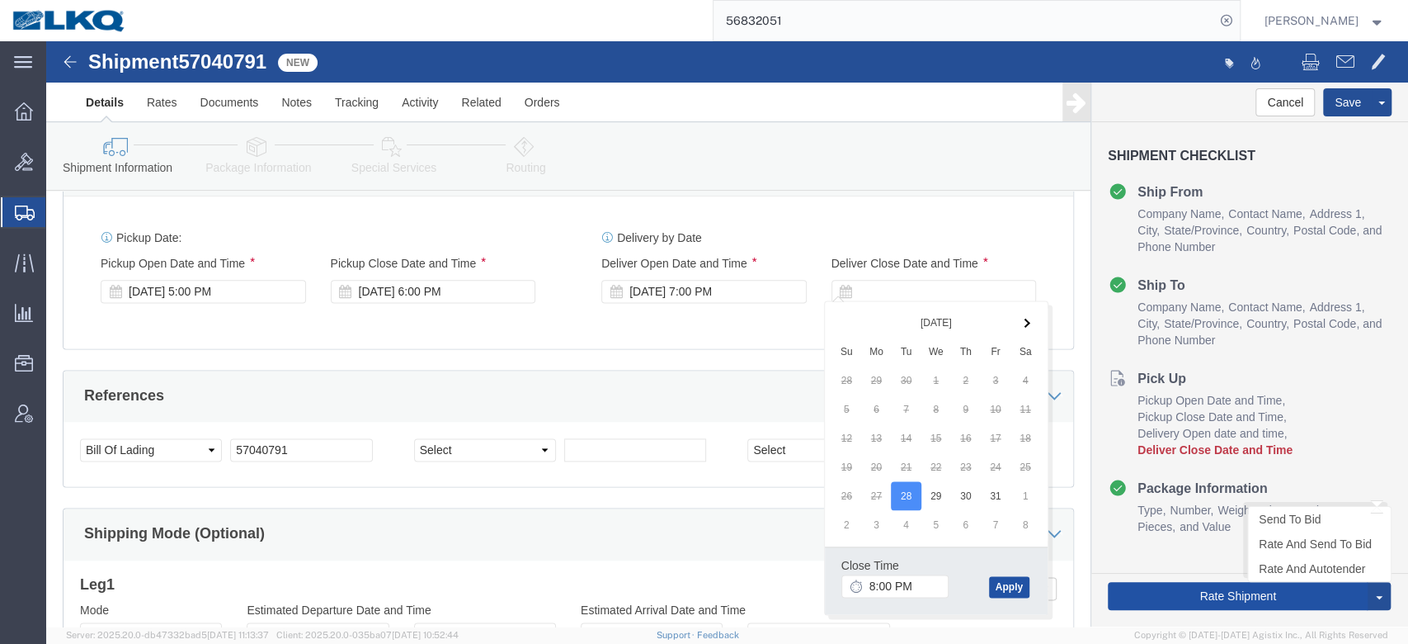
click button "Apply"
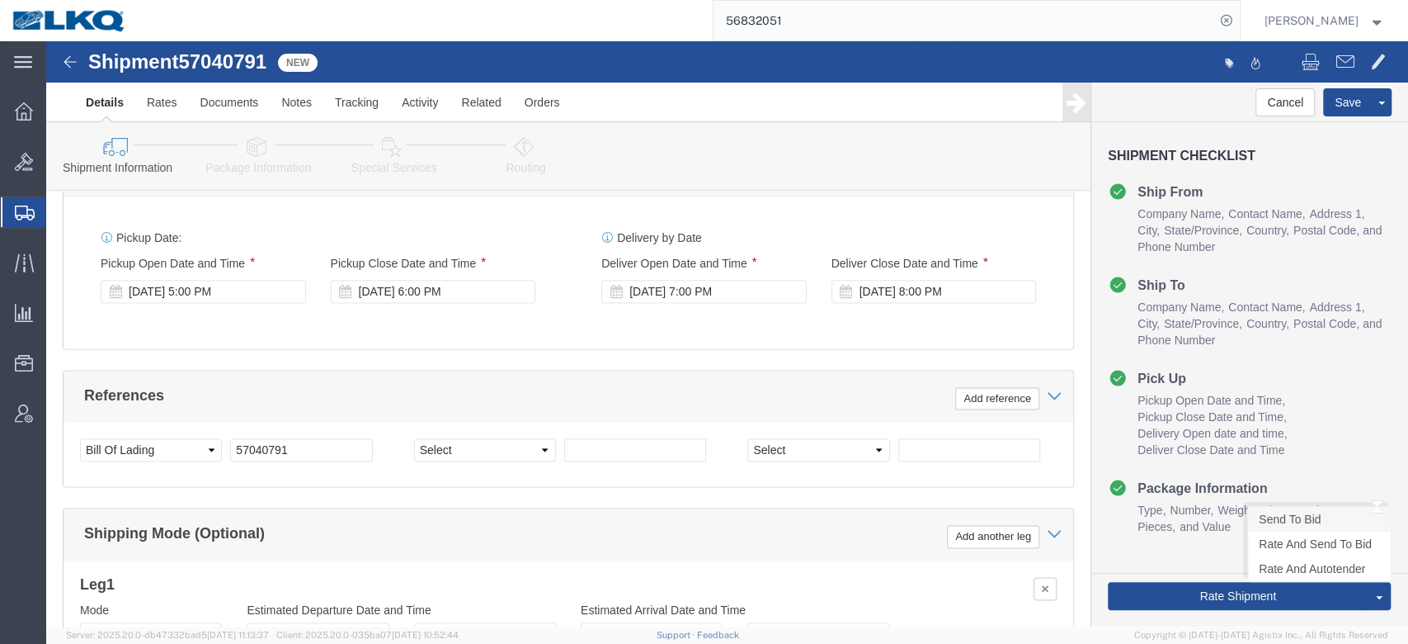
click link "Send To Bid"
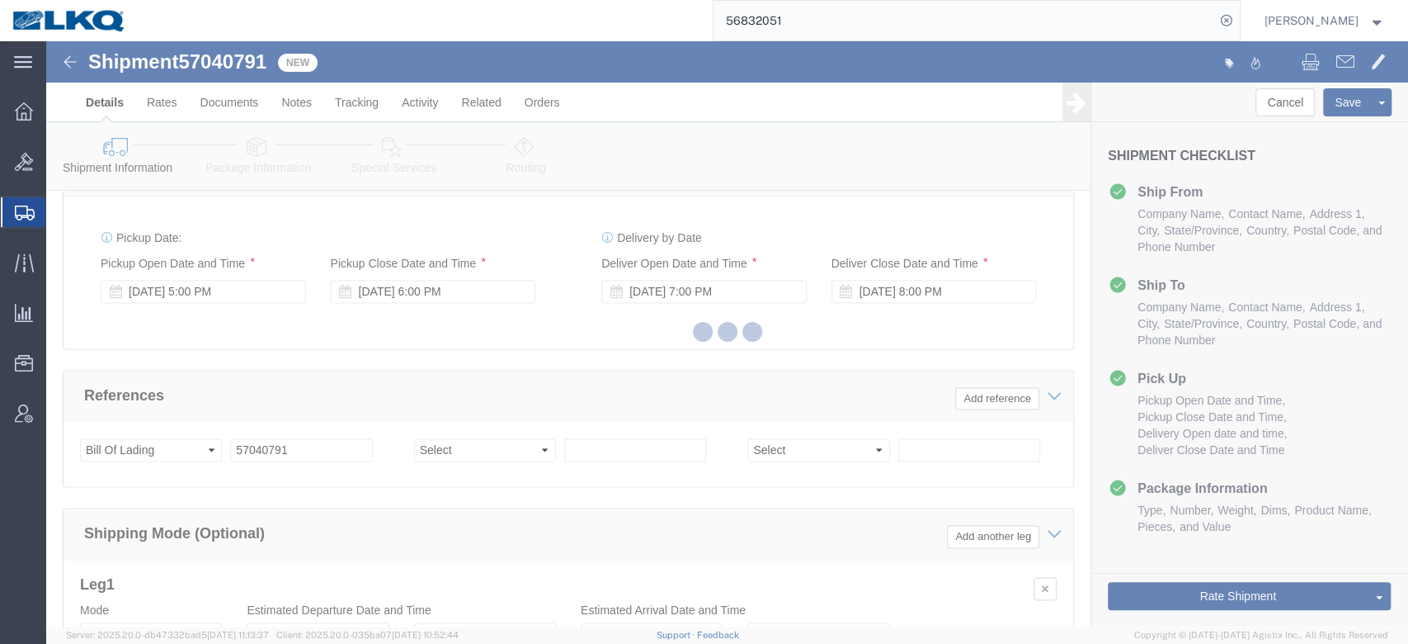
select select "27420"
select select "TL"
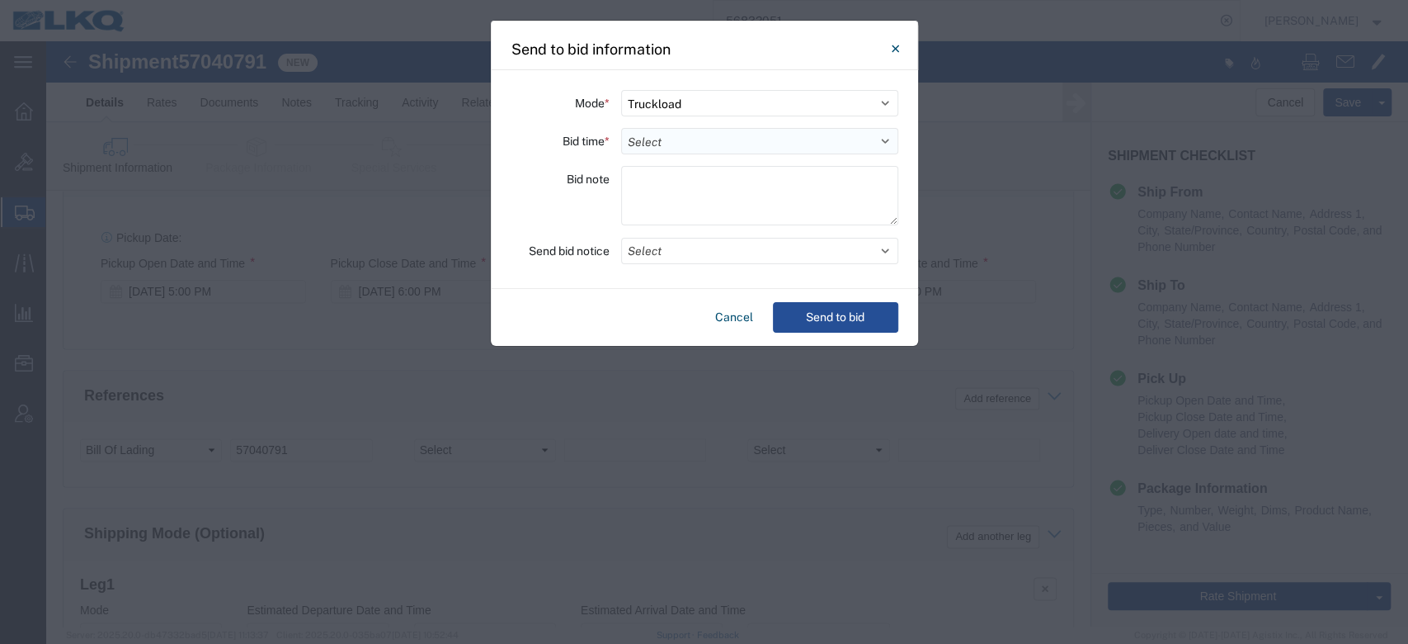
drag, startPoint x: 649, startPoint y: 142, endPoint x: 748, endPoint y: 140, distance: 99.0
click at [649, 142] on select "Select 30 Min (Rush) 1 Hour (Rush) 2 Hours (Rush) 4 Hours (Rush) 8 Hours (Rush)…" at bounding box center [759, 141] width 277 height 26
select select "24"
click at [621, 128] on select "Select 30 Min (Rush) 1 Hour (Rush) 2 Hours (Rush) 4 Hours (Rush) 8 Hours (Rush)…" at bounding box center [759, 141] width 277 height 26
click at [710, 244] on button "Select" at bounding box center [759, 251] width 277 height 26
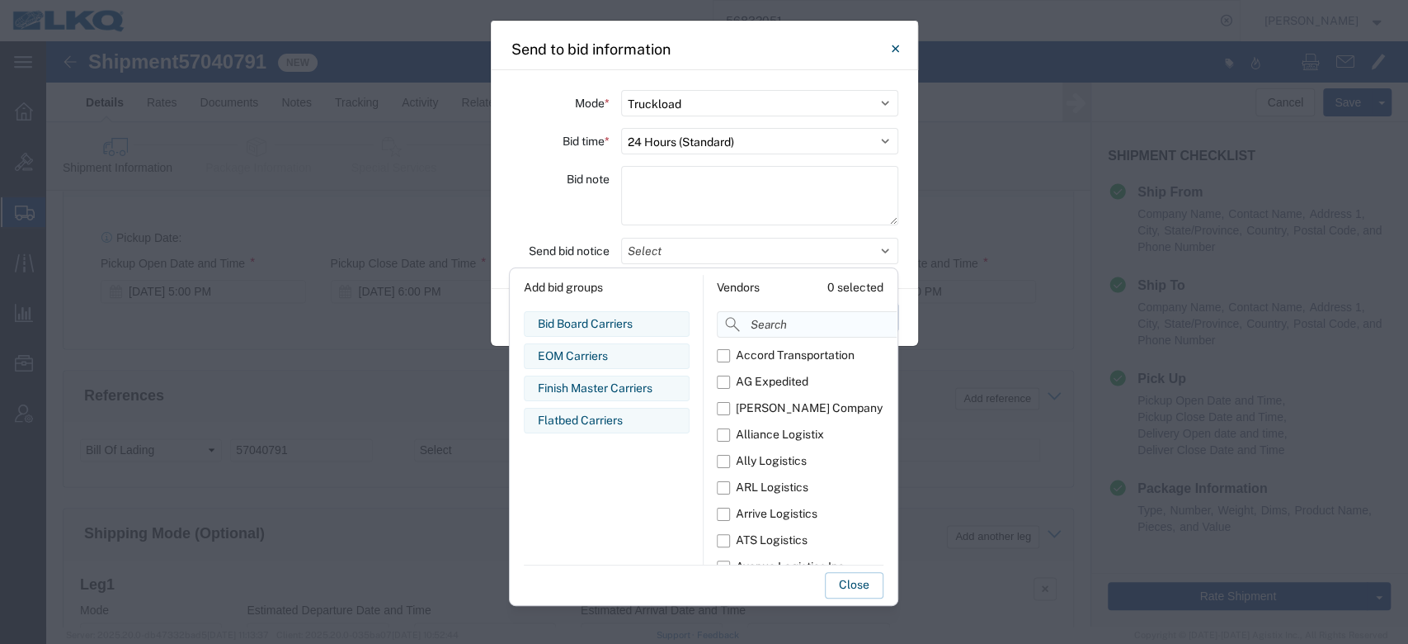
click at [764, 328] on input at bounding box center [844, 324] width 254 height 26
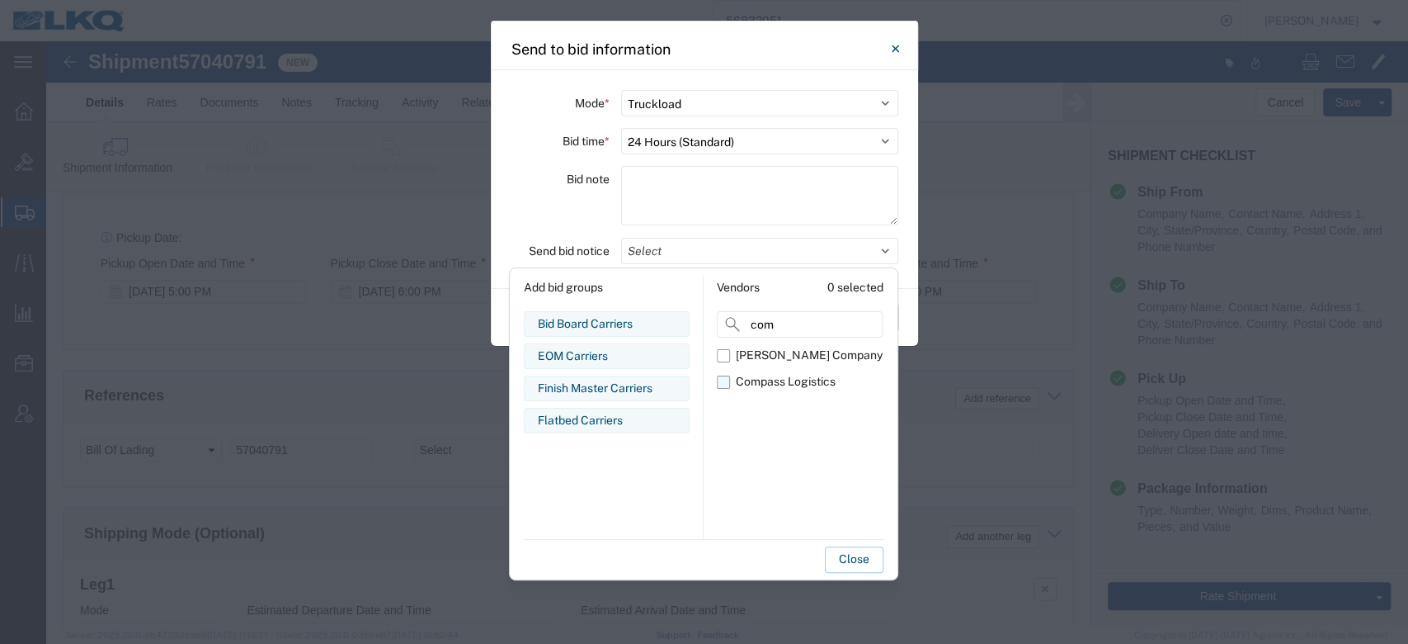
type input "com"
drag, startPoint x: 728, startPoint y: 380, endPoint x: 750, endPoint y: 425, distance: 49.8
click at [728, 380] on label "Compass Logistics" at bounding box center [800, 382] width 166 height 26
click at [0, 0] on input "Compass Logistics" at bounding box center [0, 0] width 0 height 0
drag, startPoint x: 754, startPoint y: 434, endPoint x: 798, endPoint y: 493, distance: 73.1
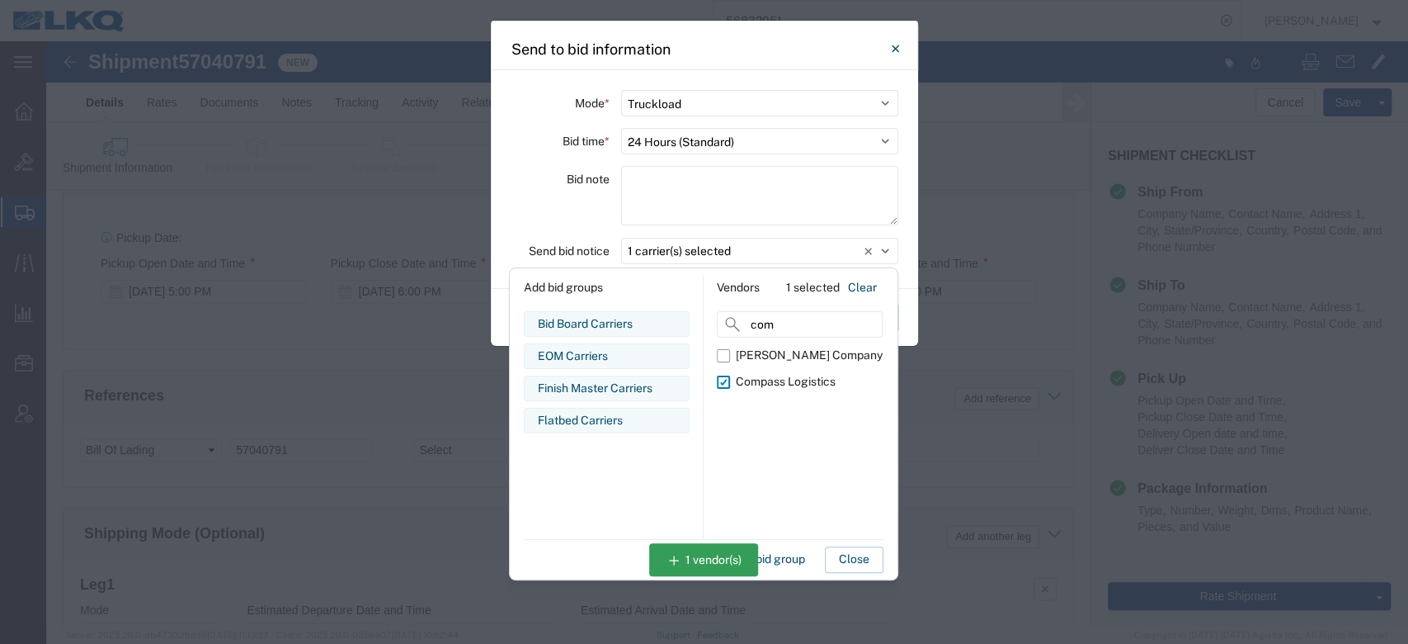
click at [754, 436] on div "[PERSON_NAME] Company Compass Logistics" at bounding box center [800, 440] width 166 height 196
click at [842, 564] on button "Close" at bounding box center [854, 559] width 59 height 26
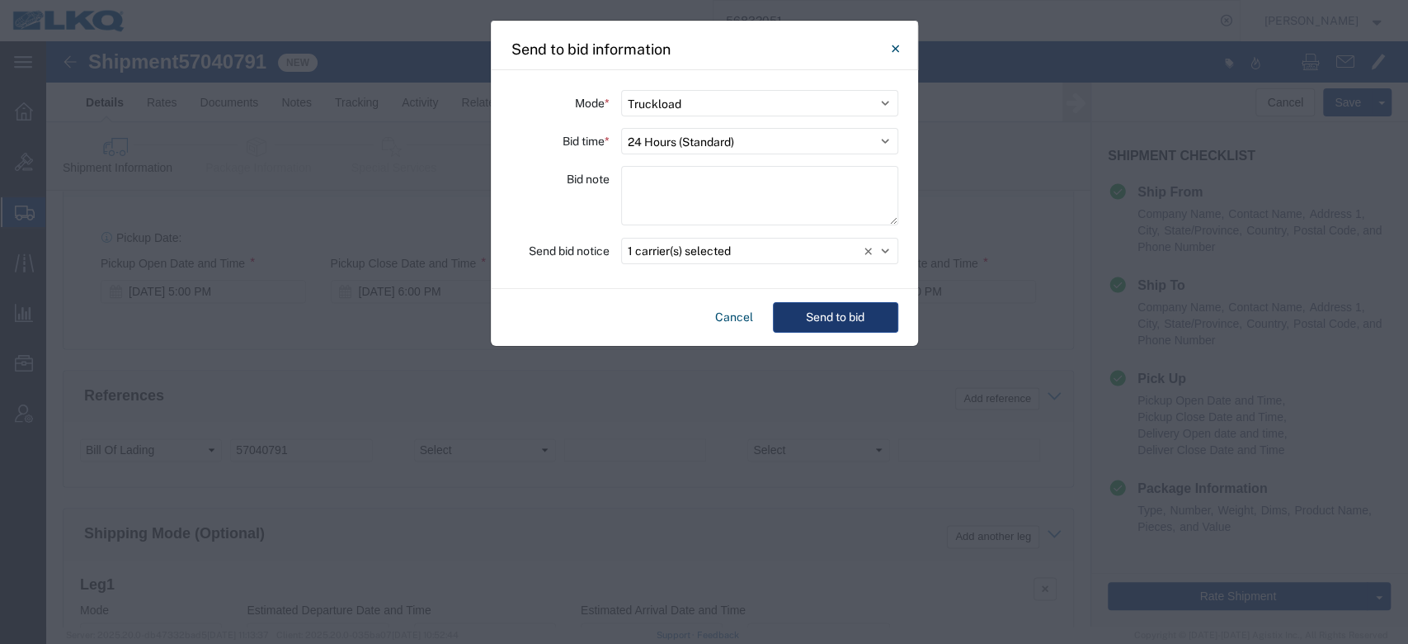
click at [810, 309] on button "Send to bid" at bounding box center [835, 317] width 125 height 31
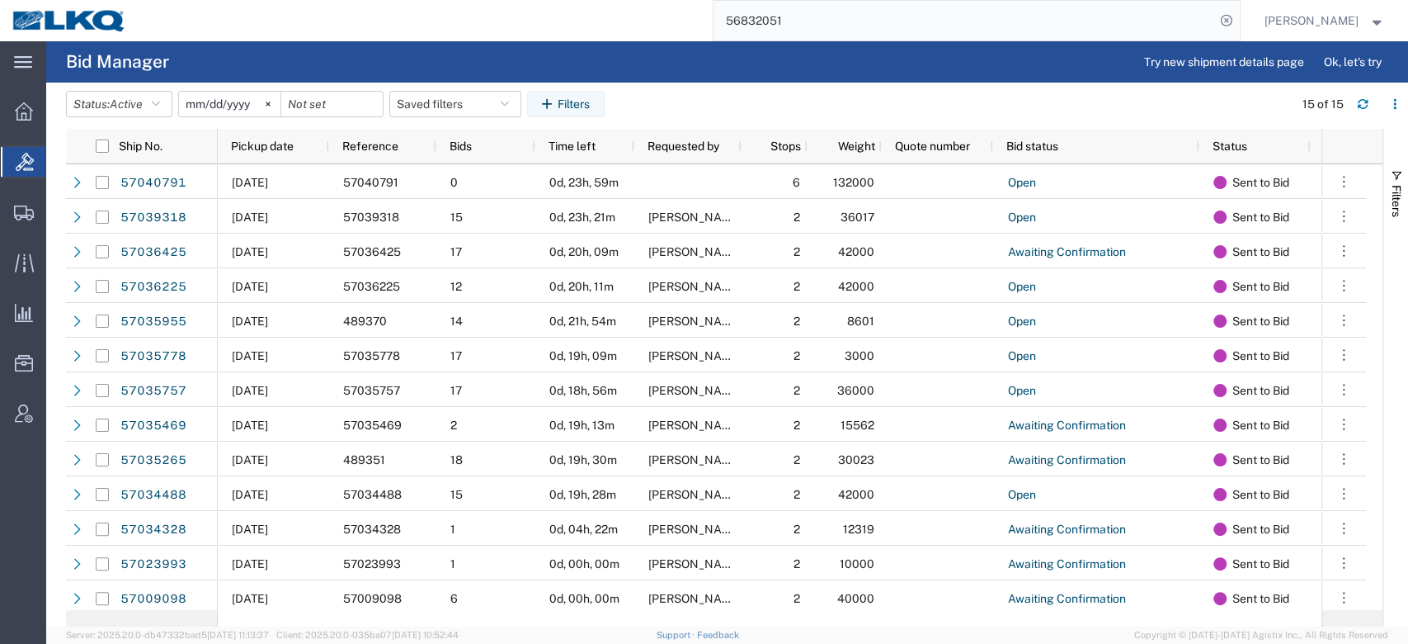
click at [955, 26] on input "56832051" at bounding box center [965, 21] width 502 height 40
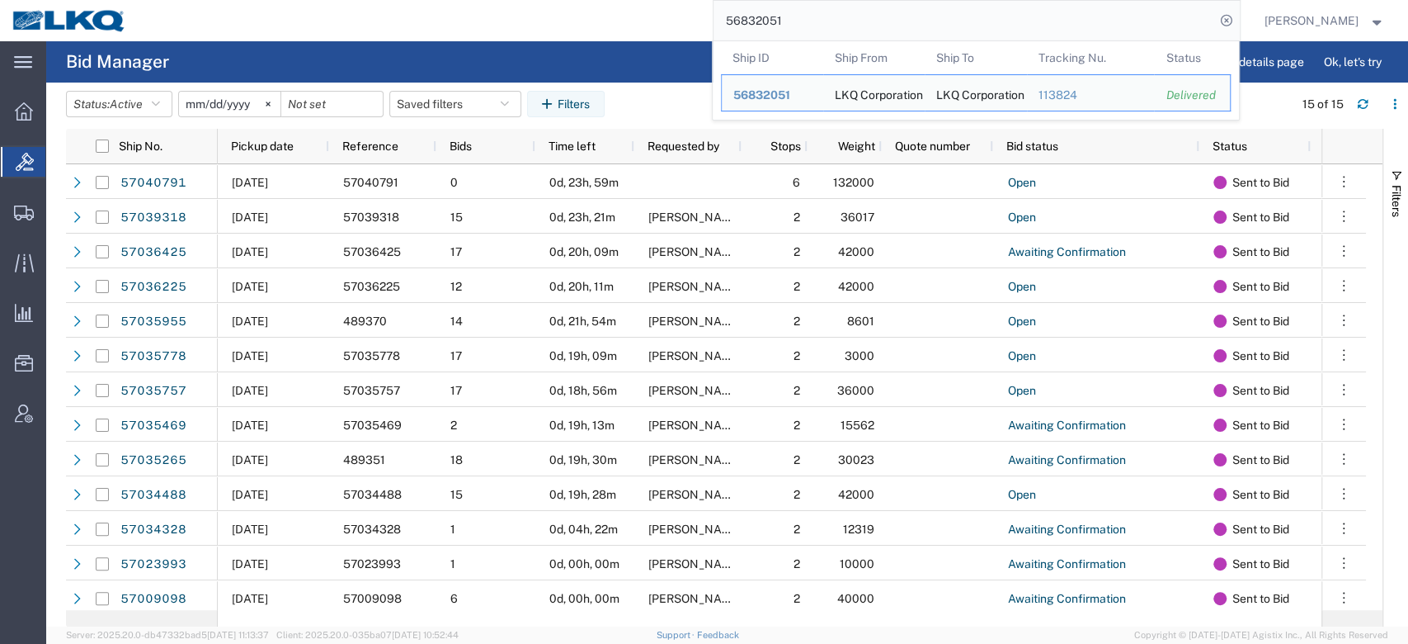
click at [955, 26] on input "56832051" at bounding box center [965, 21] width 502 height 40
paste input "704079"
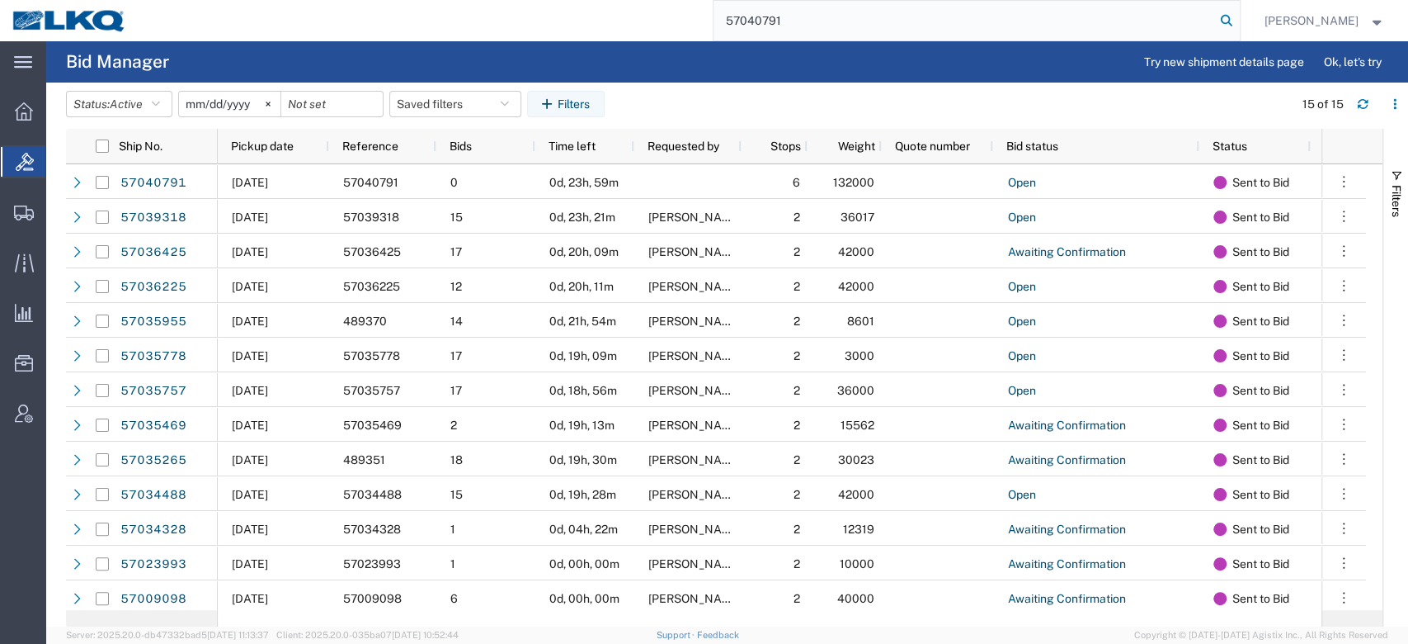
type input "57040791"
click at [1238, 21] on icon at bounding box center [1226, 20] width 23 height 23
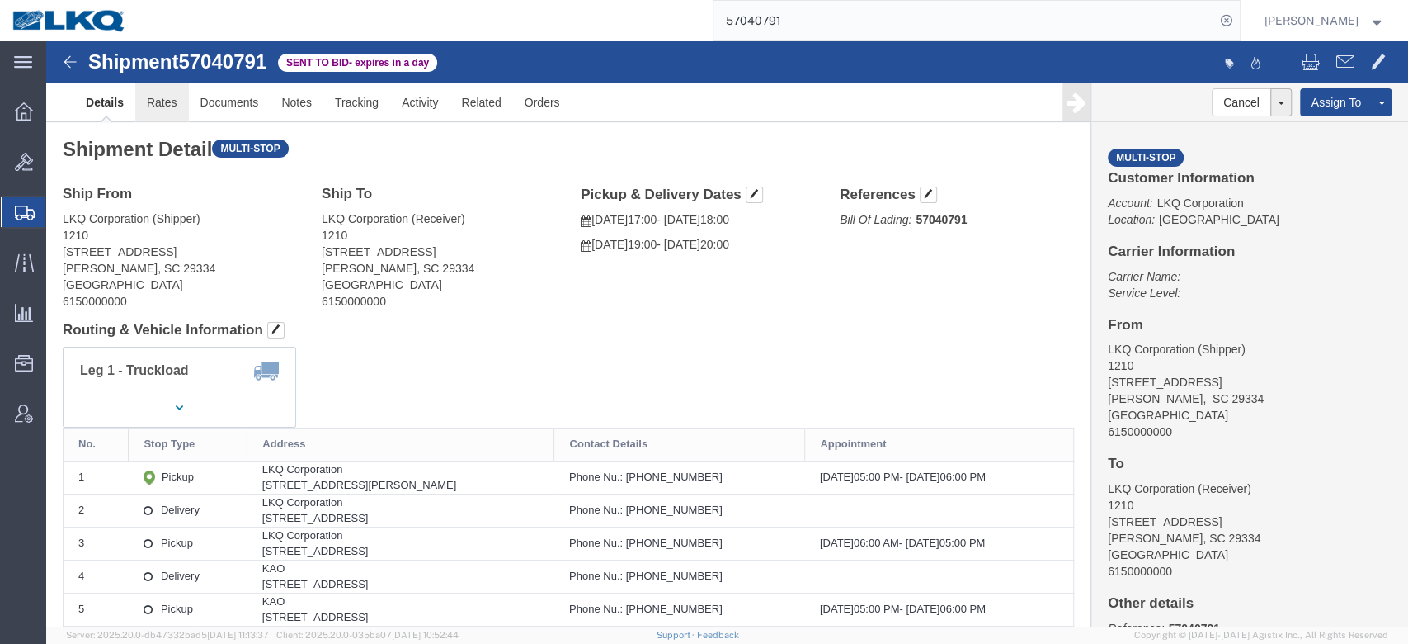
click link "Rates"
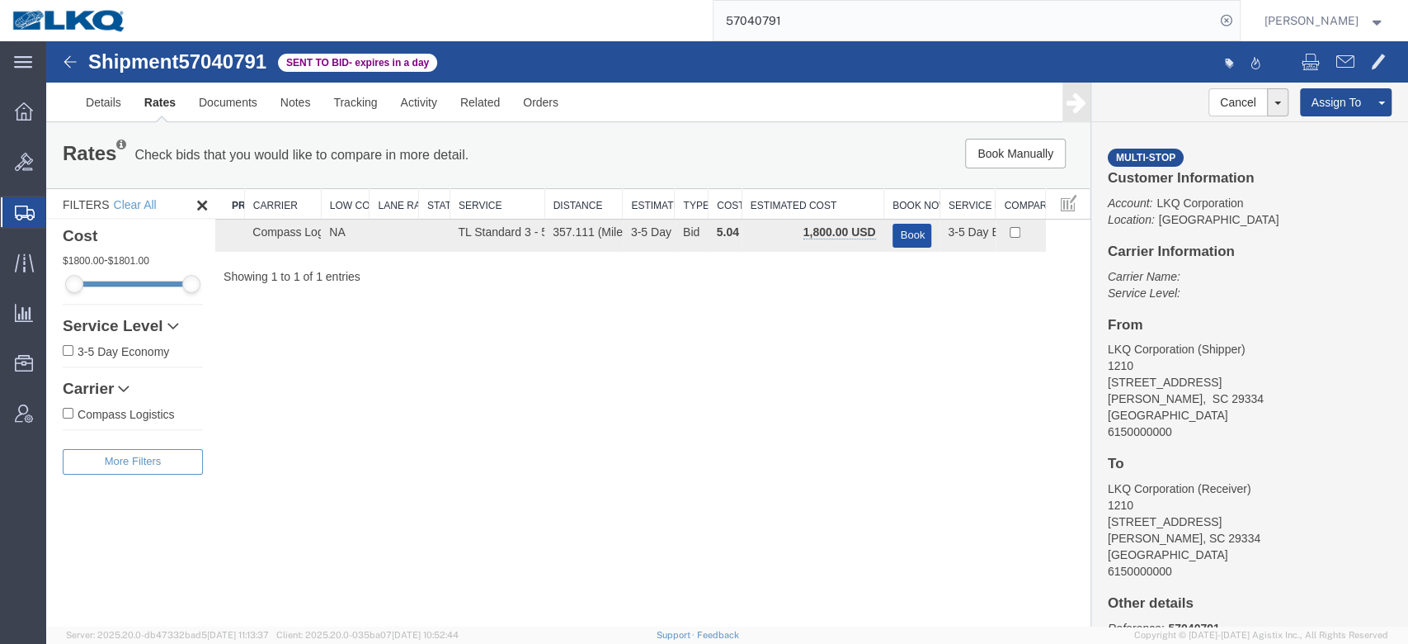
drag, startPoint x: 902, startPoint y: 232, endPoint x: 922, endPoint y: 337, distance: 106.8
click at [903, 234] on button "Book" at bounding box center [913, 236] width 40 height 24
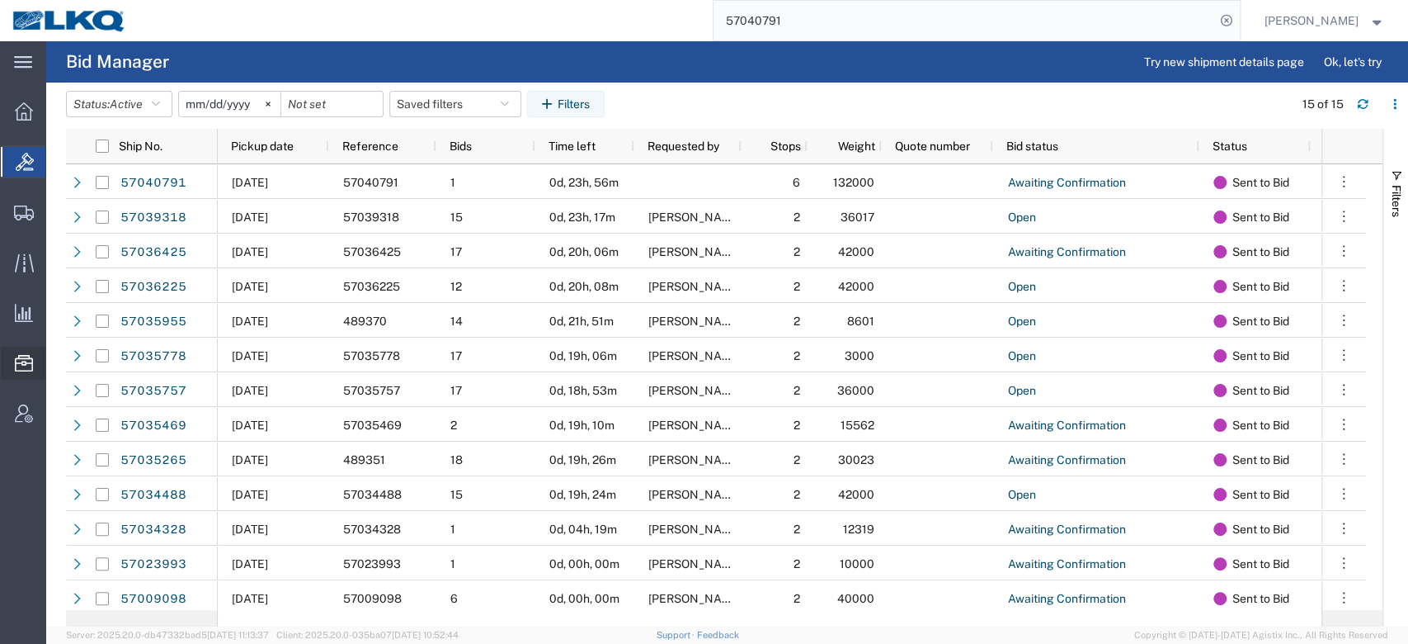
click at [0, 0] on span "Saved Searches" at bounding box center [0, 0] width 0 height 0
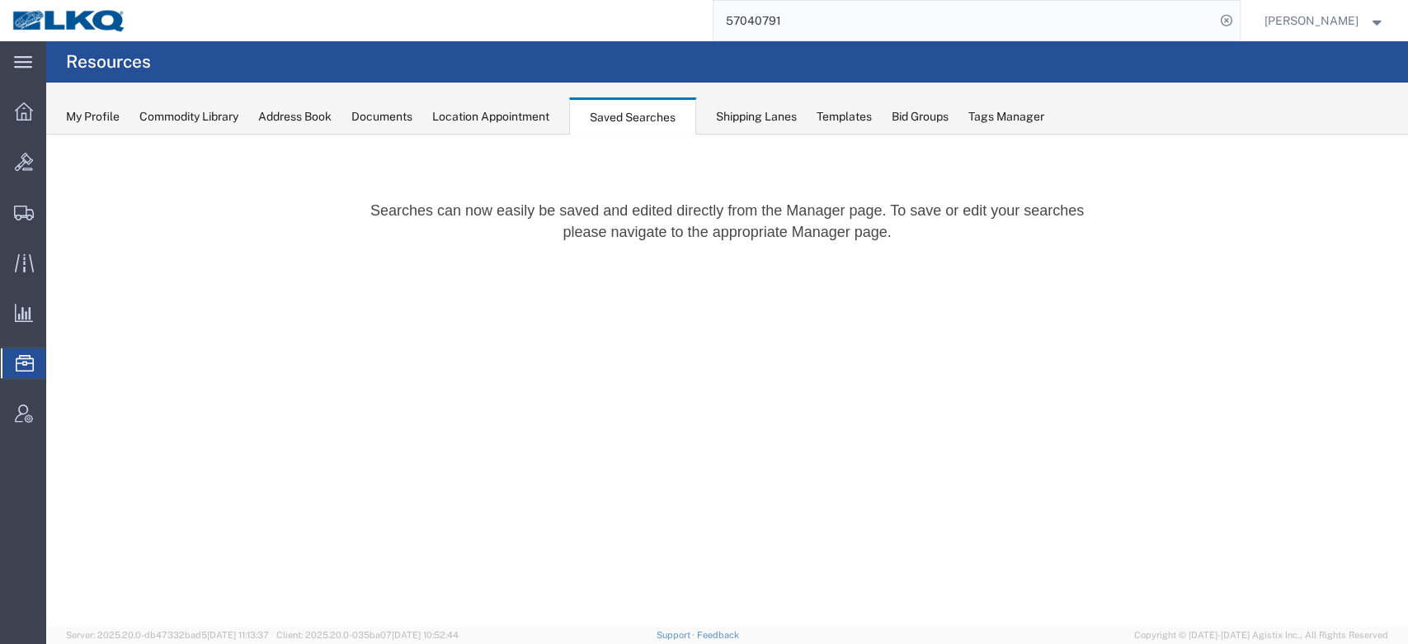
click at [0, 0] on span "Location Appointment" at bounding box center [0, 0] width 0 height 0
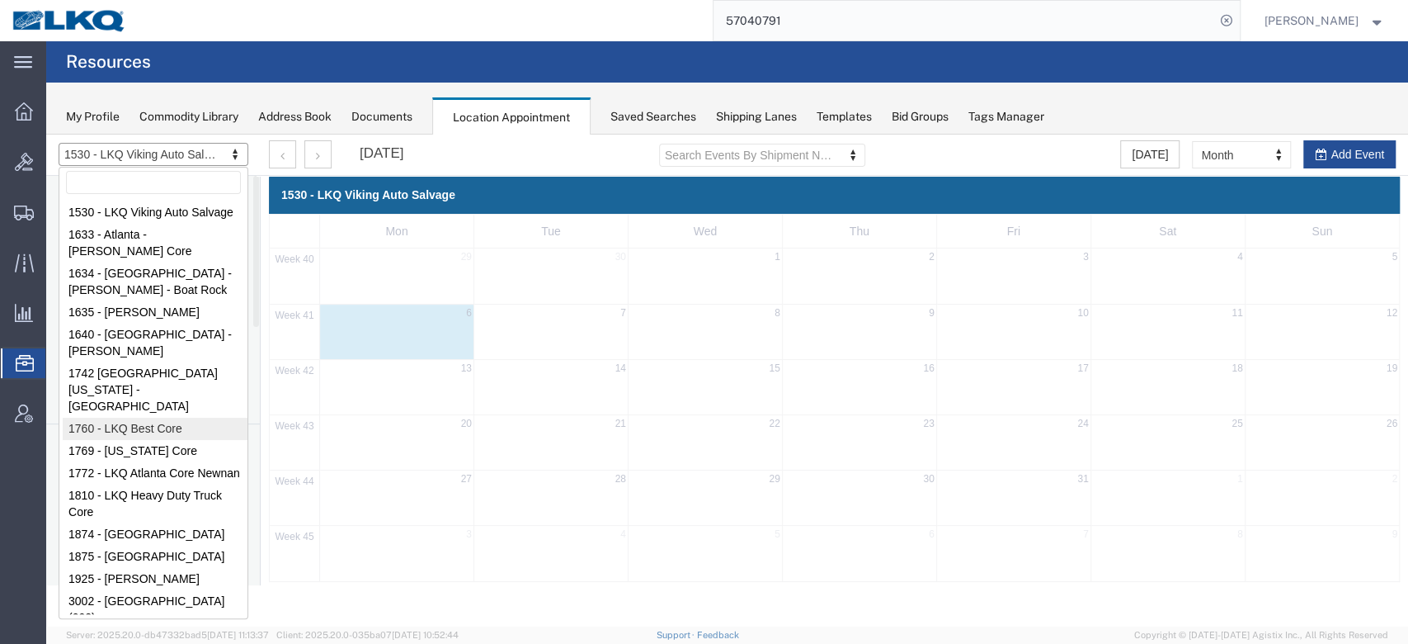
select select "27634"
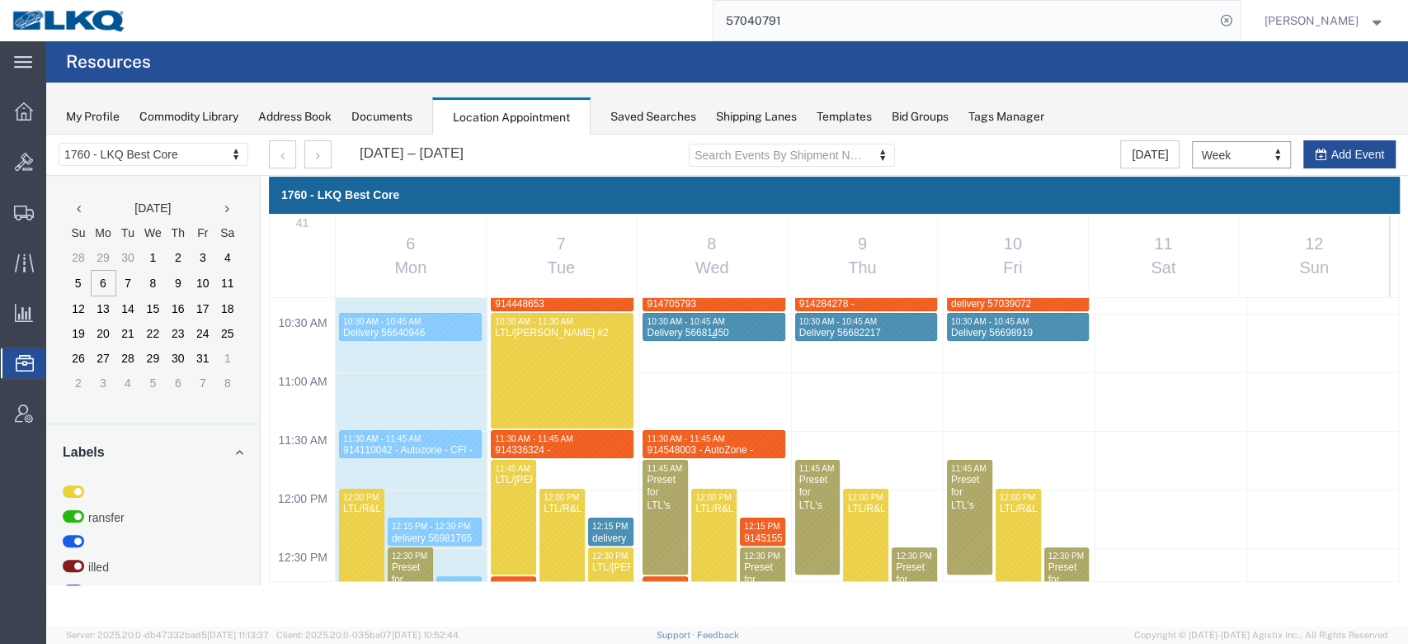
scroll to position [1253, 0]
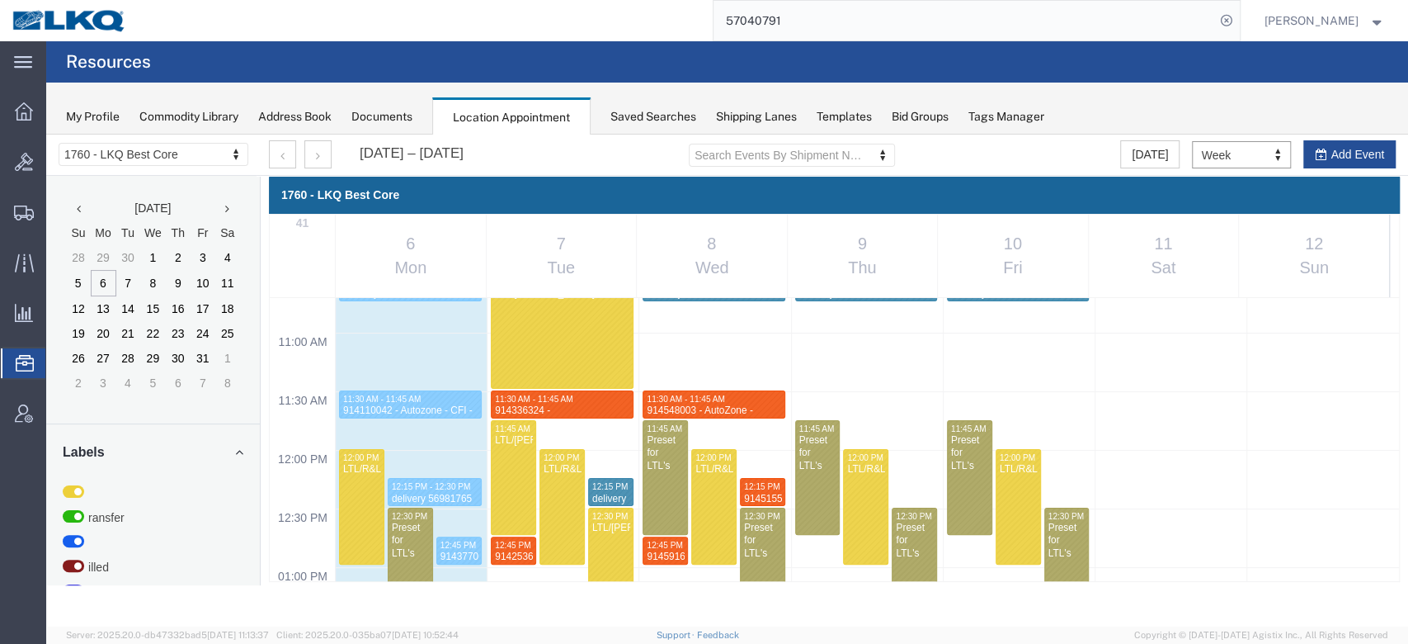
click at [825, 393] on div "12:00 AM 12:30 AM 01:00 AM 01:30 AM 02:00 AM 02:30 AM 03:00 AM 03:30 AM 04:00 A…" at bounding box center [835, 450] width 1130 height 2811
select select "1"
select select
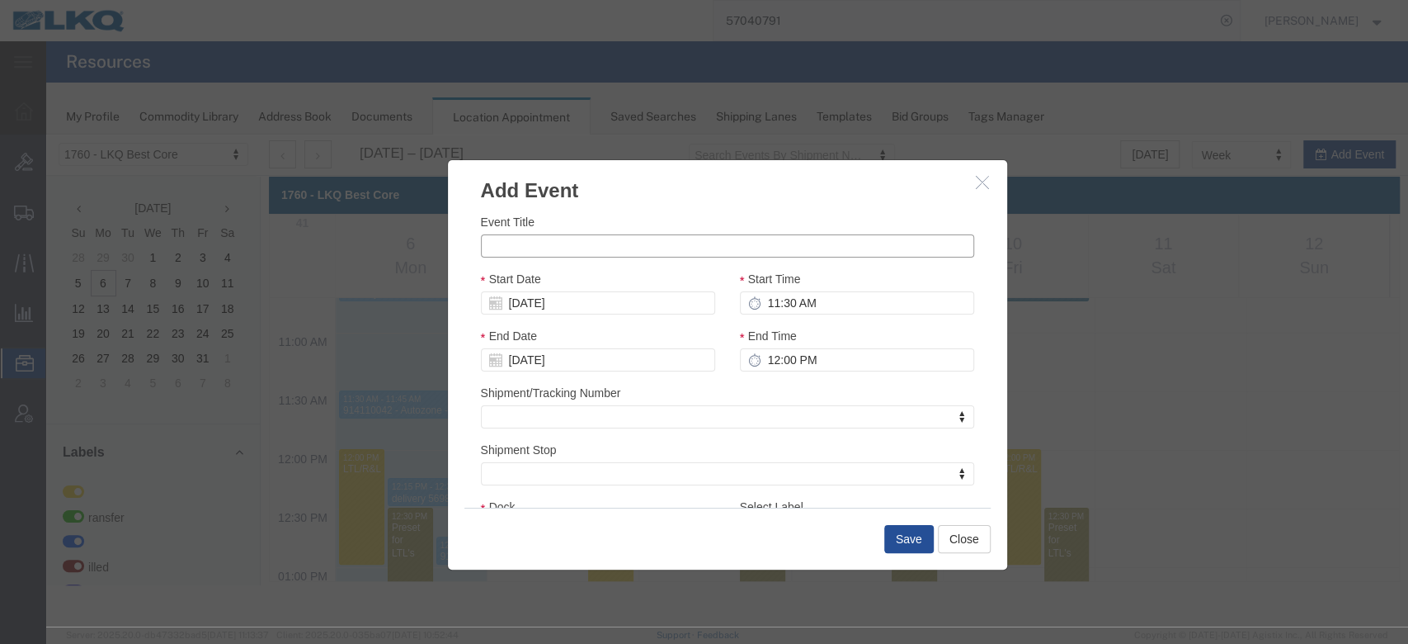
click at [667, 241] on input "Event Title" at bounding box center [727, 245] width 493 height 23
paste input "914708747"
type input "914708747 Chowchilla, [GEOGRAPHIC_DATA] [PERSON_NAME]"
type input "11:45 AM"
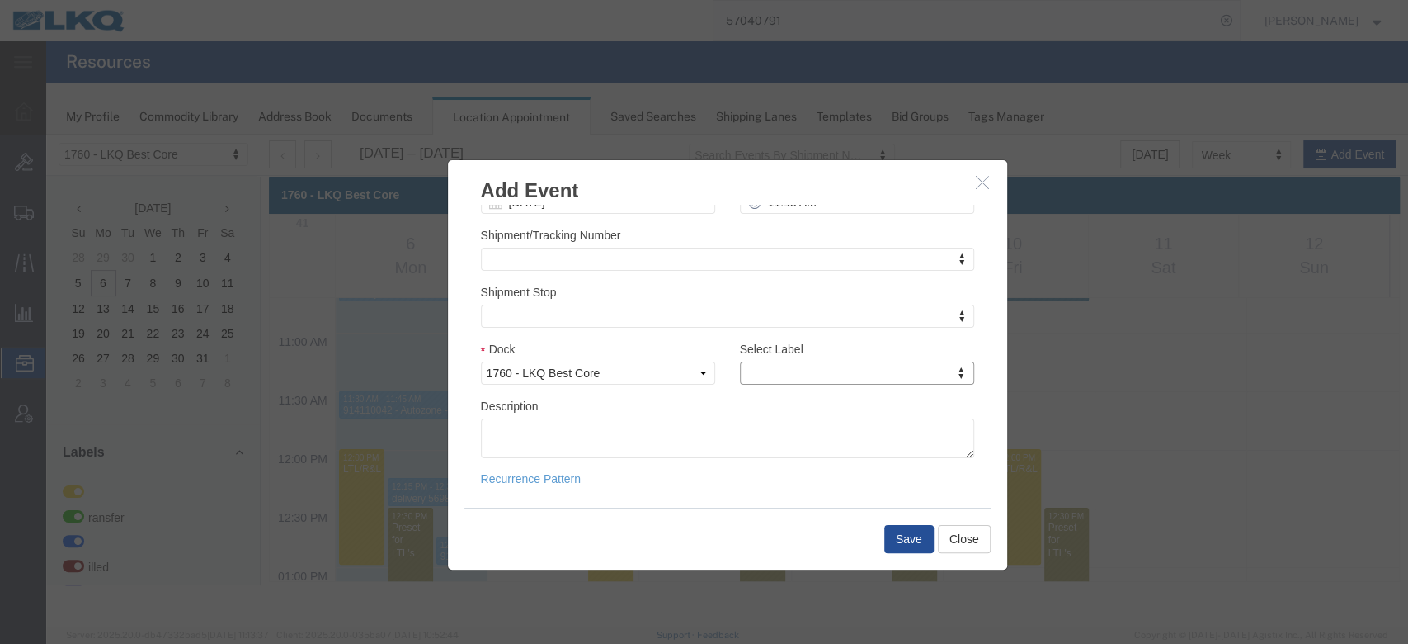
type input "m"
select select "24"
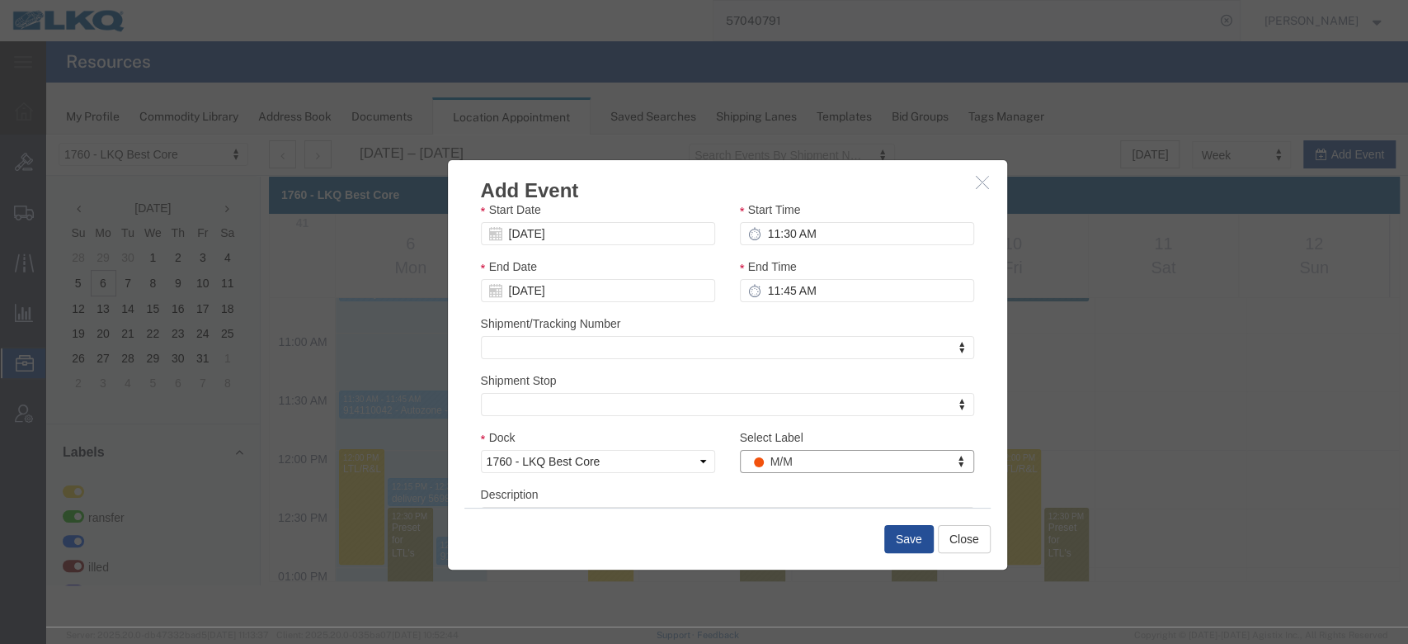
scroll to position [47, 0]
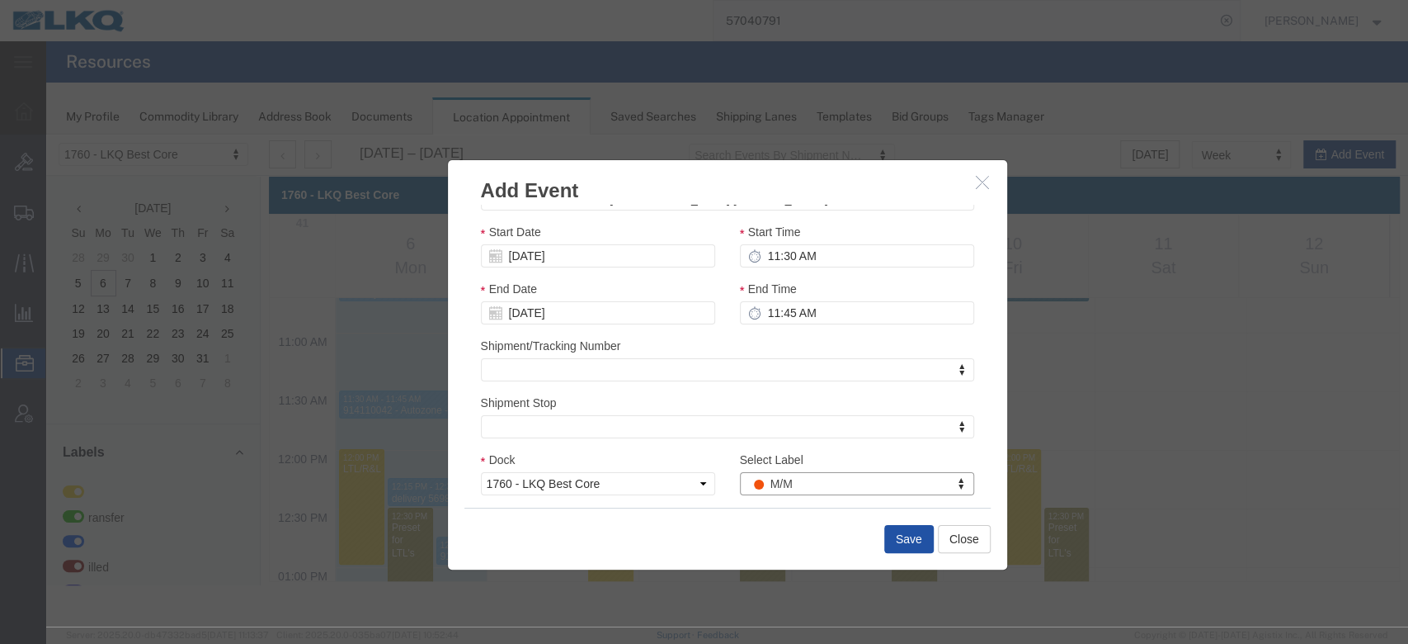
click at [921, 545] on button "Save" at bounding box center [909, 539] width 50 height 28
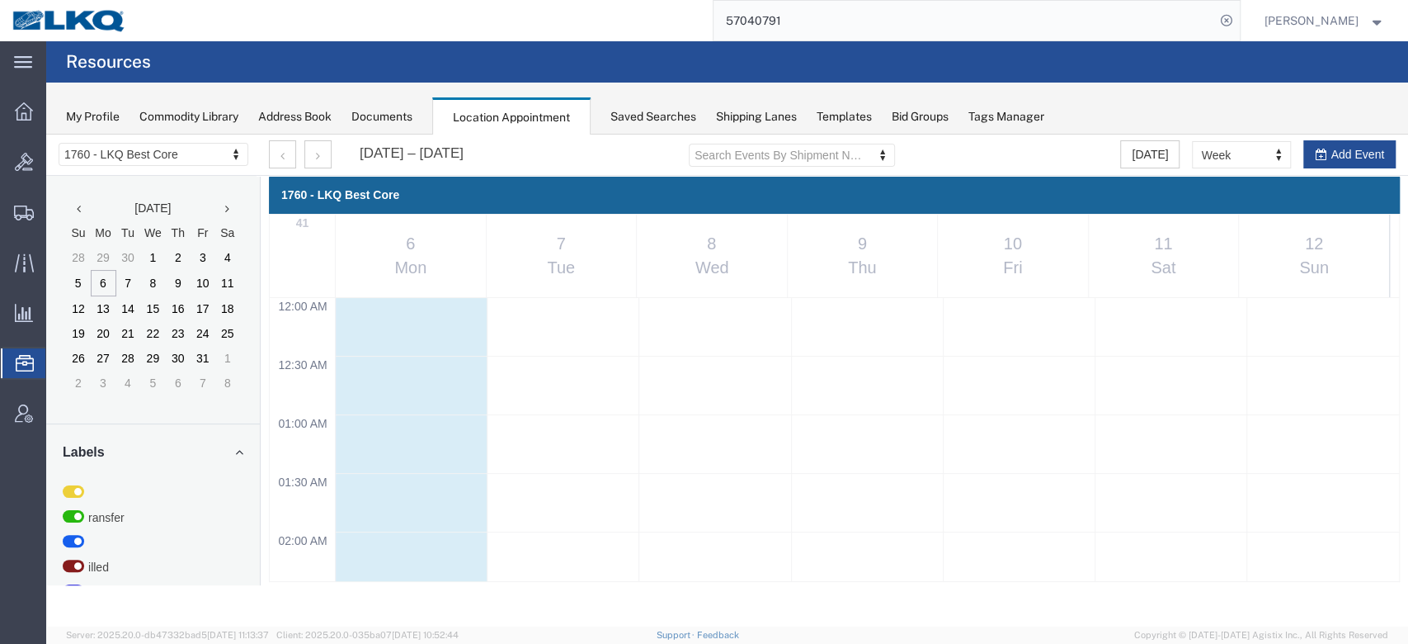
scroll to position [1253, 0]
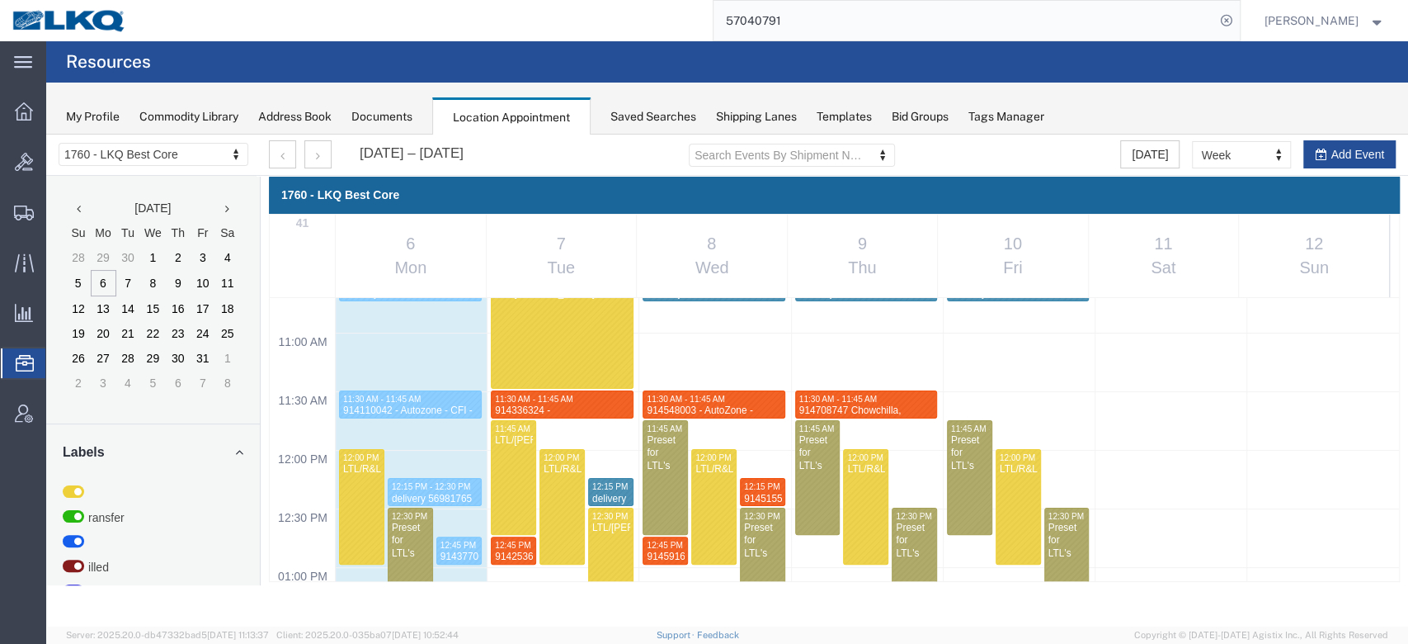
click at [804, 20] on input "57040791" at bounding box center [965, 21] width 502 height 40
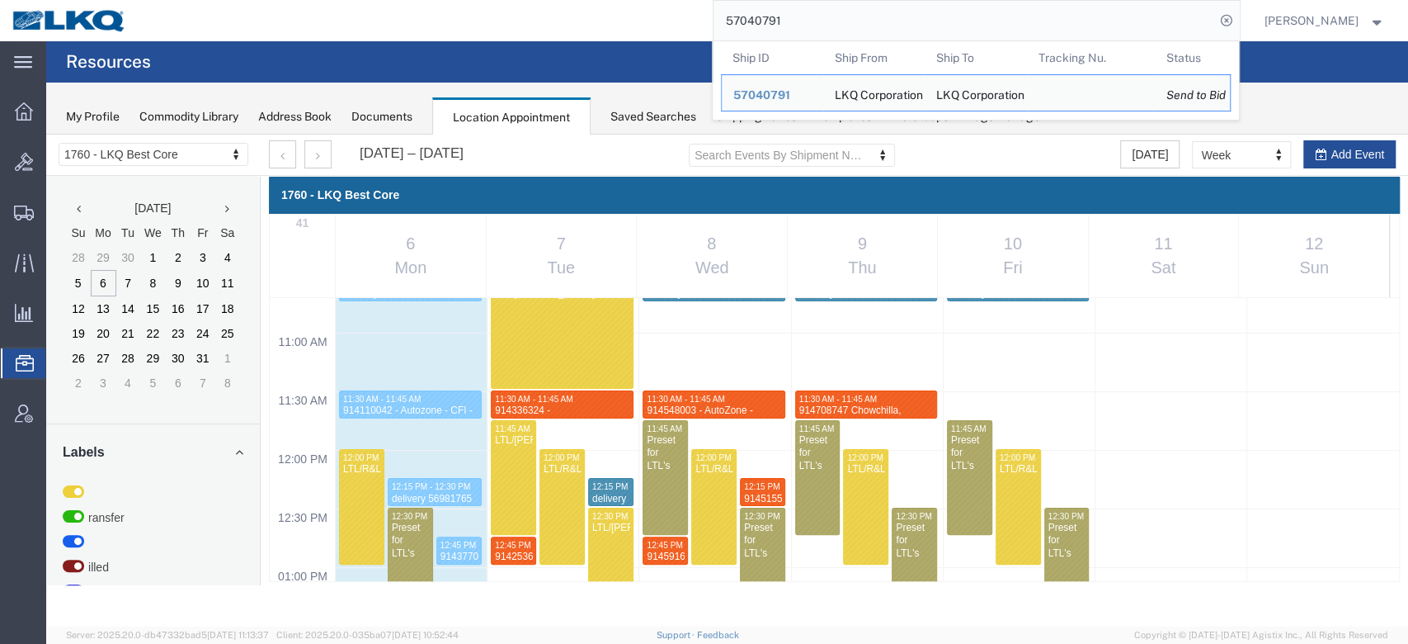
click at [804, 20] on input "57040791" at bounding box center [965, 21] width 502 height 40
paste input "6935230"
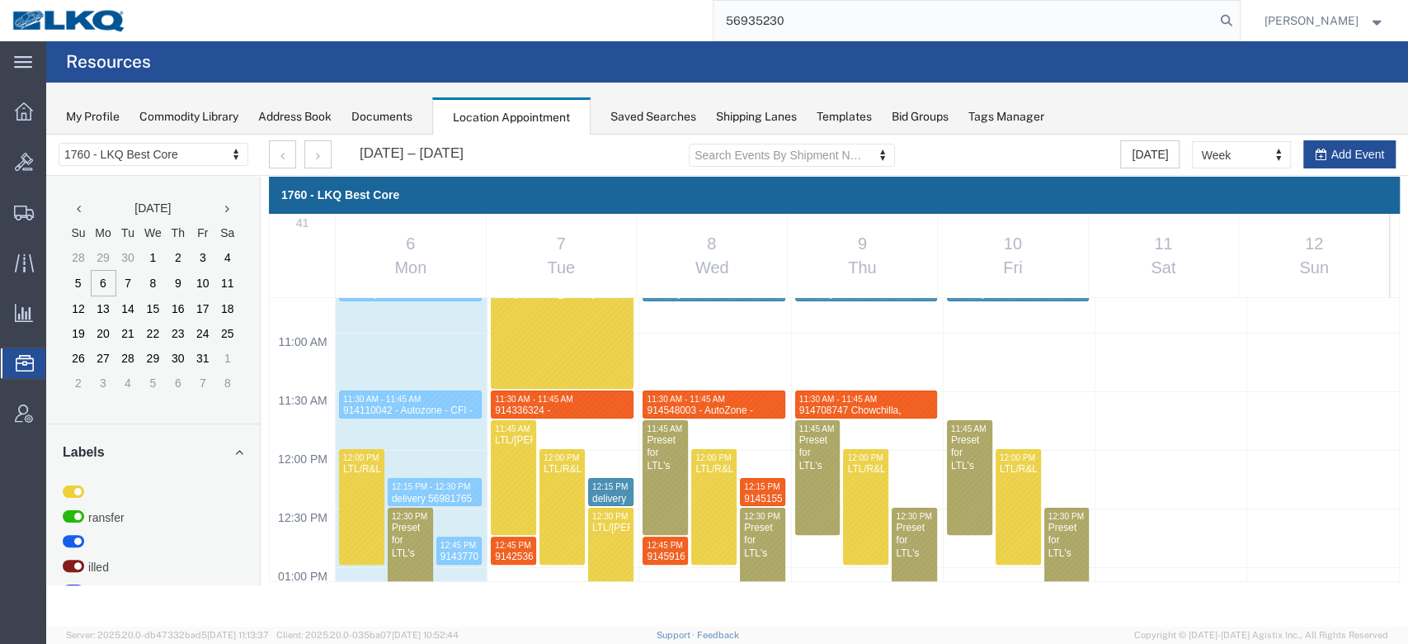
type input "56935230"
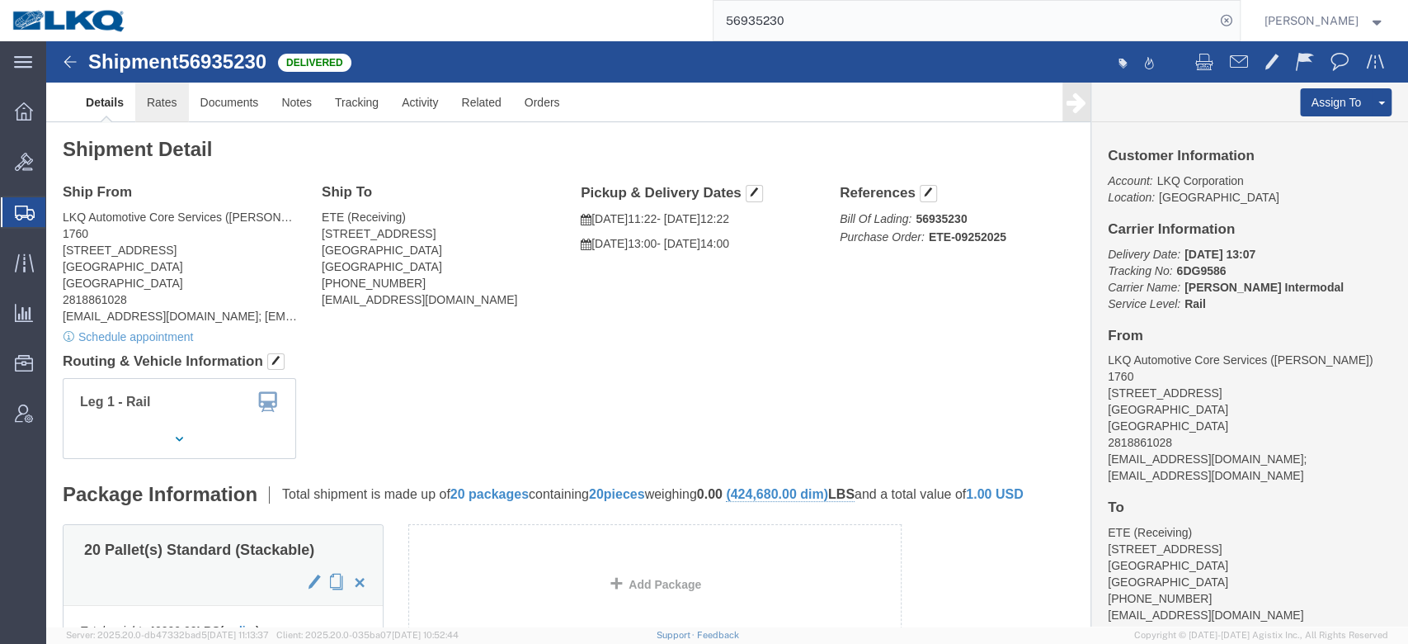
click link "Rates"
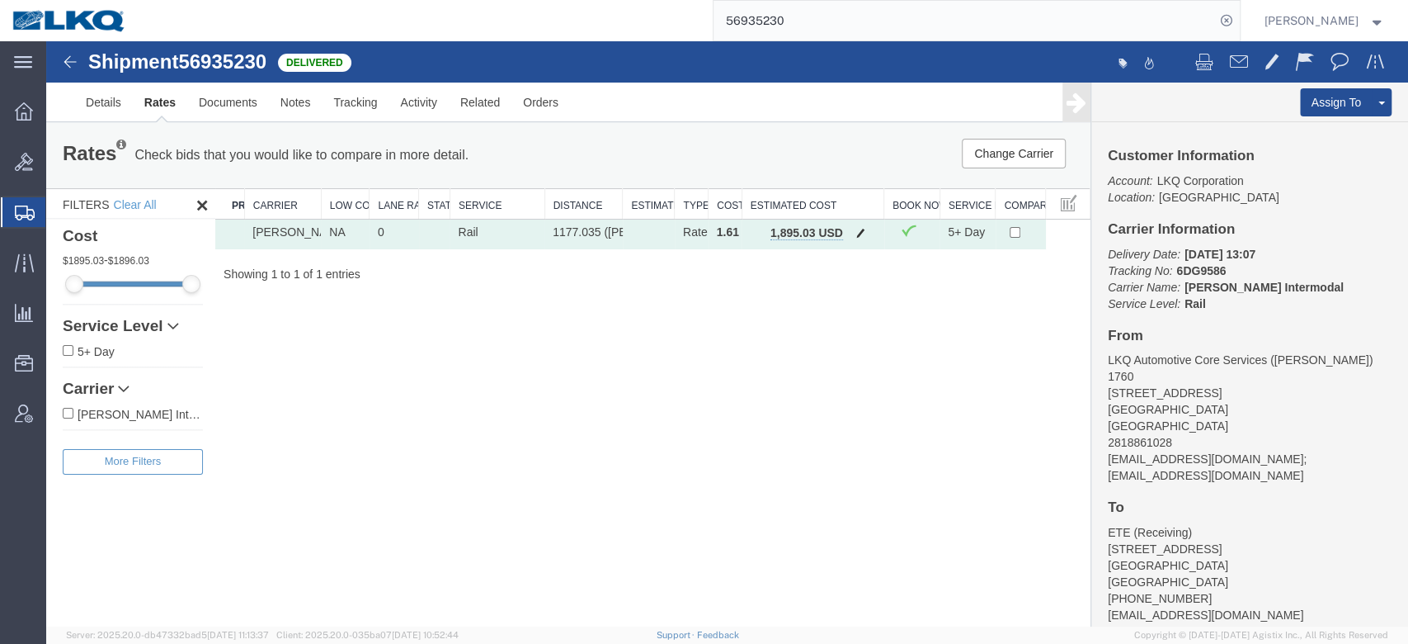
click at [859, 234] on span "button" at bounding box center [860, 233] width 9 height 12
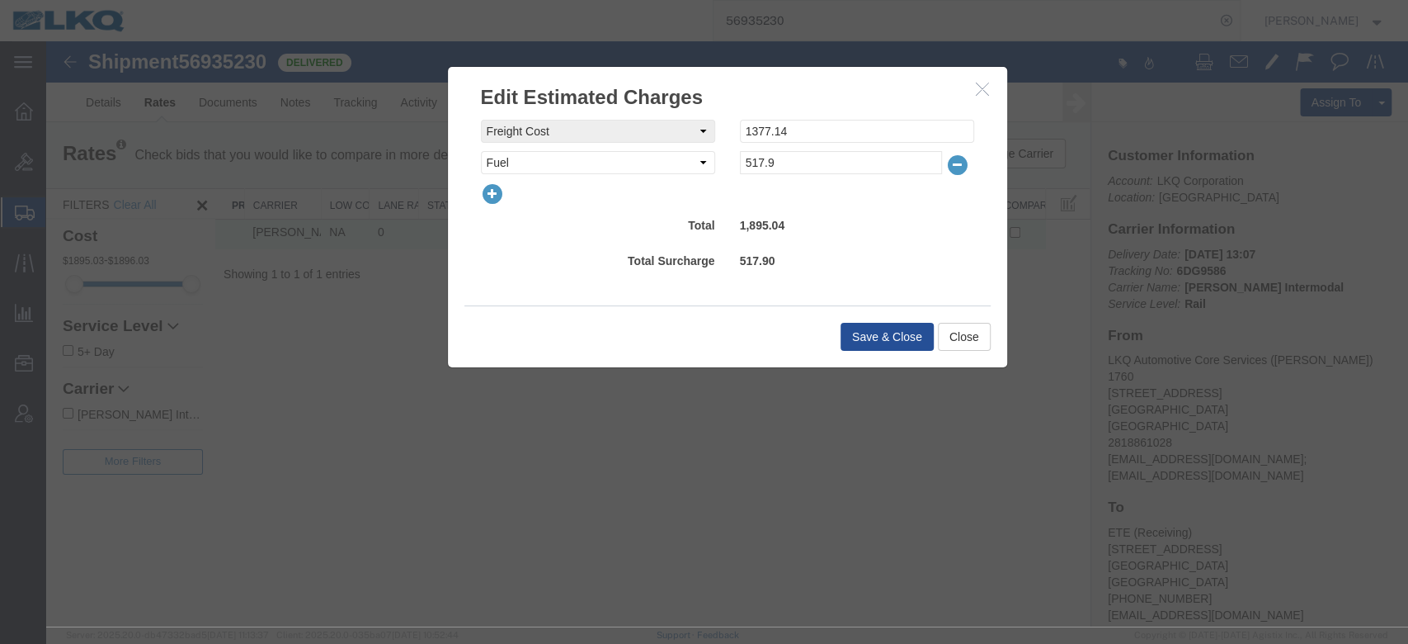
click at [946, 167] on icon "button" at bounding box center [957, 164] width 23 height 23
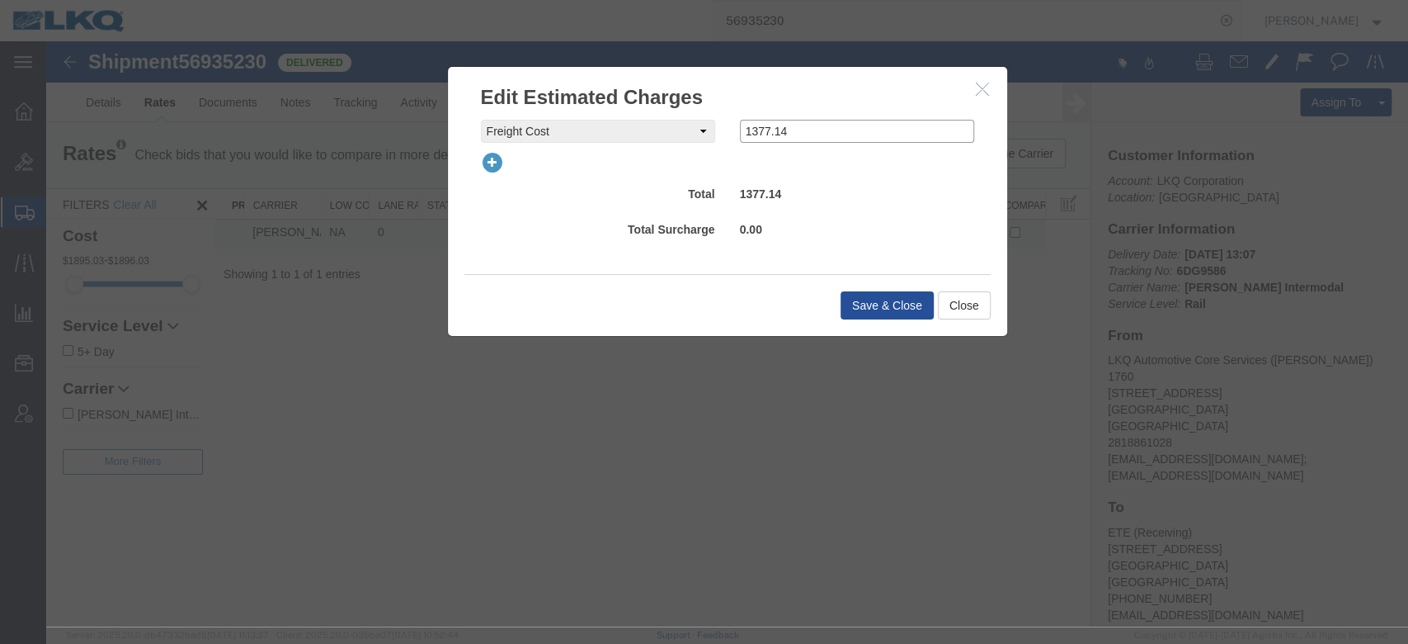
click at [654, 136] on div "freightCost Select AES Filing Accessorial Delivery Charge Additional Invoice De…" at bounding box center [728, 131] width 518 height 23
type input "2100"
click at [891, 311] on button "Save & Close" at bounding box center [887, 305] width 93 height 28
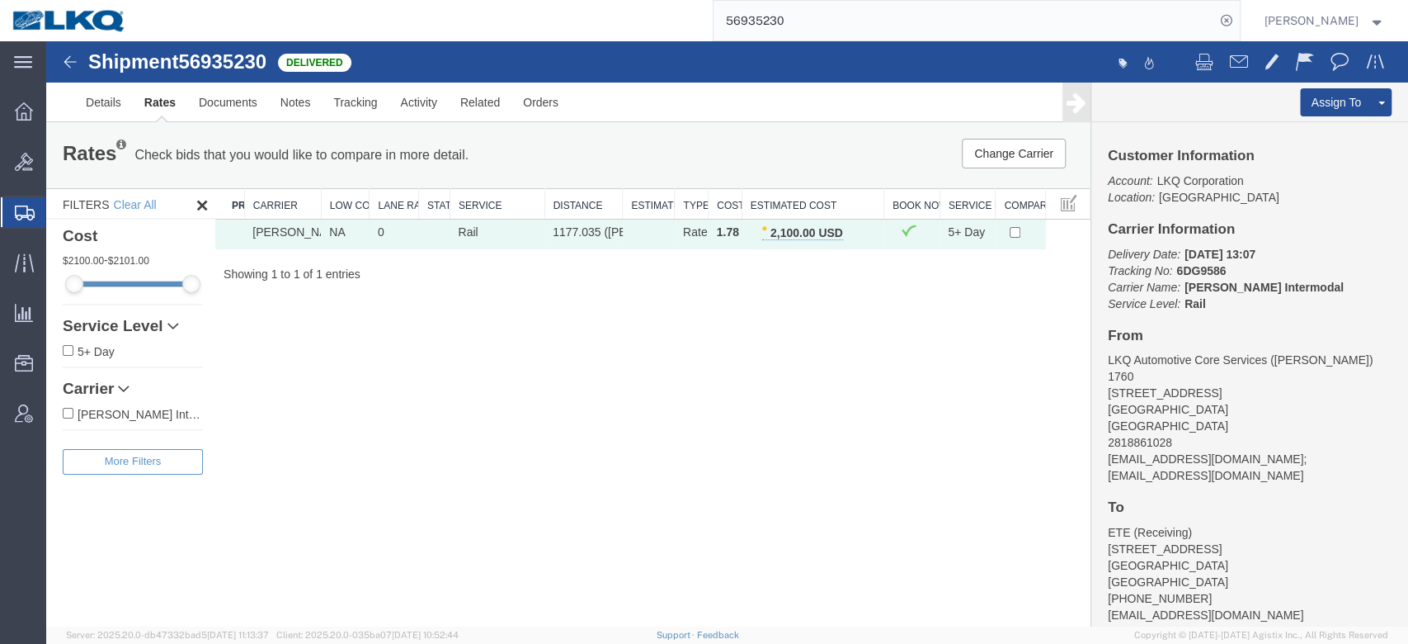
click at [777, 29] on input "56935230" at bounding box center [965, 21] width 502 height 40
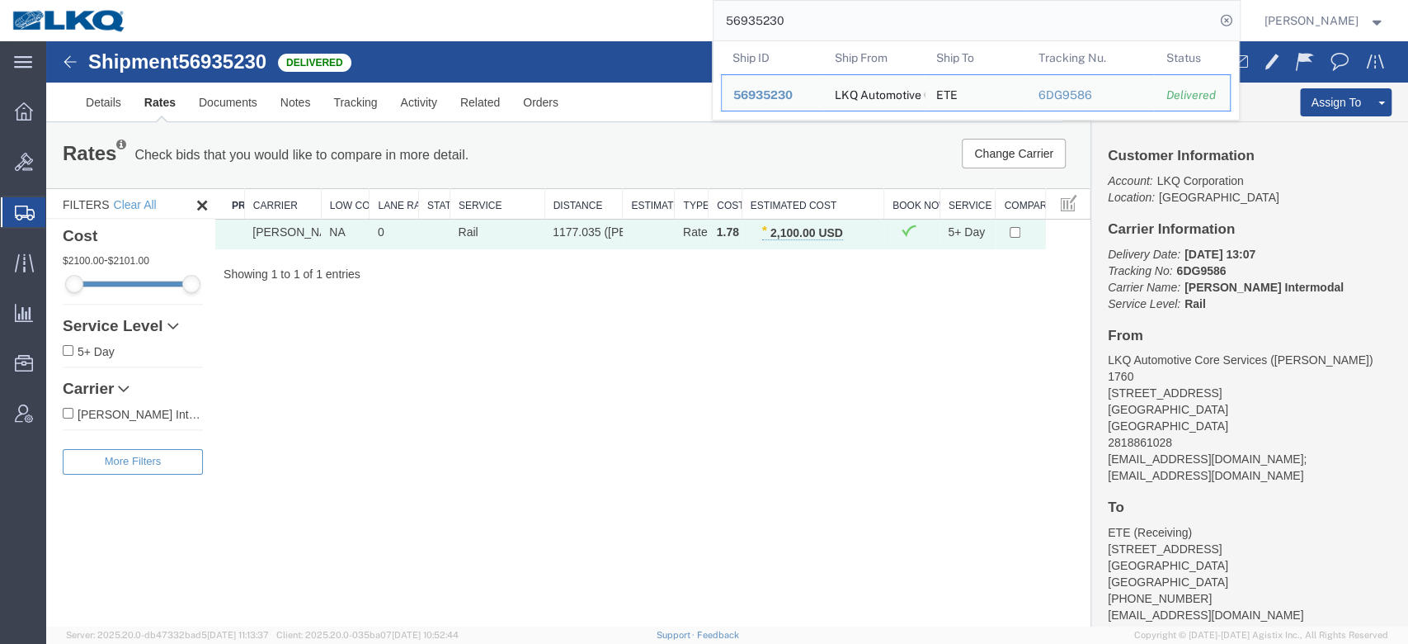
click at [777, 29] on input "56935230" at bounding box center [965, 21] width 502 height 40
paste input "94193"
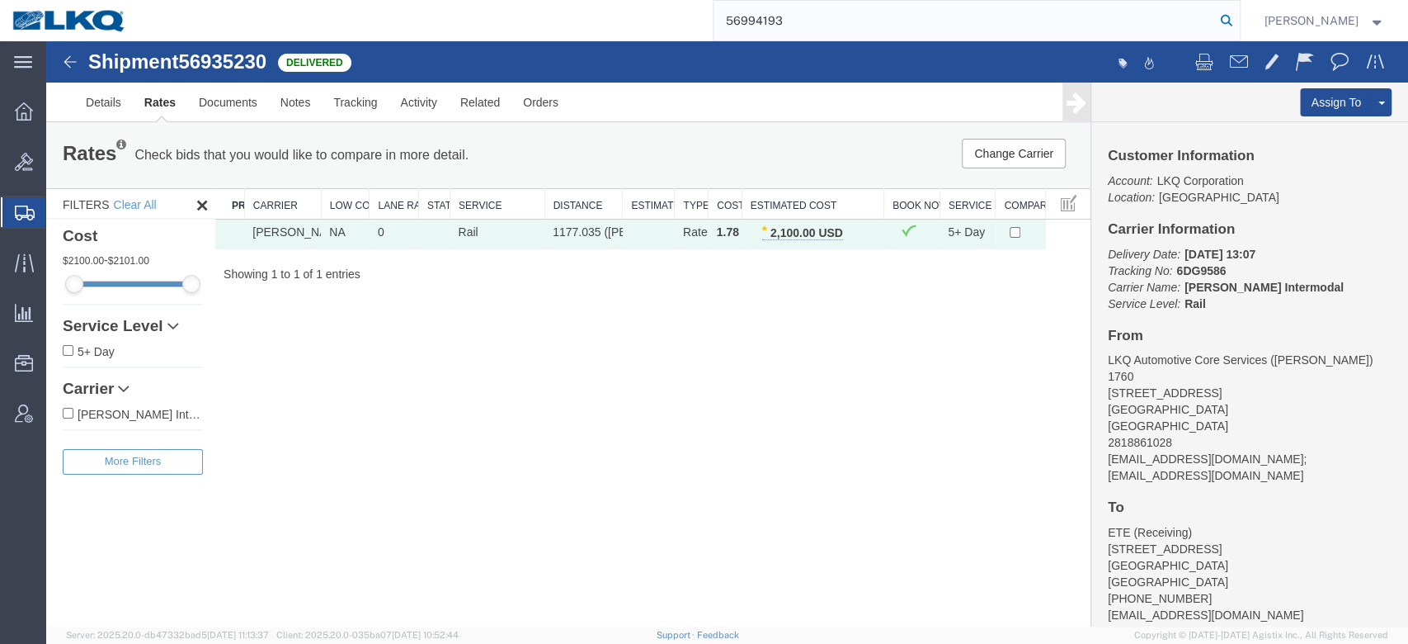
click at [1241, 10] on form "56994193" at bounding box center [977, 20] width 528 height 41
click at [1238, 14] on icon at bounding box center [1226, 20] width 23 height 23
type input "56994193"
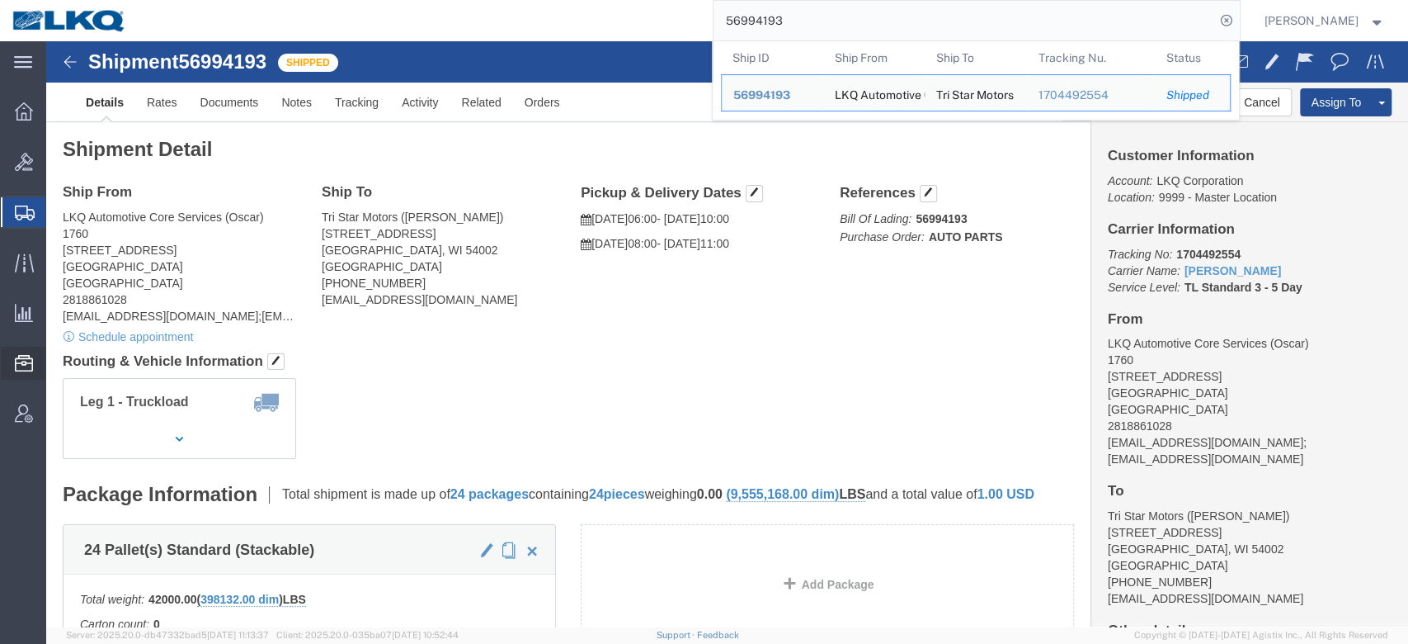
click at [0, 0] on span "Location Appointment" at bounding box center [0, 0] width 0 height 0
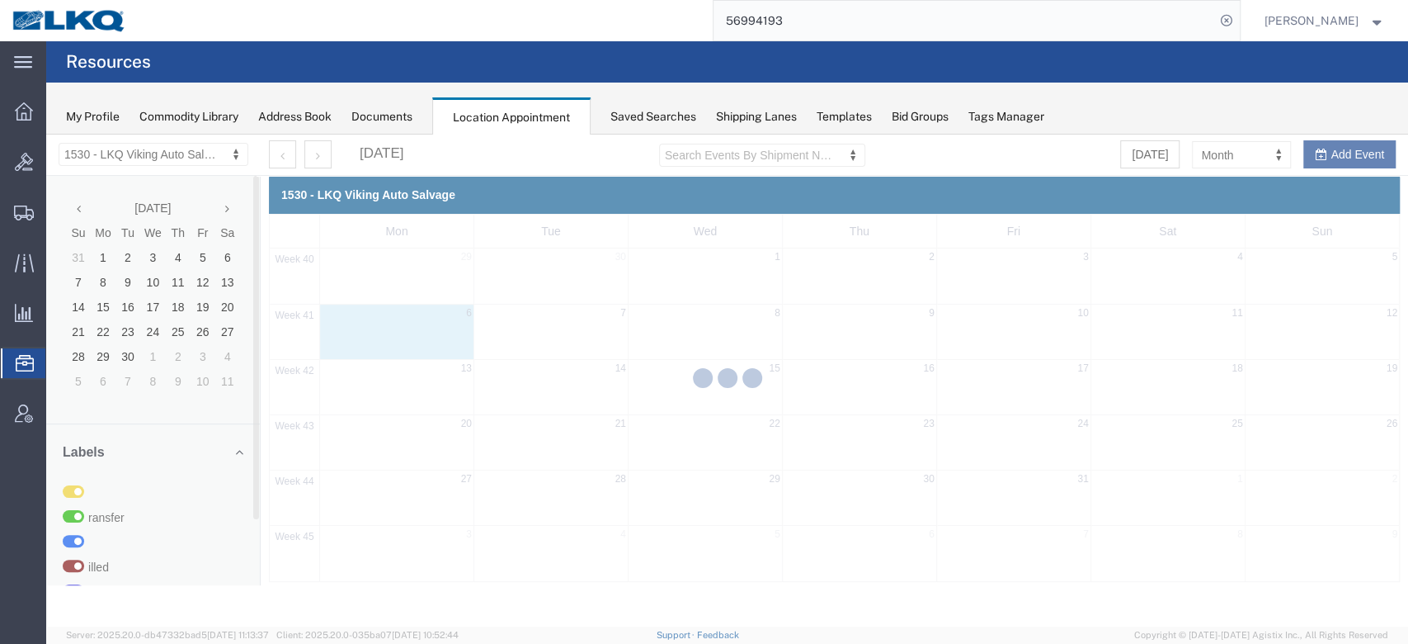
click at [161, 150] on div at bounding box center [727, 380] width 1362 height 492
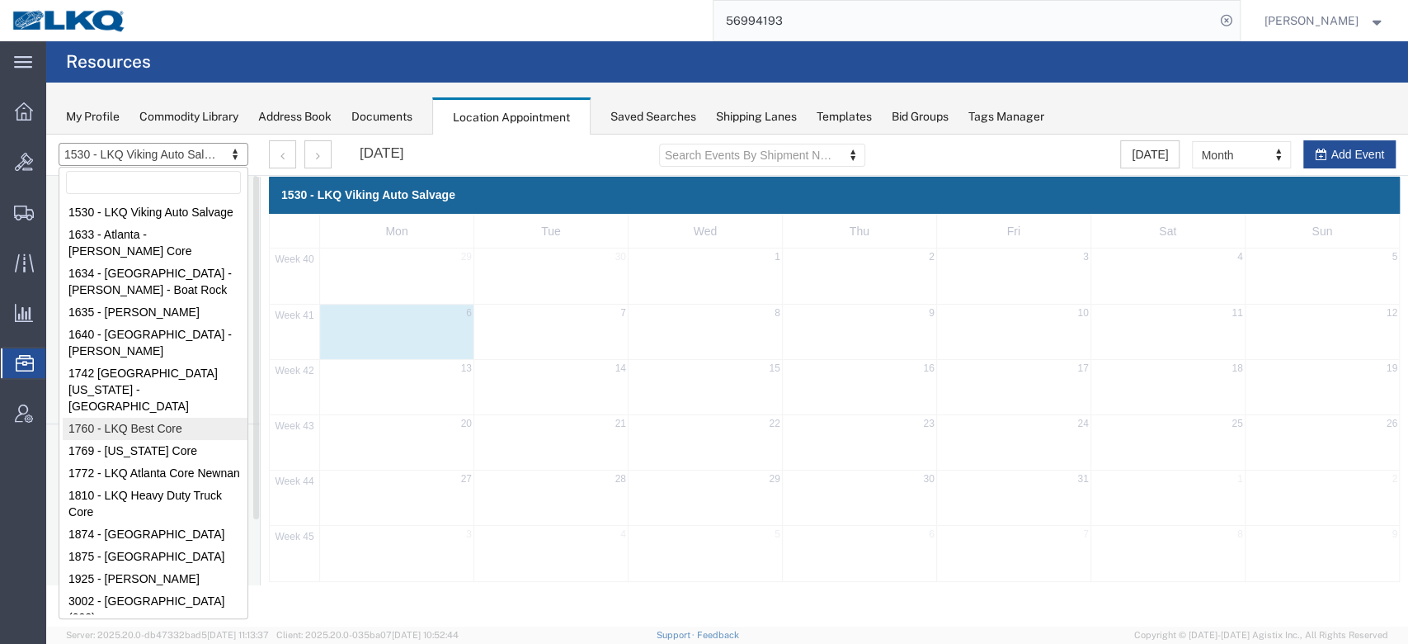
select select "27634"
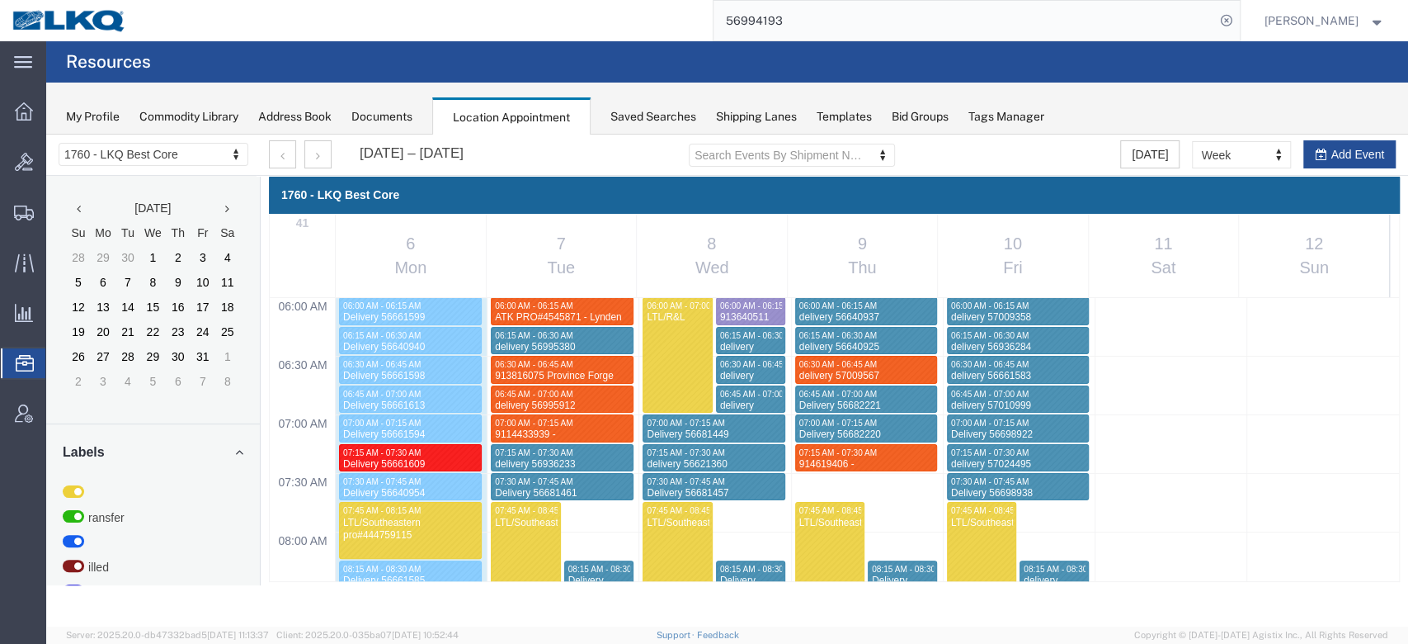
scroll to position [1224, 0]
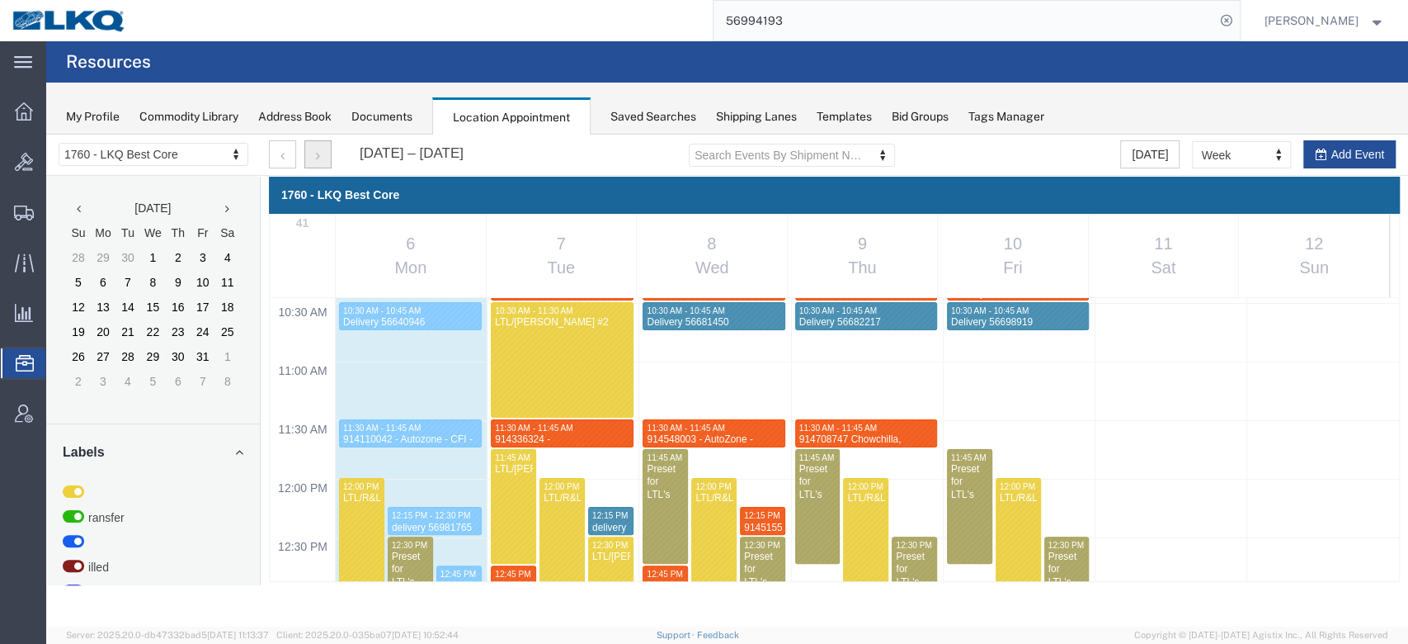
click at [318, 152] on icon "button" at bounding box center [318, 156] width 4 height 12
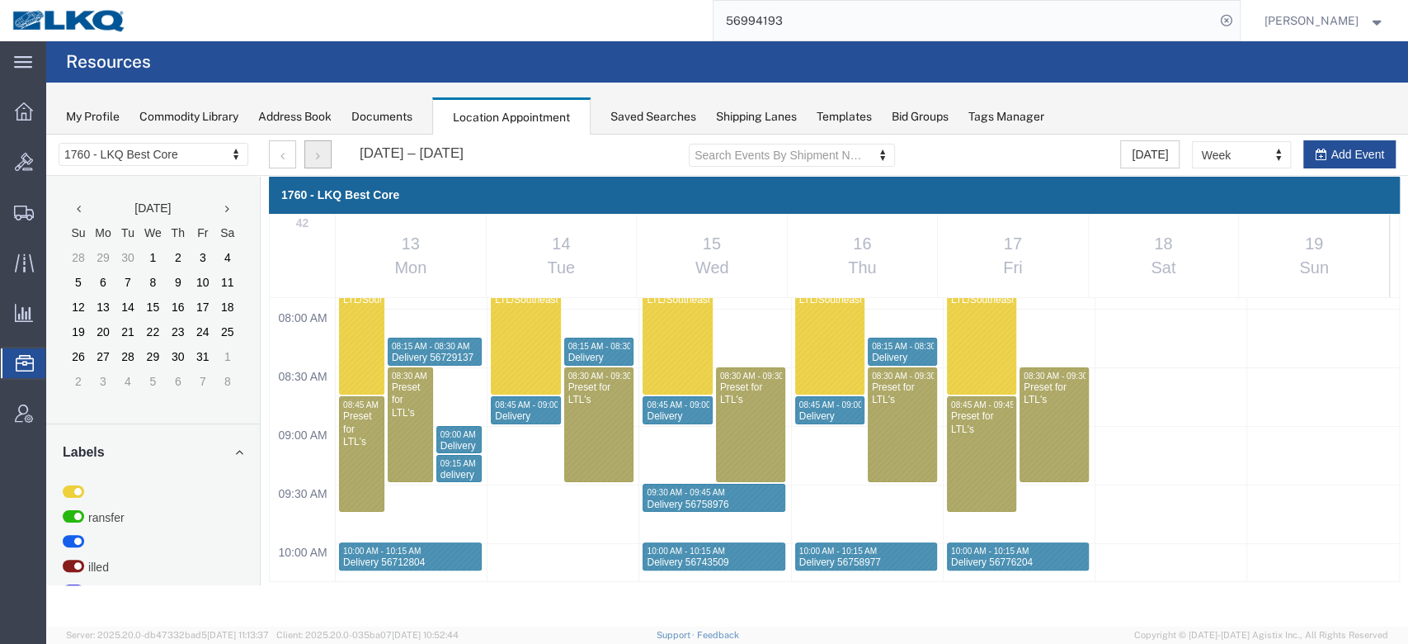
scroll to position [1143, 0]
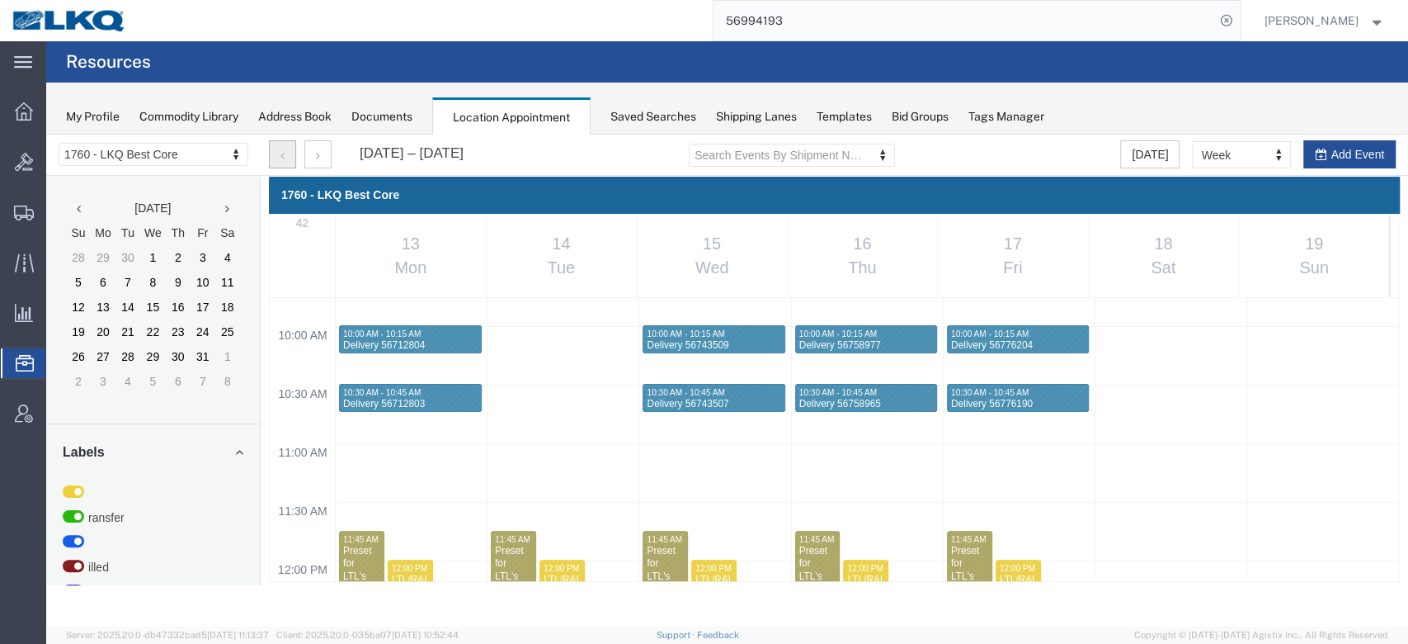
click at [285, 151] on button "button" at bounding box center [282, 154] width 27 height 28
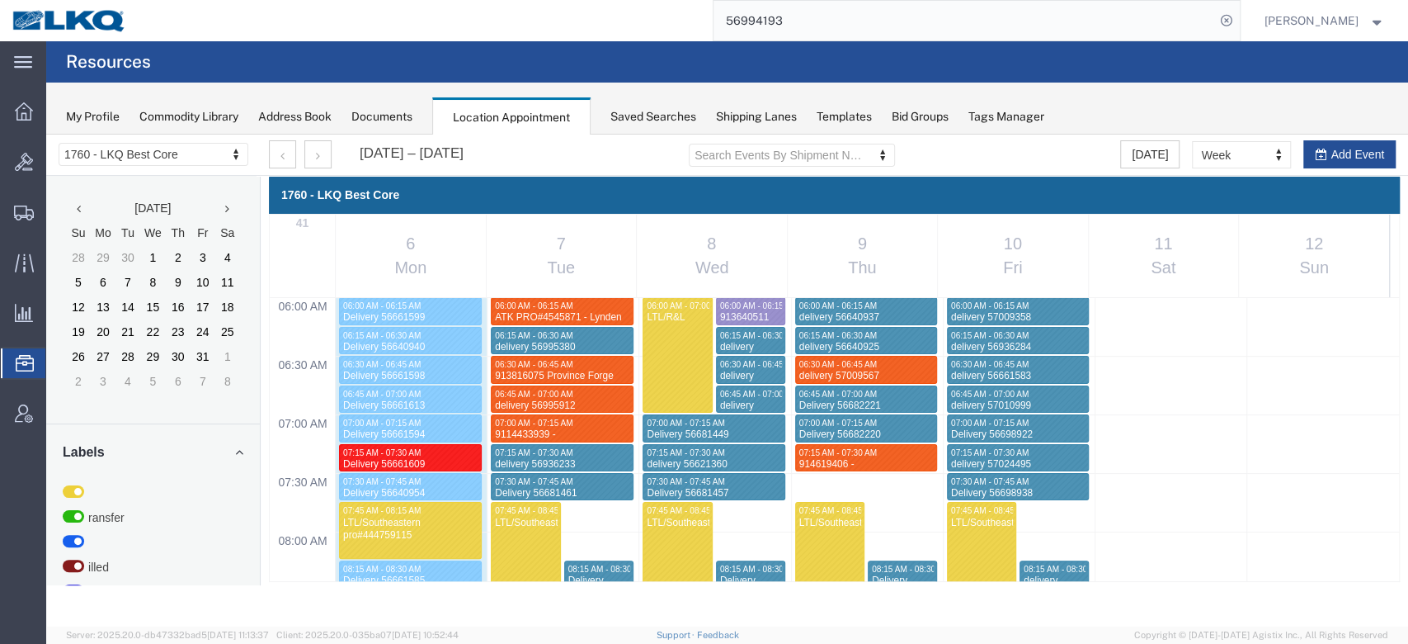
scroll to position [1224, 0]
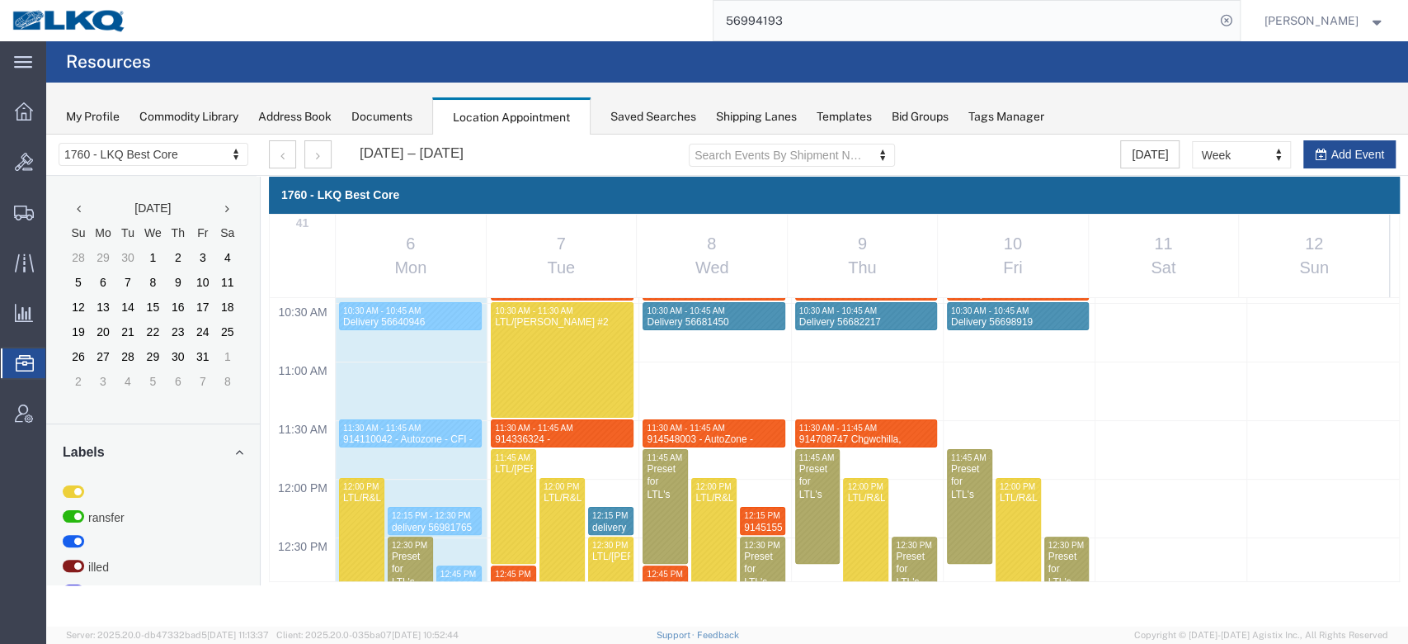
click at [854, 433] on div "914708747 Chowchilla, [GEOGRAPHIC_DATA] [PERSON_NAME]" at bounding box center [867, 452] width 136 height 38
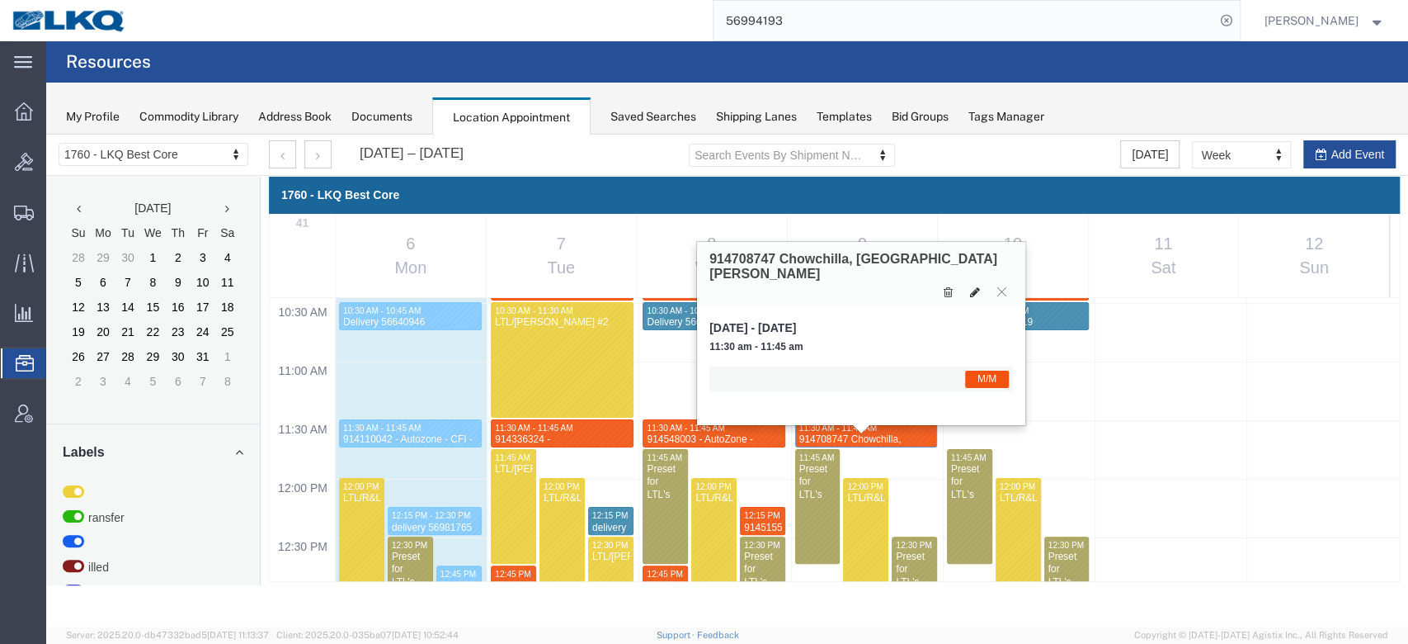
click at [968, 283] on button at bounding box center [975, 291] width 23 height 17
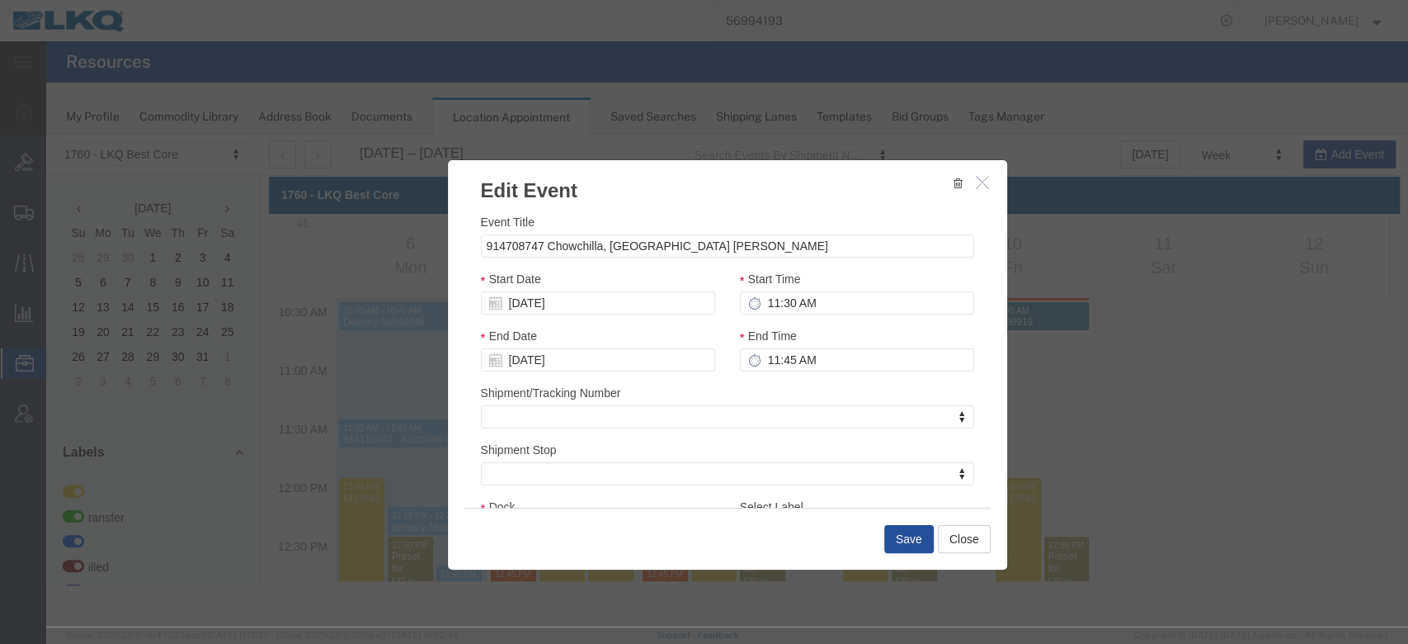
click at [556, 285] on div "Start Date [DATE]" at bounding box center [598, 292] width 234 height 45
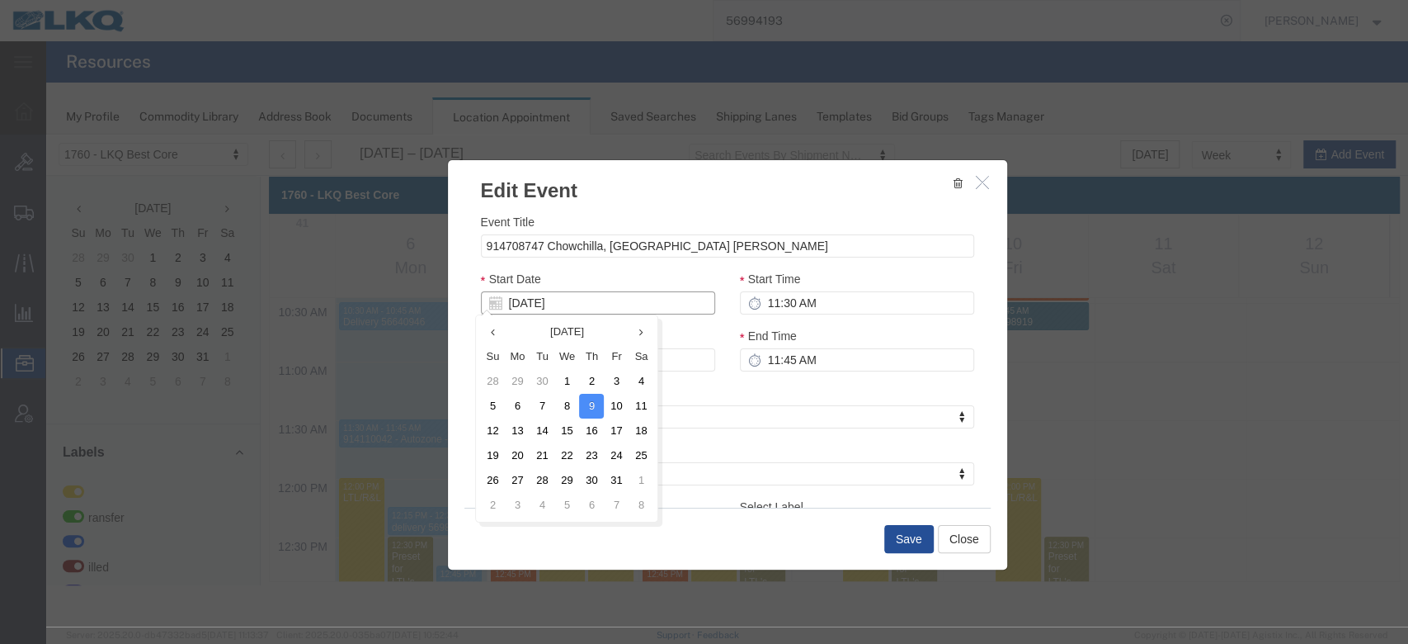
click at [554, 295] on input "[DATE]" at bounding box center [598, 302] width 234 height 23
click at [519, 427] on td "13" at bounding box center [517, 430] width 25 height 25
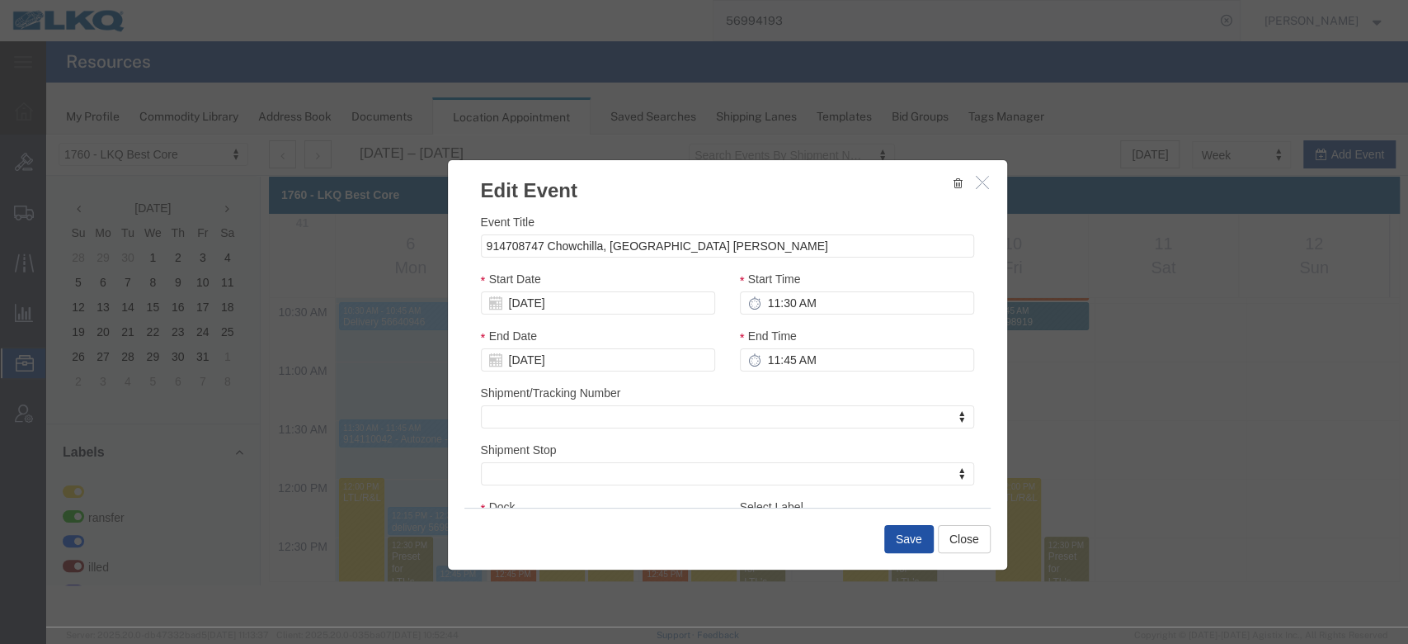
click at [904, 543] on button "Save" at bounding box center [909, 539] width 50 height 28
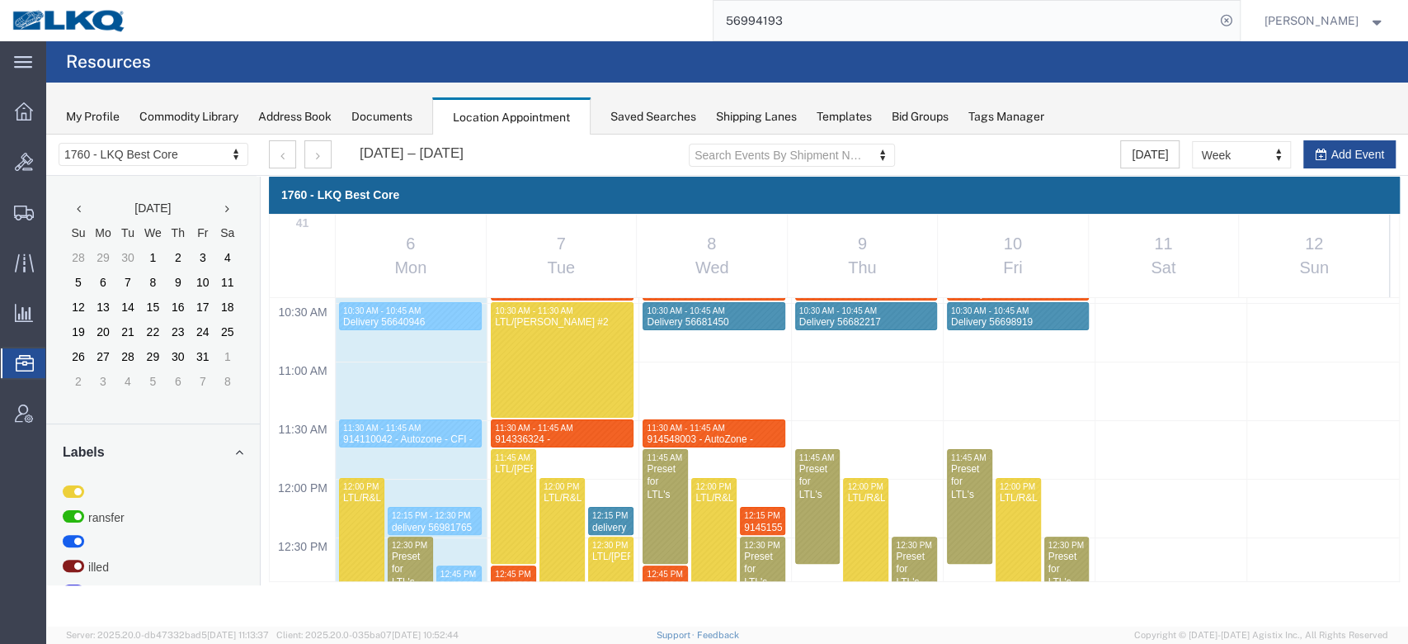
scroll to position [1215, 0]
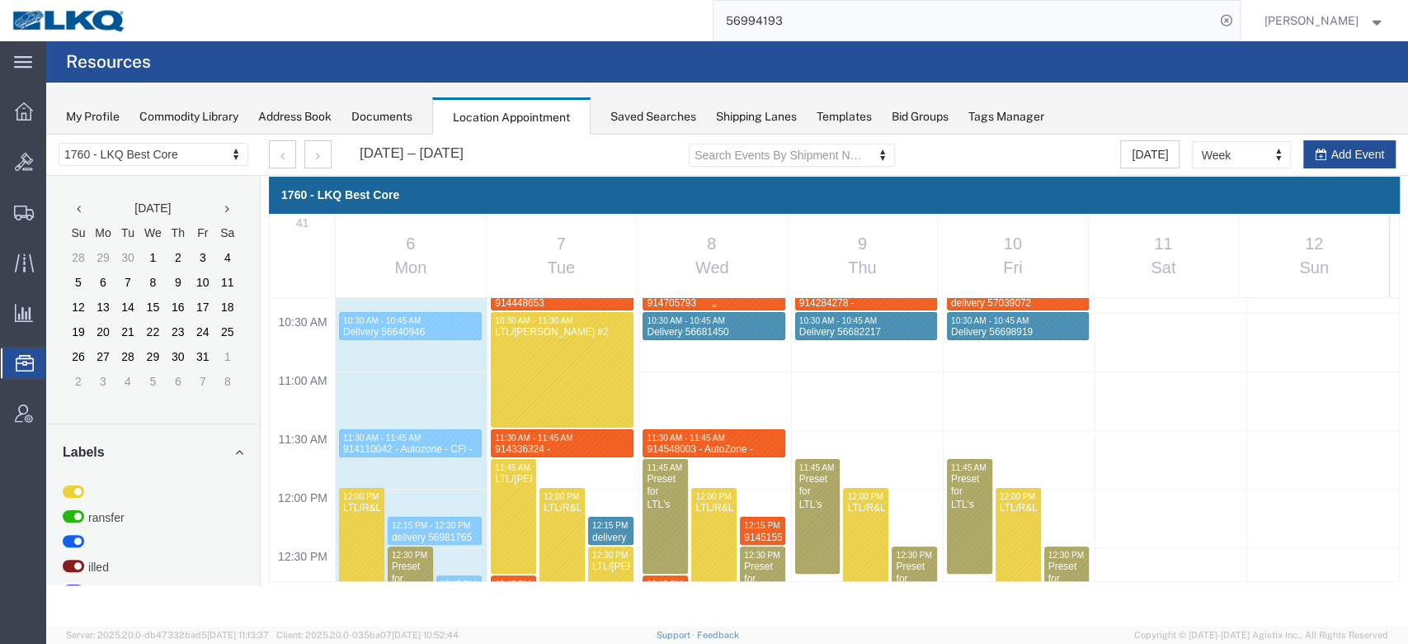
click at [709, 303] on div at bounding box center [714, 306] width 141 height 7
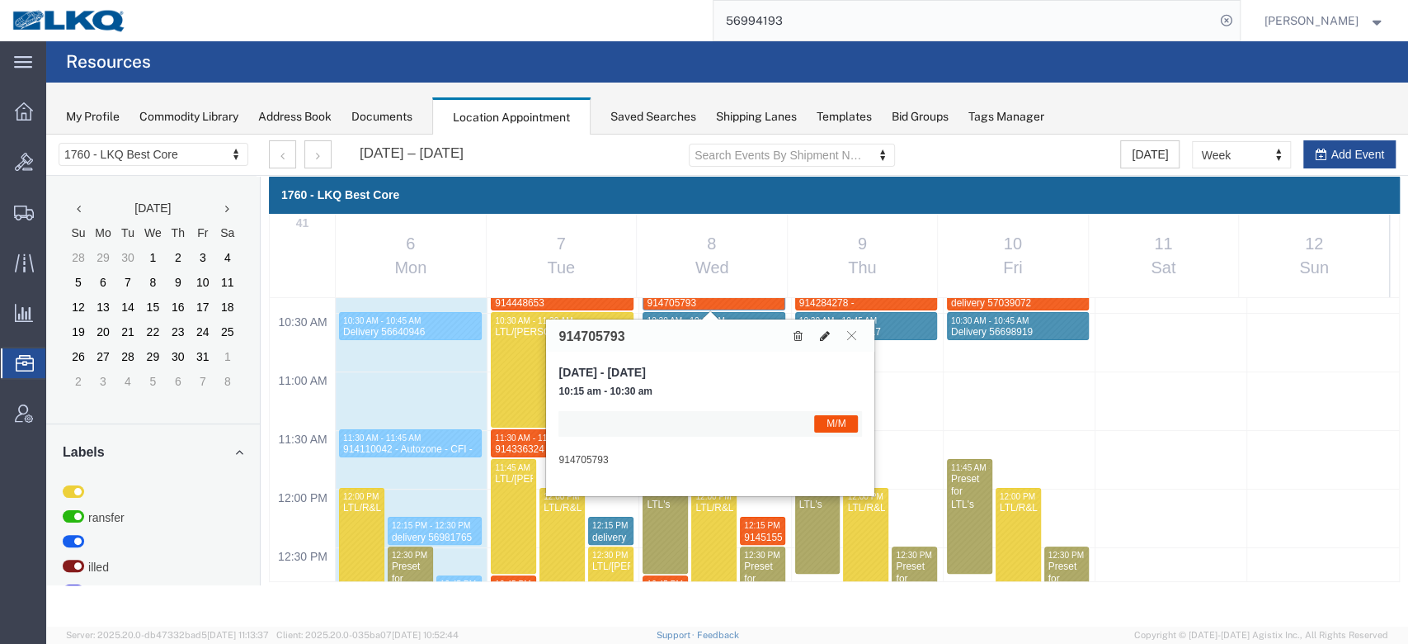
click at [823, 341] on button at bounding box center [824, 335] width 23 height 17
select select "1"
select select "24"
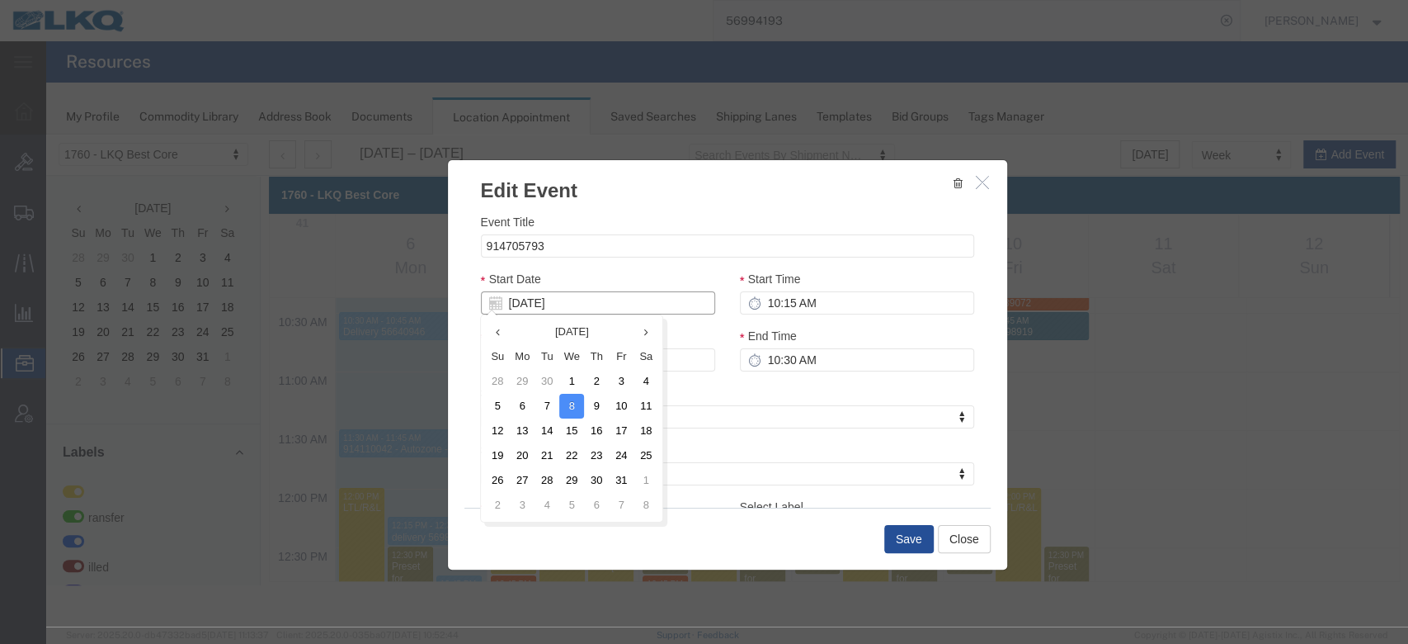
click at [597, 300] on input "[DATE]" at bounding box center [598, 302] width 234 height 23
click at [594, 403] on td "9" at bounding box center [596, 406] width 25 height 25
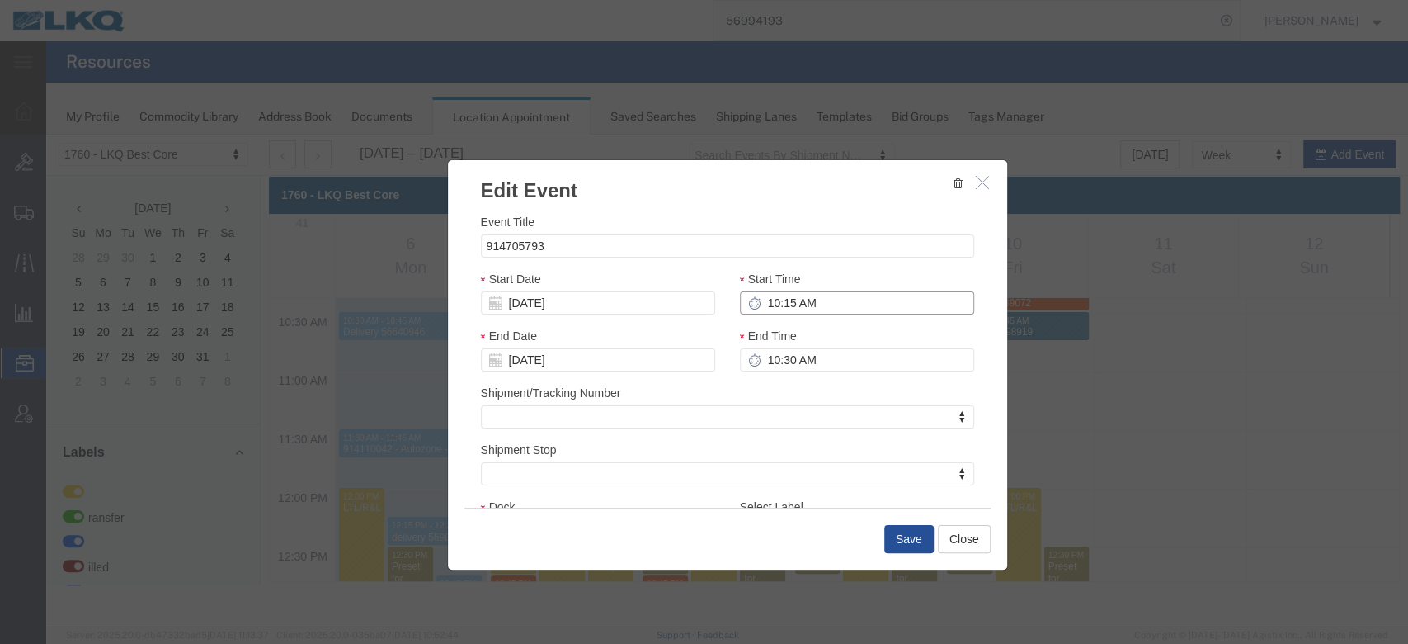
drag, startPoint x: 791, startPoint y: 308, endPoint x: 808, endPoint y: 327, distance: 25.1
click at [791, 309] on input "10:15 AM" at bounding box center [857, 302] width 234 height 23
type input "11:30 AM"
click at [812, 359] on input "10:30 AM" at bounding box center [857, 359] width 234 height 23
type input "11:45 AM"
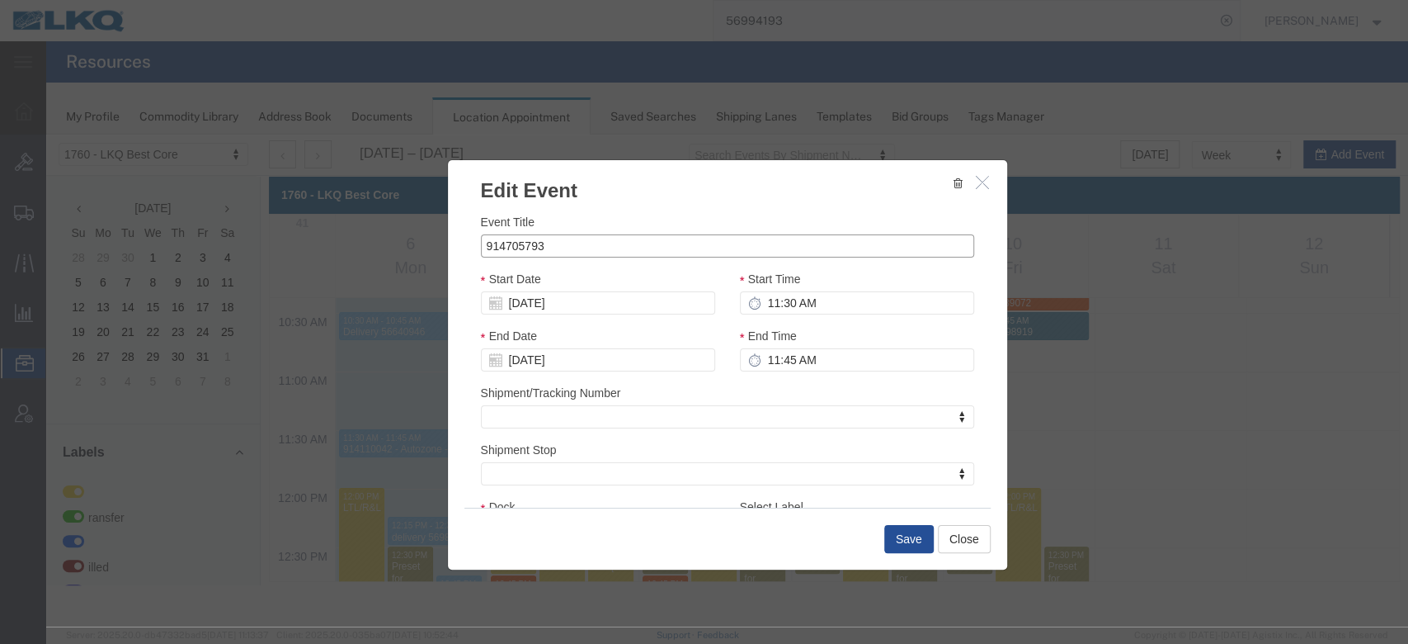
click at [644, 245] on input "914705793" at bounding box center [727, 245] width 493 height 23
type input "914705793 [GEOGRAPHIC_DATA], [GEOGRAPHIC_DATA] Trucks For You"
click at [925, 540] on button "Save" at bounding box center [909, 539] width 50 height 28
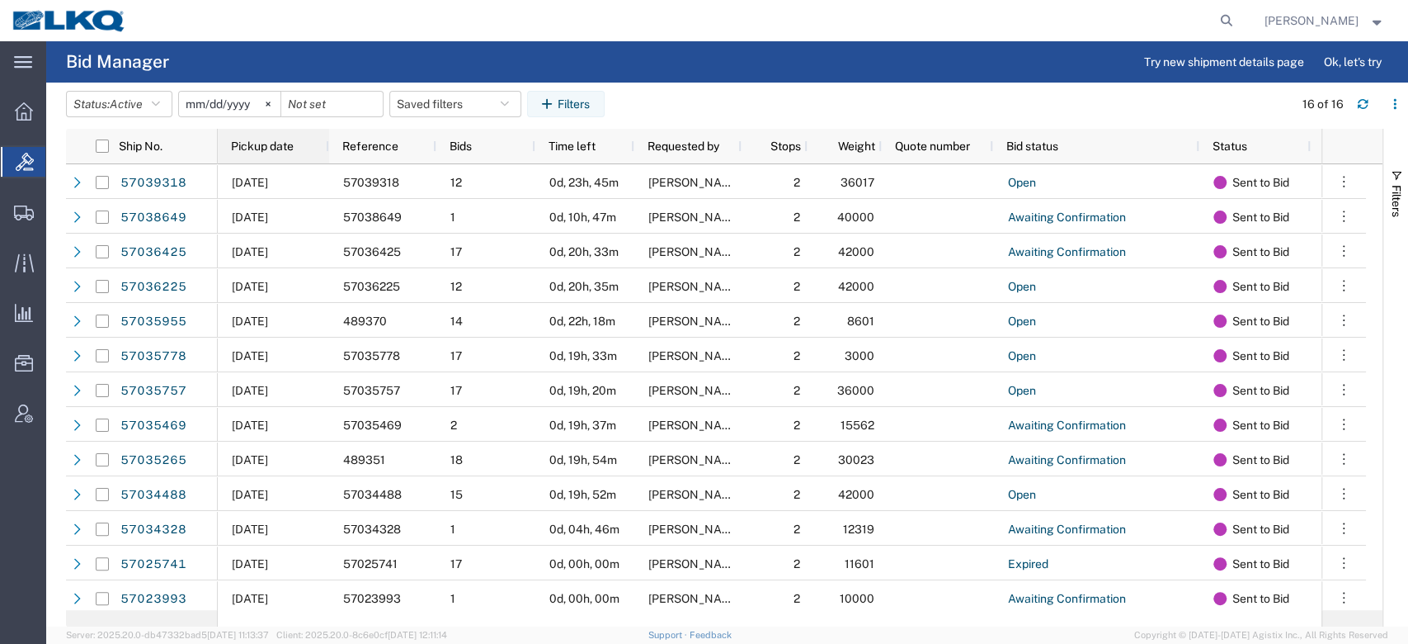
click at [245, 141] on span "Pickup date" at bounding box center [262, 145] width 63 height 13
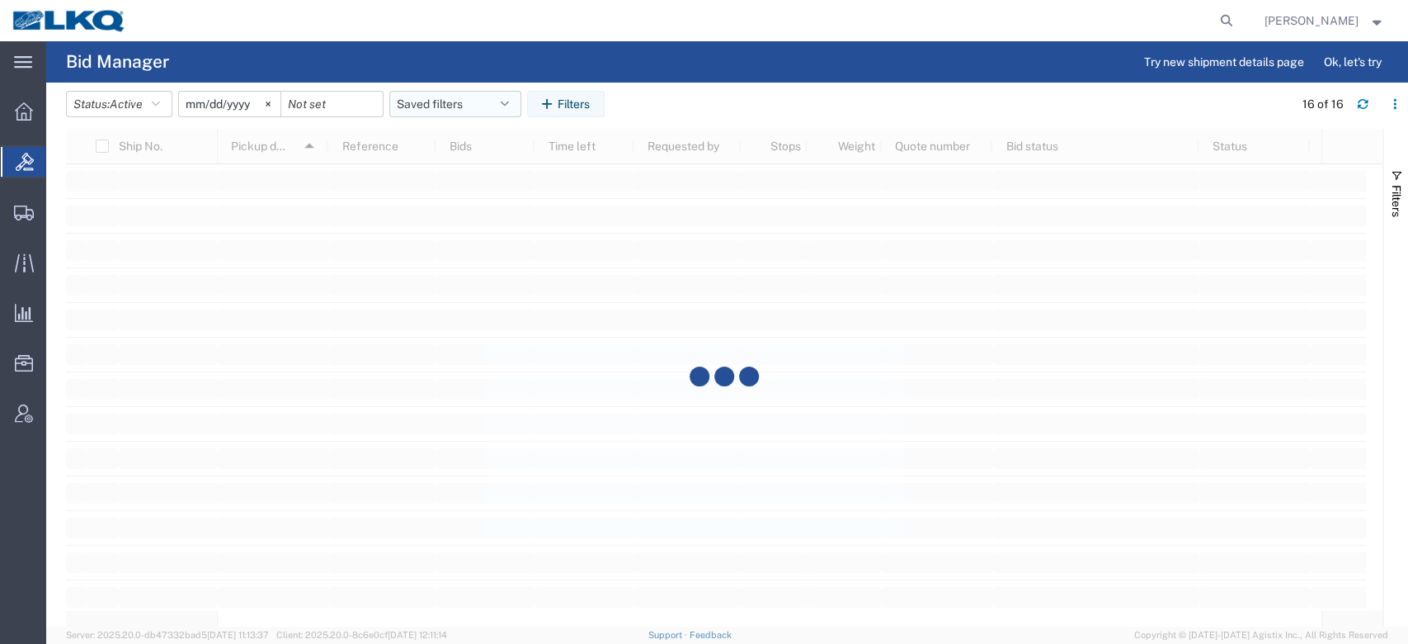
click at [427, 94] on button "Saved filters" at bounding box center [455, 104] width 132 height 26
click at [443, 177] on span "No PGW/LTL" at bounding box center [500, 176] width 216 height 31
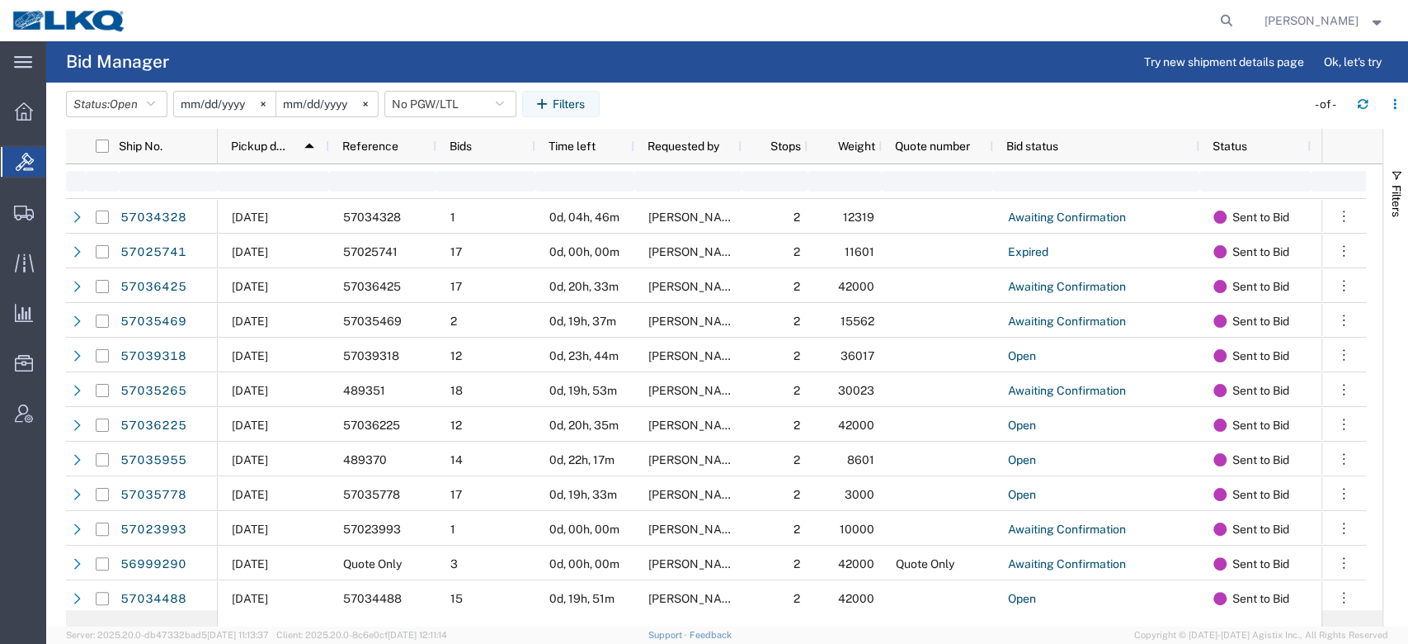
type input "2025-01-01"
type input "2025-12-31"
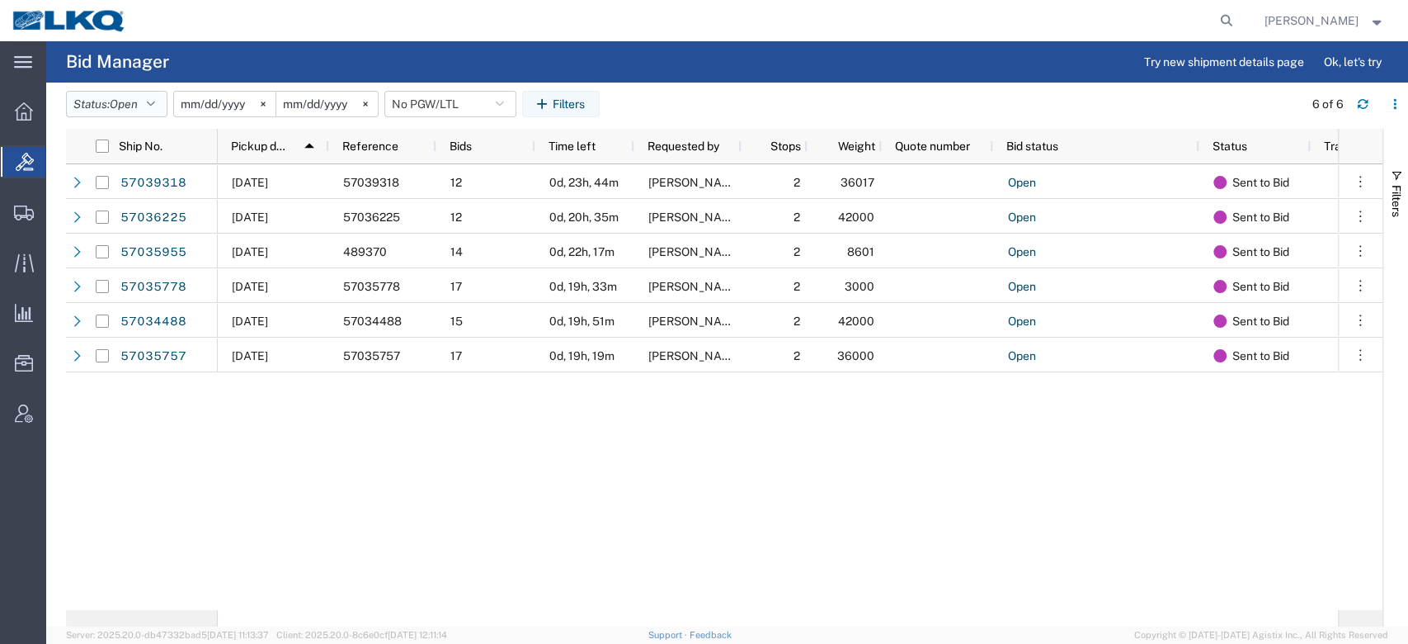
click at [134, 103] on span "Open" at bounding box center [124, 103] width 28 height 13
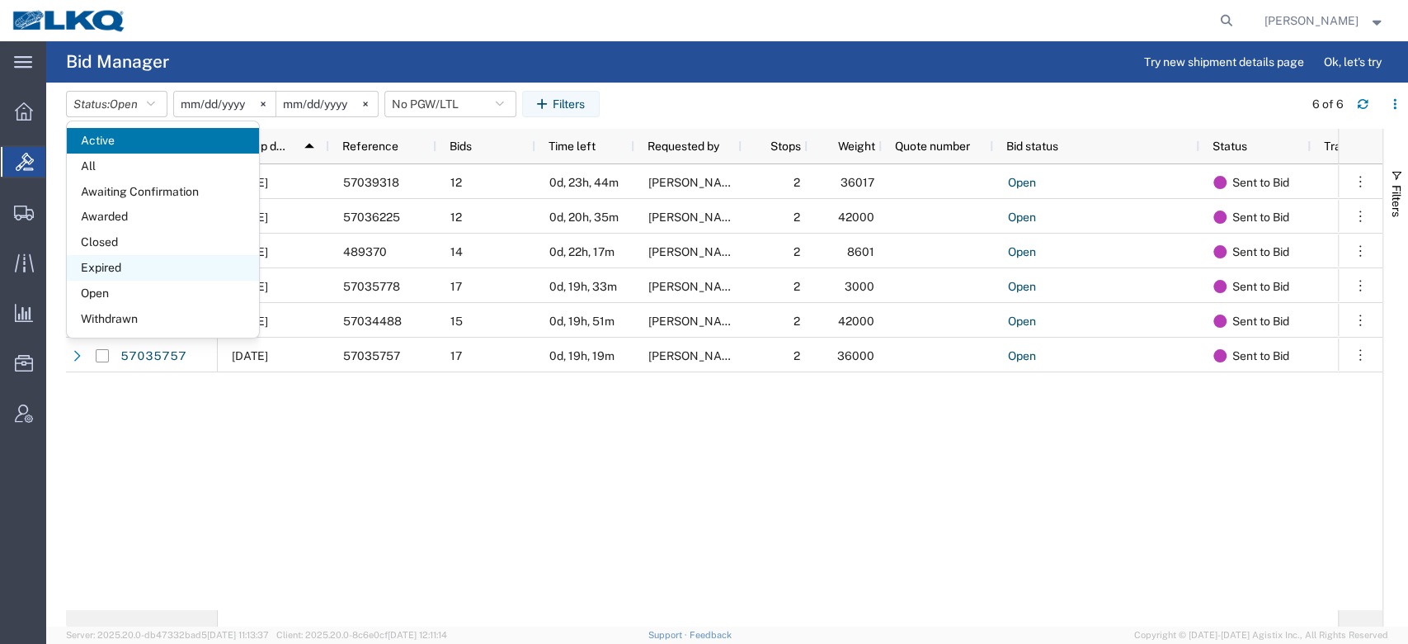
click at [106, 263] on span "Expired" at bounding box center [163, 268] width 192 height 26
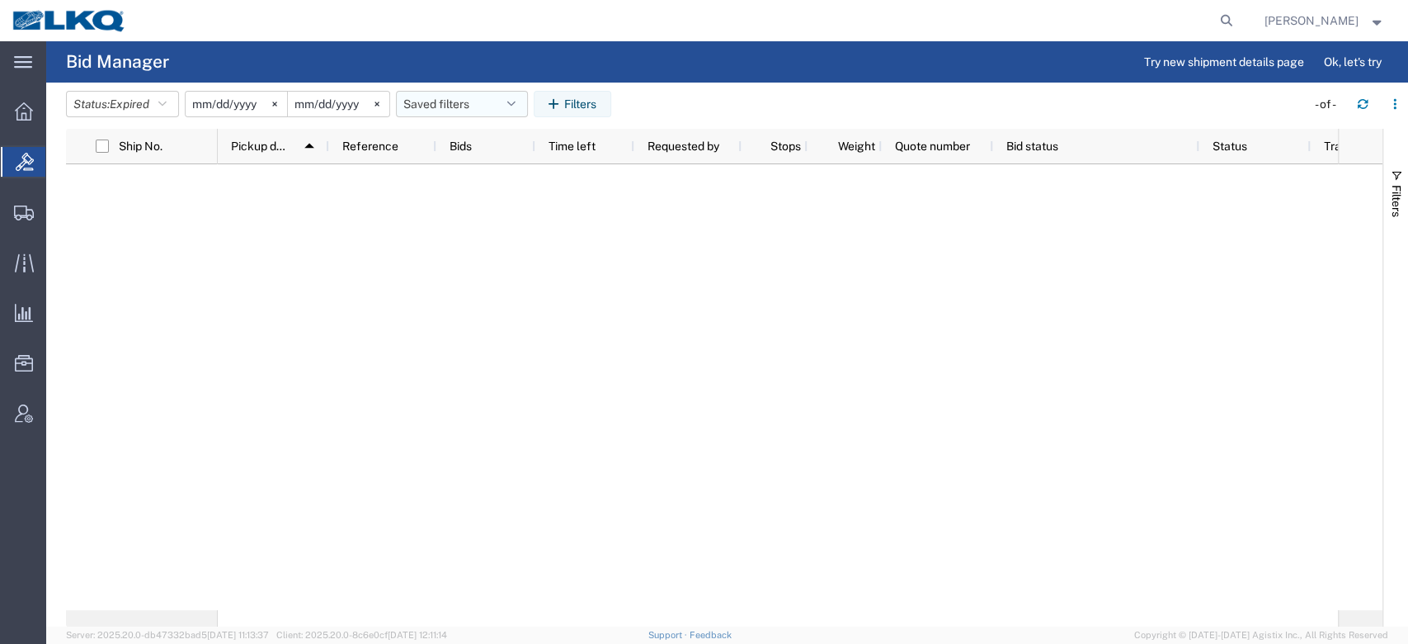
click at [507, 109] on button "Saved filters" at bounding box center [462, 104] width 132 height 26
click at [484, 180] on span "No PGW/LTL" at bounding box center [507, 176] width 216 height 31
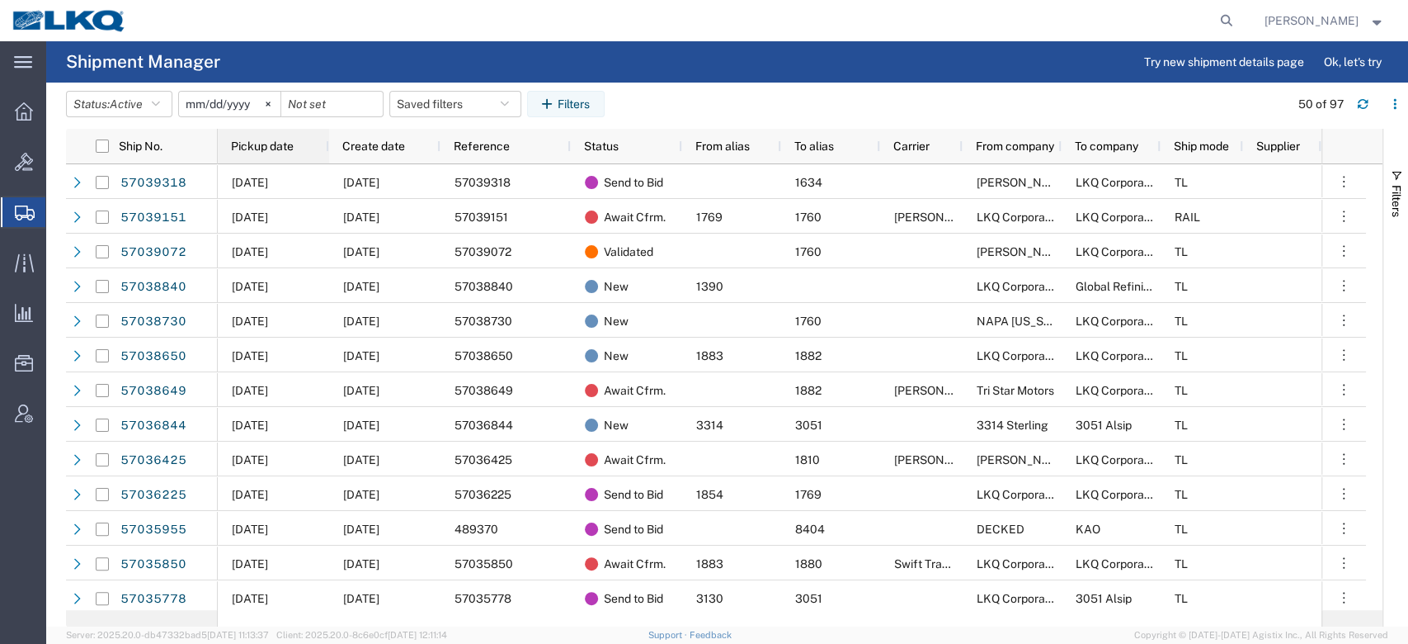
click at [292, 151] on span "Pickup date" at bounding box center [262, 145] width 63 height 13
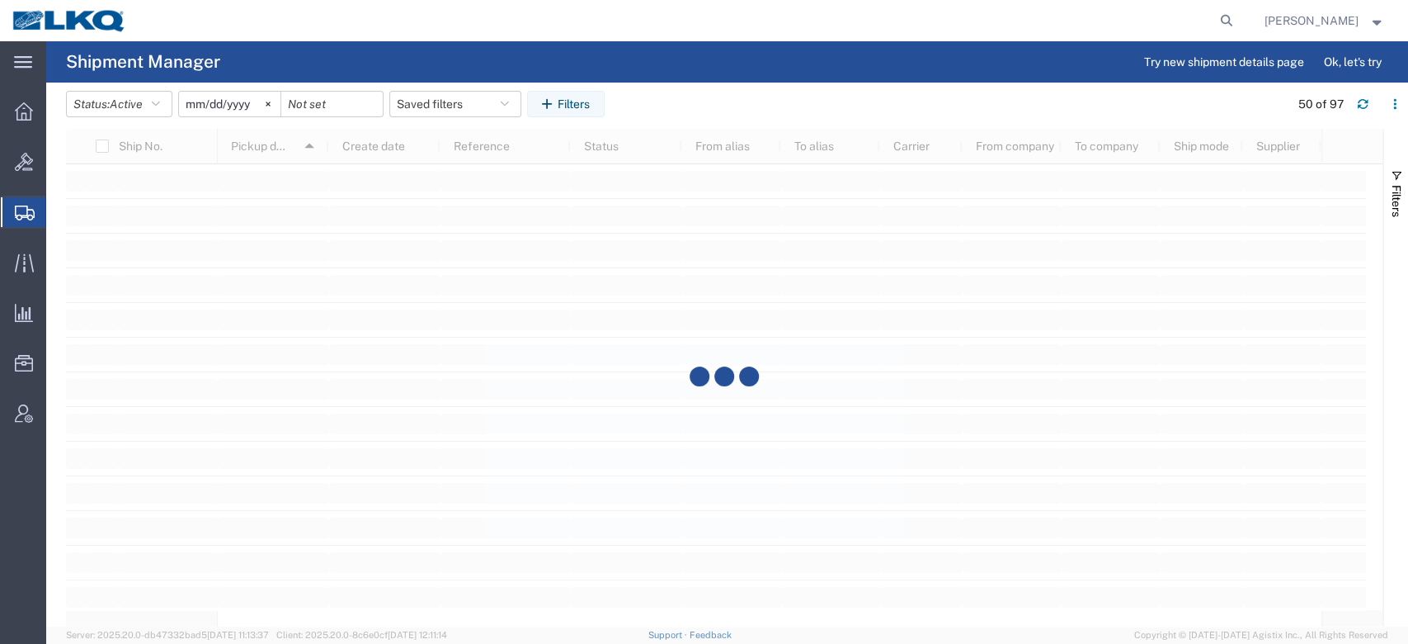
click at [450, 89] on header "Status: Active Active All Approved Booked Canceled Delivered Denied New On Hold…" at bounding box center [737, 106] width 1342 height 46
click at [449, 99] on button "Saved filters" at bounding box center [455, 104] width 132 height 26
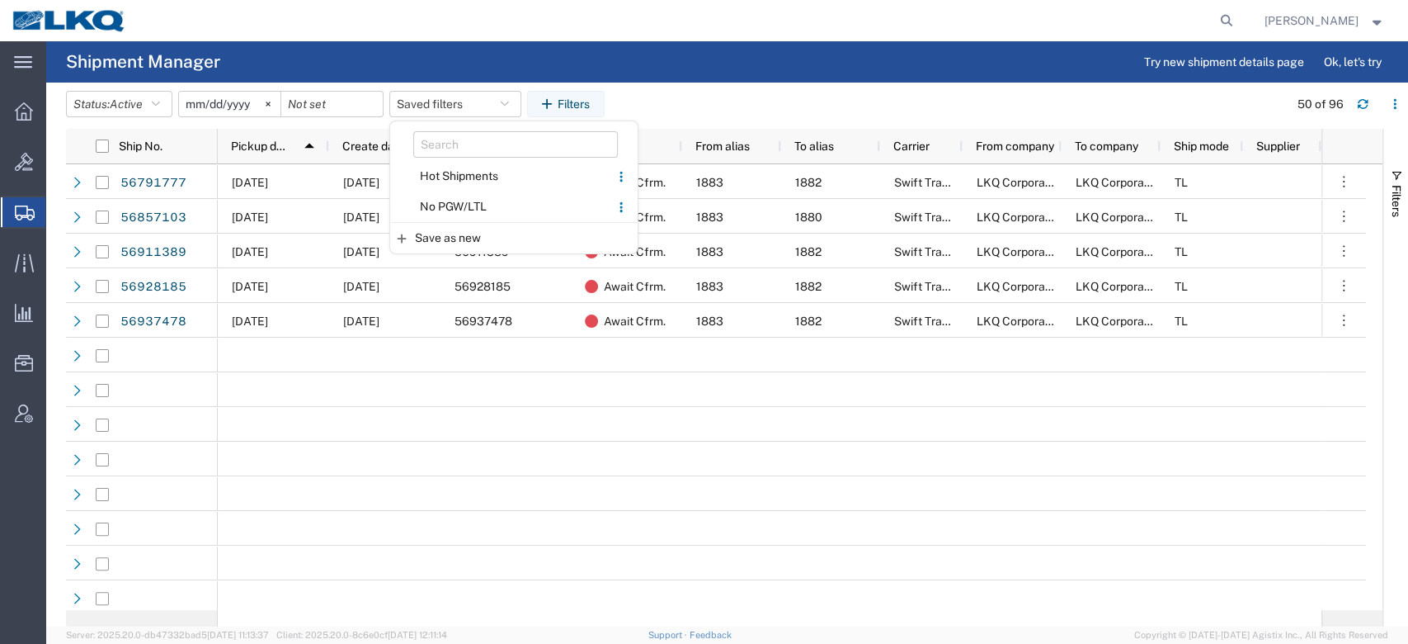
click at [450, 199] on span "No PGW/LTL" at bounding box center [500, 206] width 216 height 31
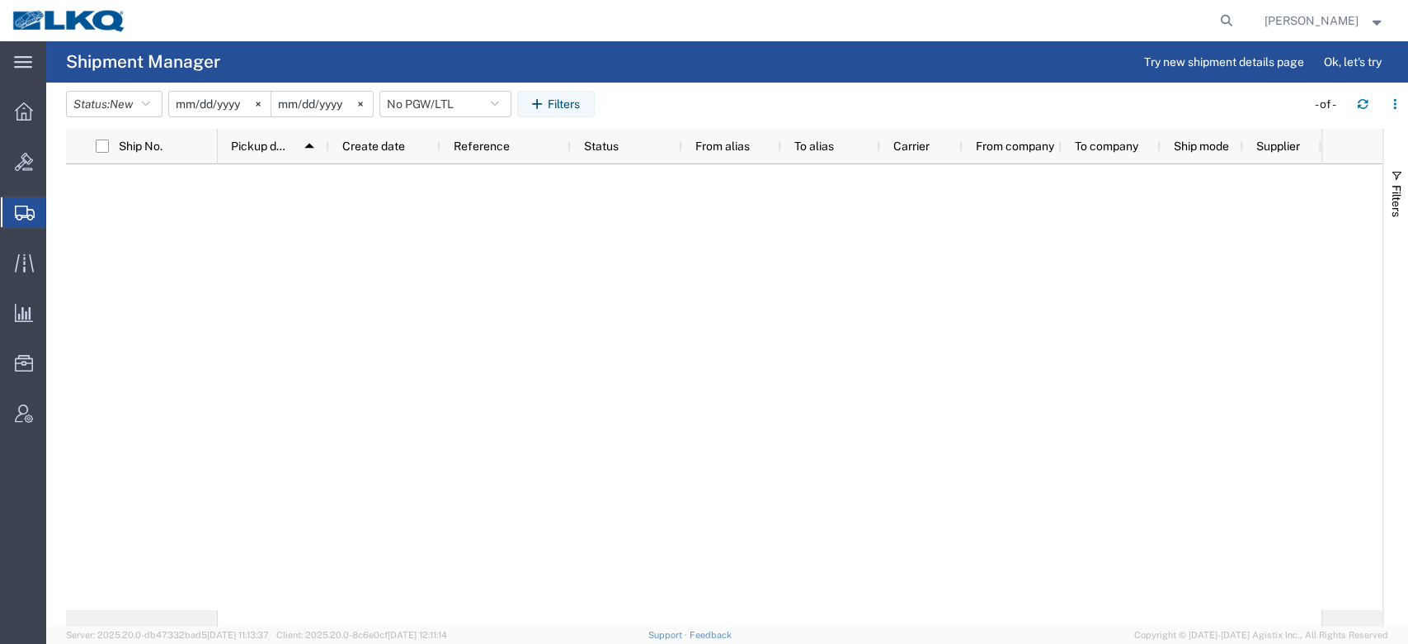
type input "2025-01-01"
type input "2025-12-31"
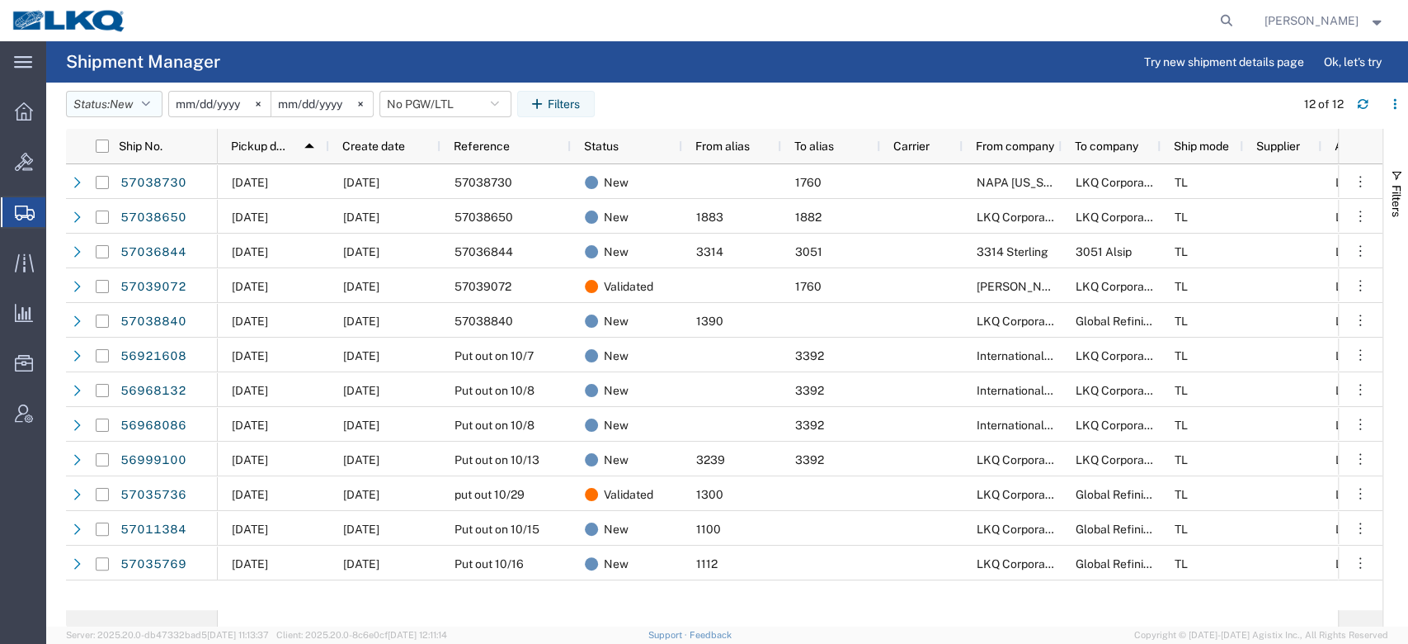
click at [128, 107] on span "New" at bounding box center [121, 103] width 23 height 13
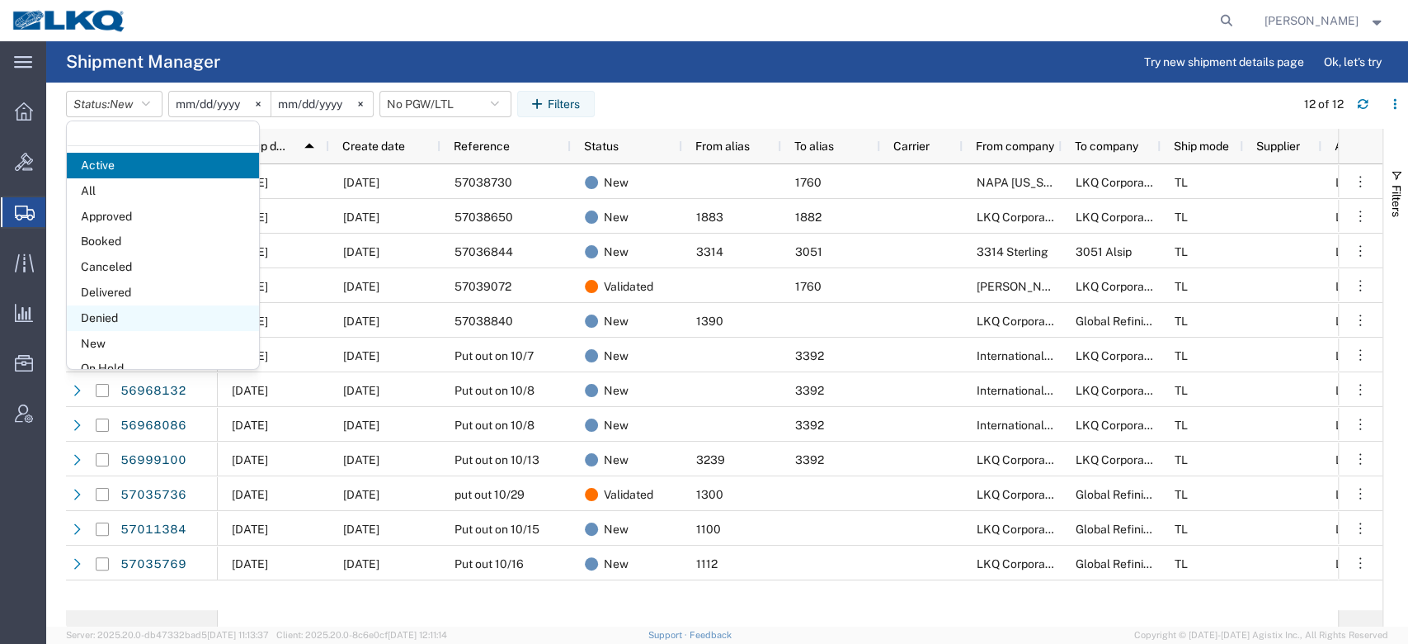
click at [117, 313] on span "Denied" at bounding box center [163, 318] width 192 height 26
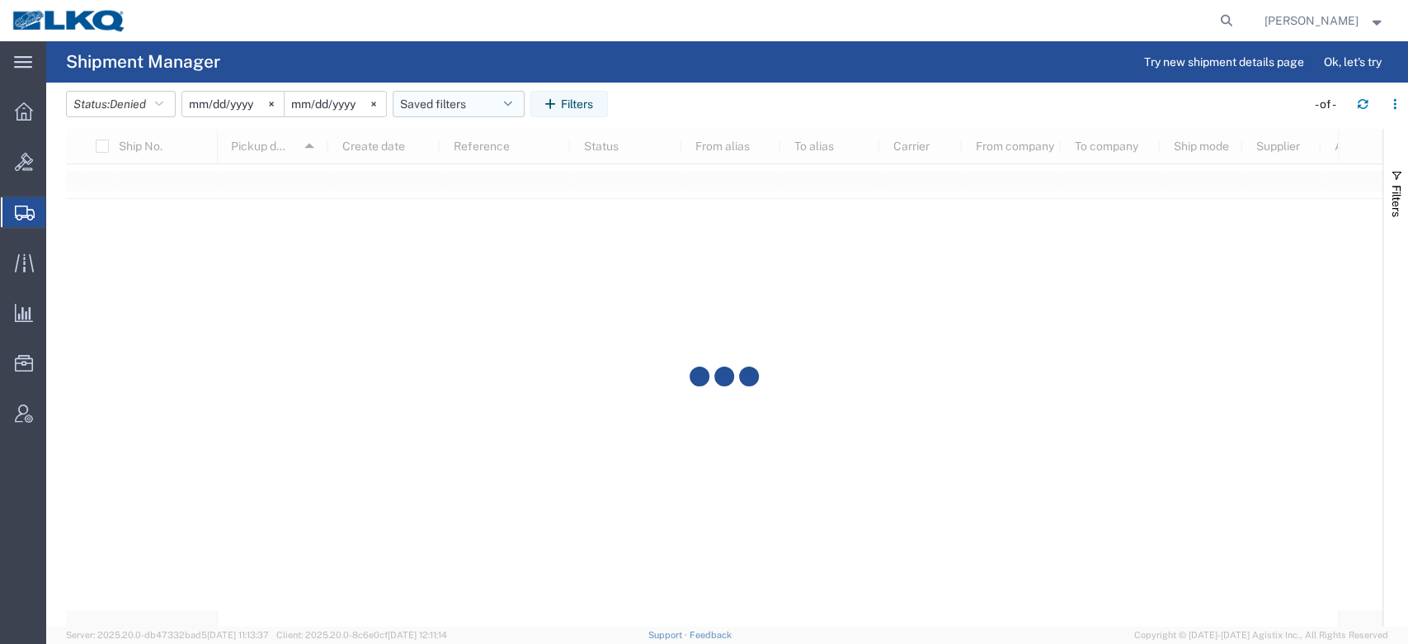
click at [458, 111] on button "Saved filters" at bounding box center [459, 104] width 132 height 26
click at [465, 195] on span "No PGW/LTL" at bounding box center [503, 206] width 216 height 31
